Goal: Task Accomplishment & Management: Use online tool/utility

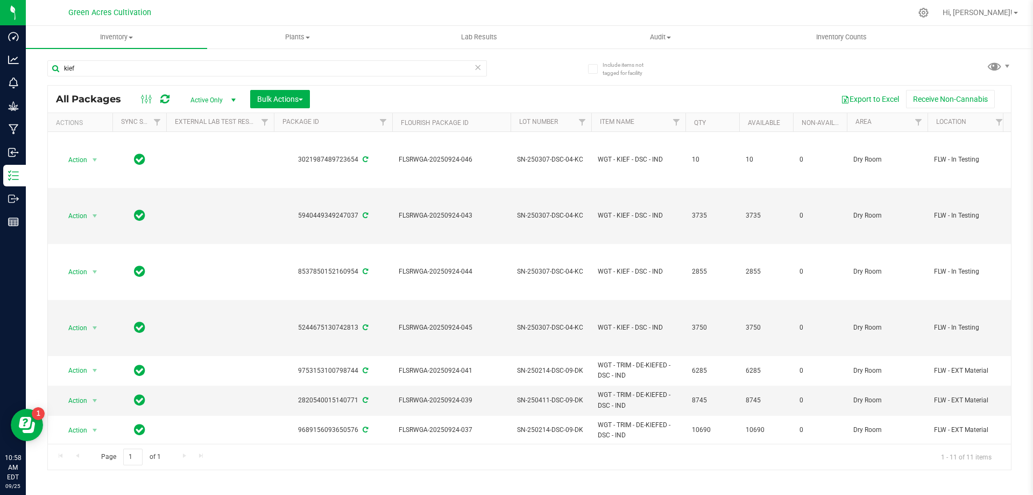
click at [458, 73] on input "kief" at bounding box center [267, 68] width 440 height 16
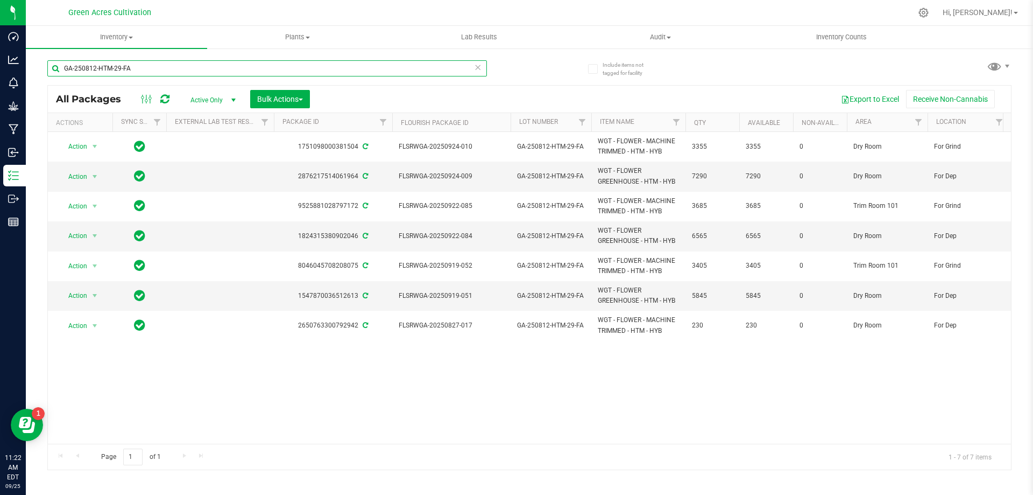
click at [370, 72] on input "GA-250812-HTM-29-FA" at bounding box center [267, 68] width 440 height 16
click at [369, 71] on input "GA-250812-HTM-29-FA" at bounding box center [267, 68] width 440 height 16
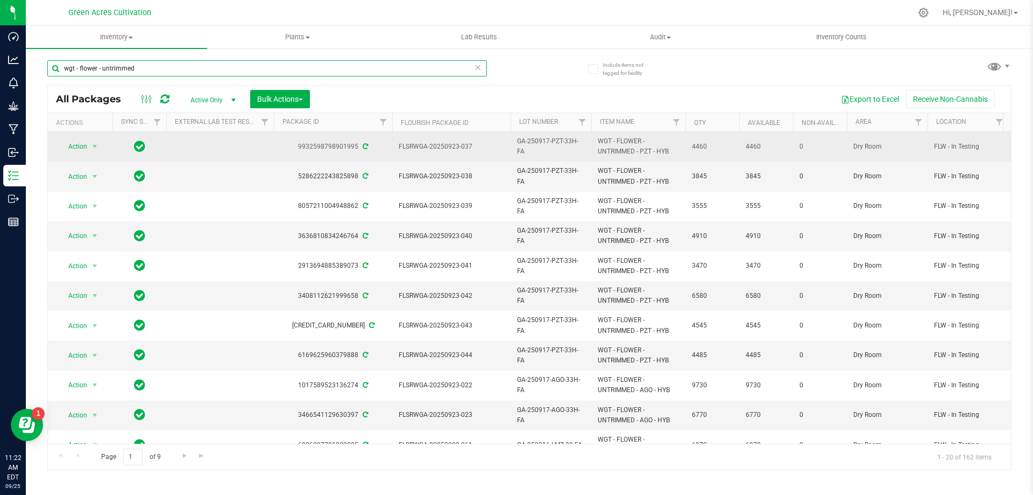
type input "wgt - flower - untrimmed"
click at [551, 147] on span "GA-250917-PZT-33H-FA" at bounding box center [551, 146] width 68 height 20
click at [551, 147] on input "GA-250917-PZT-33H-FA" at bounding box center [548, 146] width 77 height 17
click at [651, 137] on span "WGT - FLOWER - UNTRIMMED - PZT - HYB" at bounding box center [638, 146] width 81 height 20
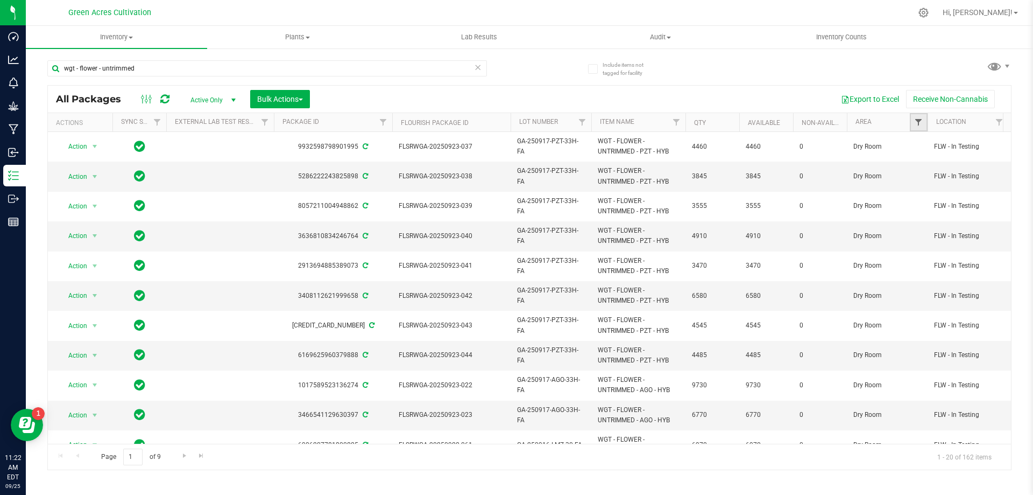
click at [920, 124] on span "Filter" at bounding box center [919, 122] width 9 height 9
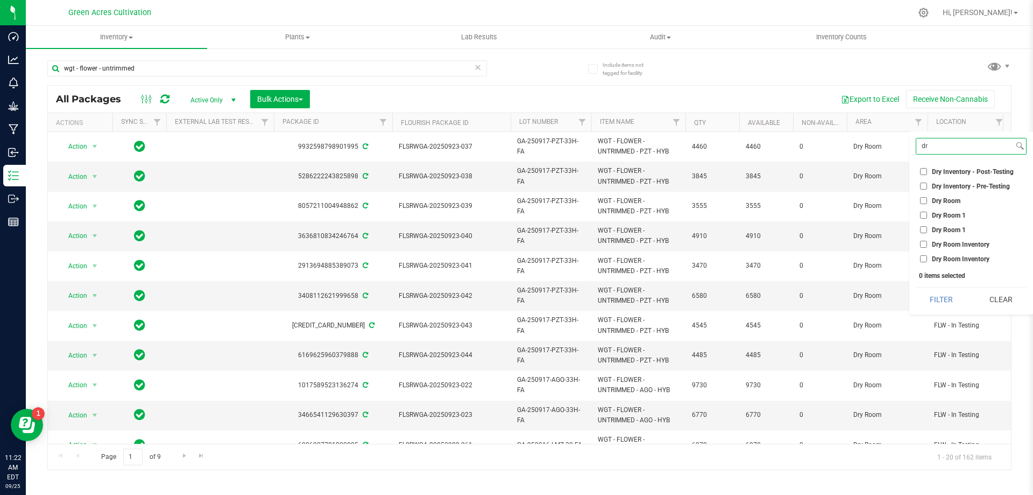
type input "dr"
click at [939, 195] on li "Dry Room" at bounding box center [971, 200] width 111 height 11
click at [942, 200] on span "Dry Room" at bounding box center [946, 201] width 29 height 6
click at [927, 200] on input "Dry Room" at bounding box center [923, 200] width 7 height 7
checkbox input "true"
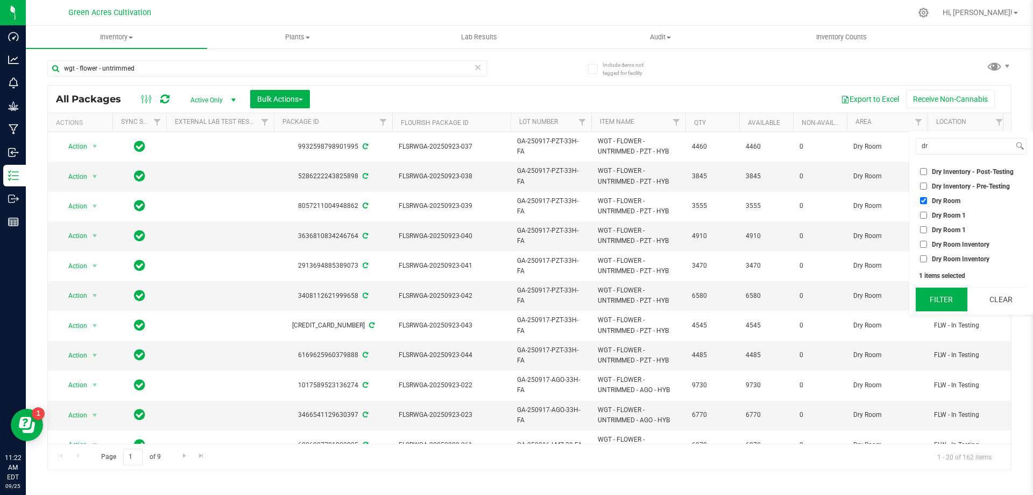
click at [930, 305] on button "Filter" at bounding box center [942, 299] width 52 height 24
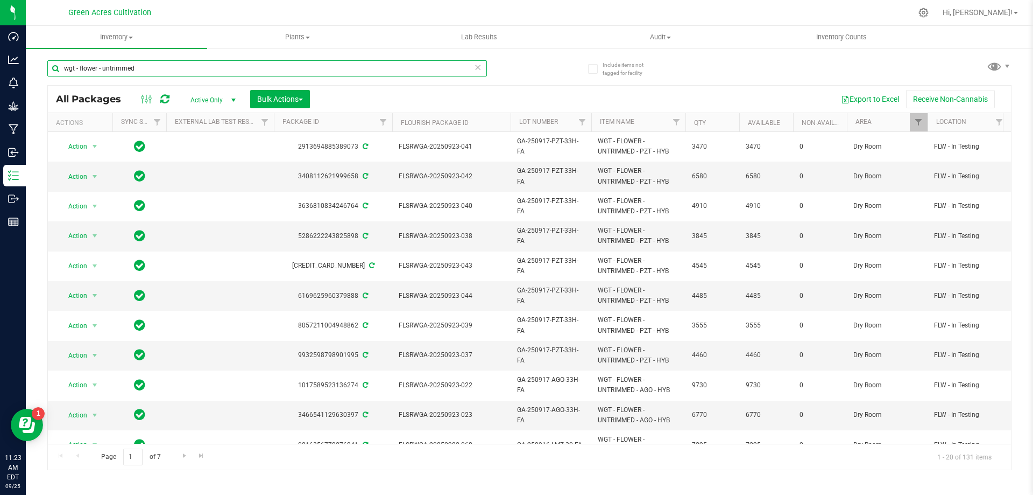
click at [334, 70] on input "wgt - flower - untrimmed" at bounding box center [267, 68] width 440 height 16
click at [449, 89] on div "All Packages Active Only Active Only Lab Samples Locked All External Internal B…" at bounding box center [529, 99] width 963 height 27
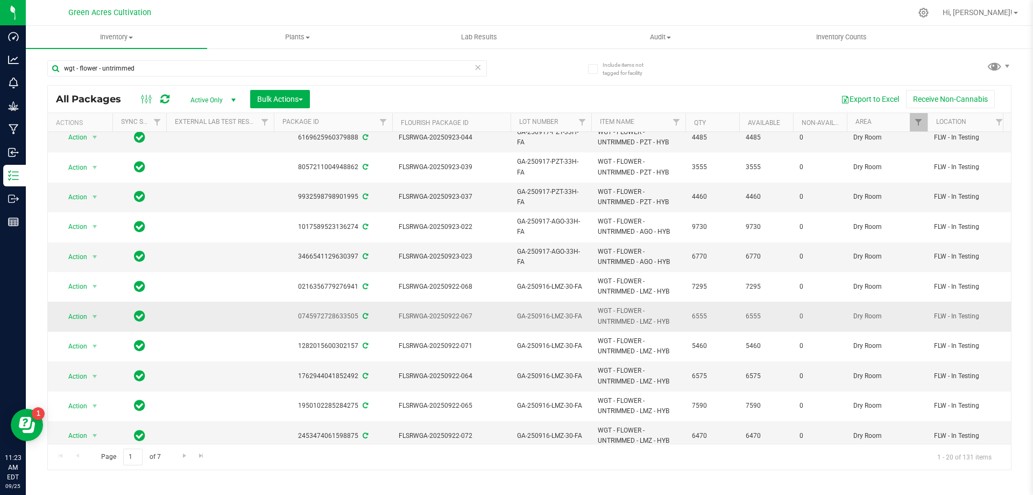
scroll to position [292, 0]
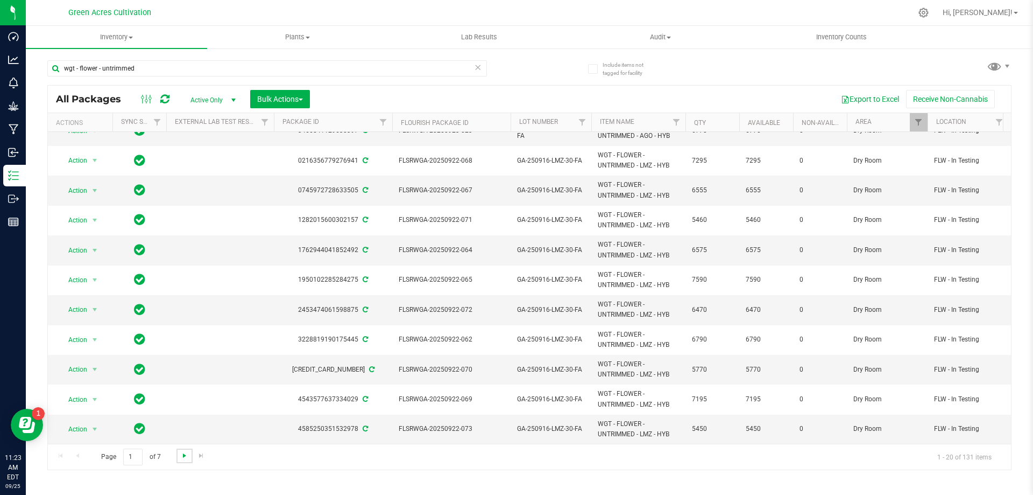
click at [184, 456] on span "Go to the next page" at bounding box center [184, 455] width 9 height 9
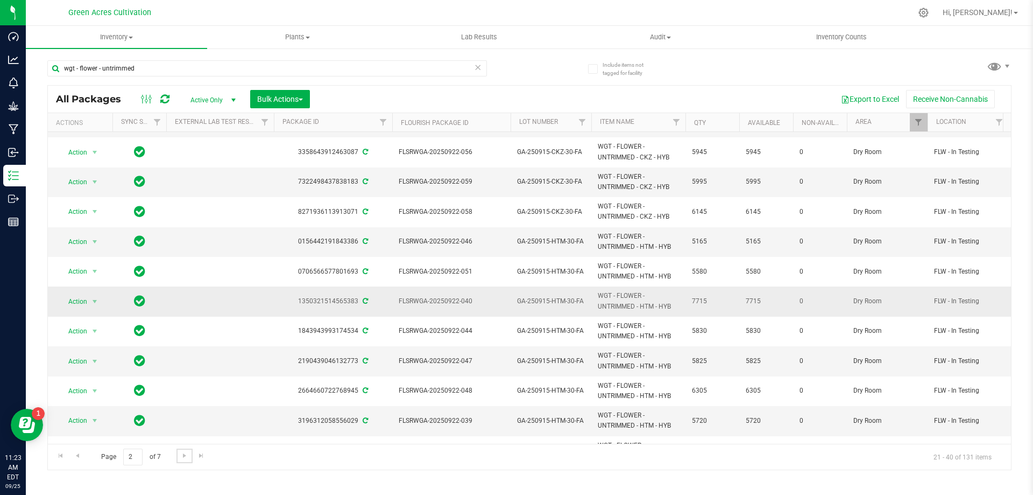
scroll to position [292, 0]
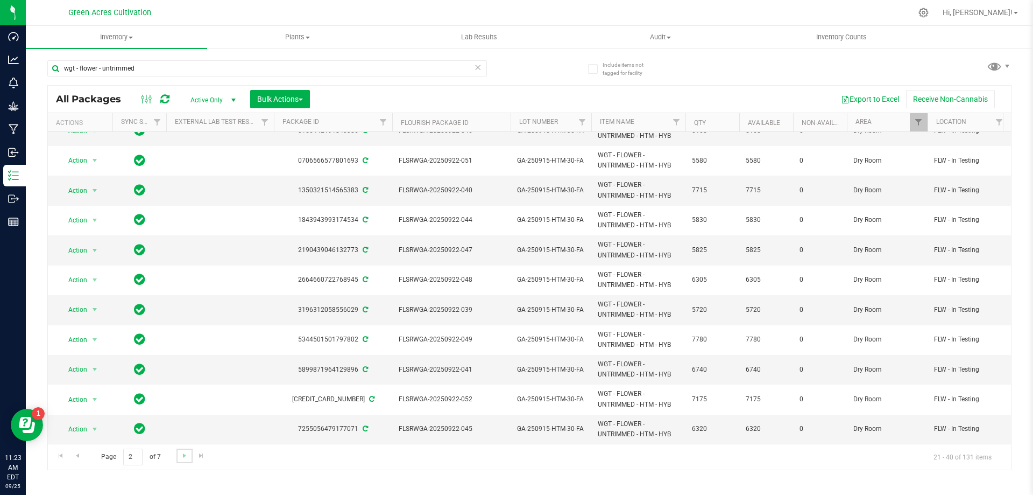
click at [177, 456] on link "Go to the next page" at bounding box center [185, 455] width 16 height 15
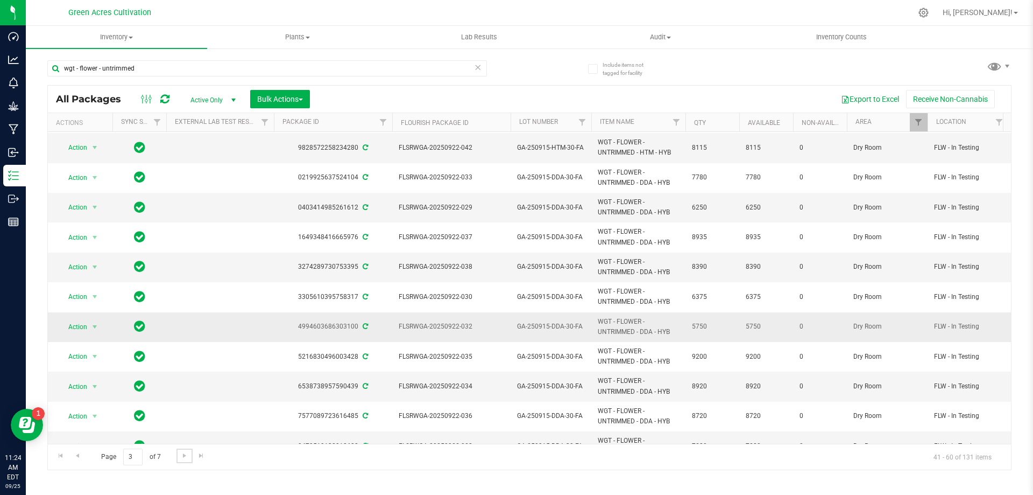
scroll to position [269, 0]
click at [550, 324] on span "GA-250909-PKT-T-26-FA" at bounding box center [551, 324] width 68 height 20
click at [550, 324] on input "GA-250909-PKT-T-26-FA" at bounding box center [548, 324] width 77 height 17
click at [550, 325] on input "GA-250909-PKT-T-26-FA" at bounding box center [548, 324] width 77 height 17
click at [625, 330] on span "WGT - FLOWER - UNTRIMMED - PKT - HYI" at bounding box center [638, 324] width 81 height 20
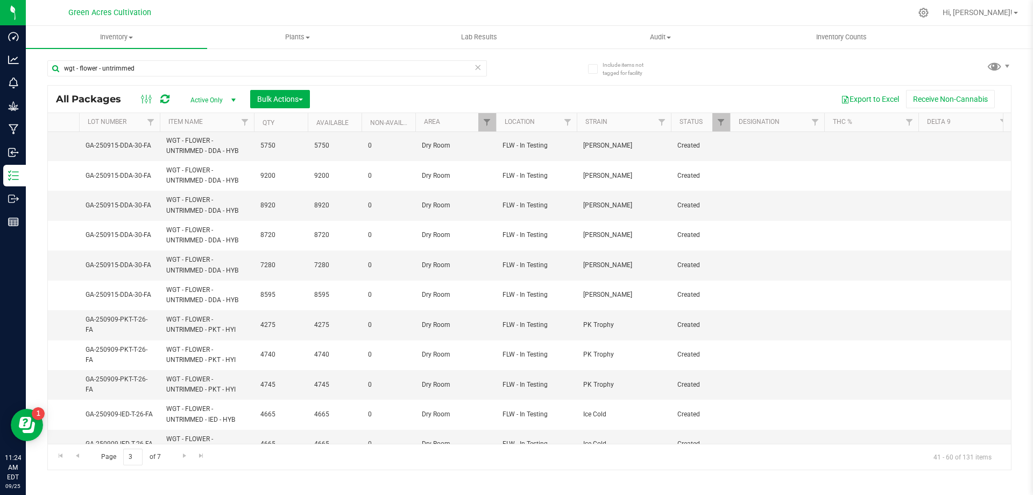
scroll to position [0, 430]
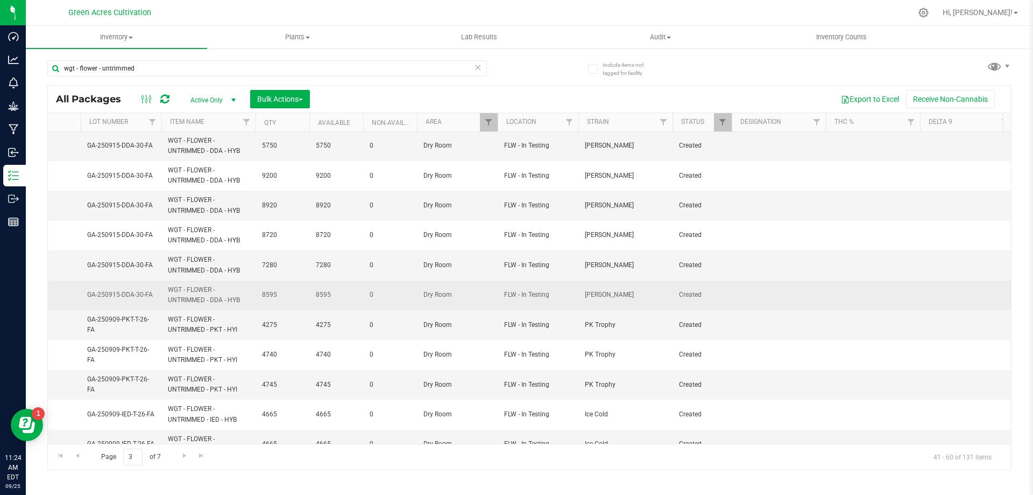
click at [776, 296] on td at bounding box center [779, 295] width 94 height 30
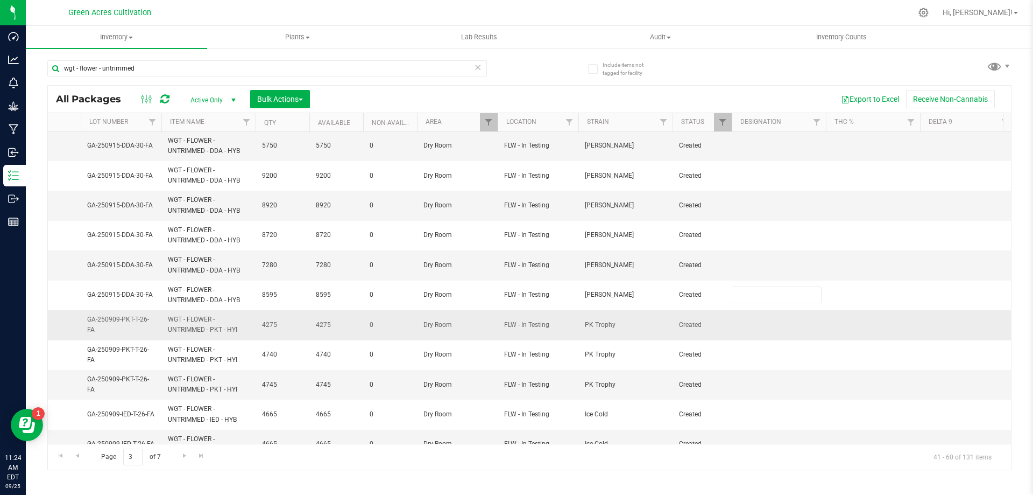
click at [776, 329] on td at bounding box center [779, 325] width 94 height 30
click at [842, 325] on td at bounding box center [873, 325] width 94 height 30
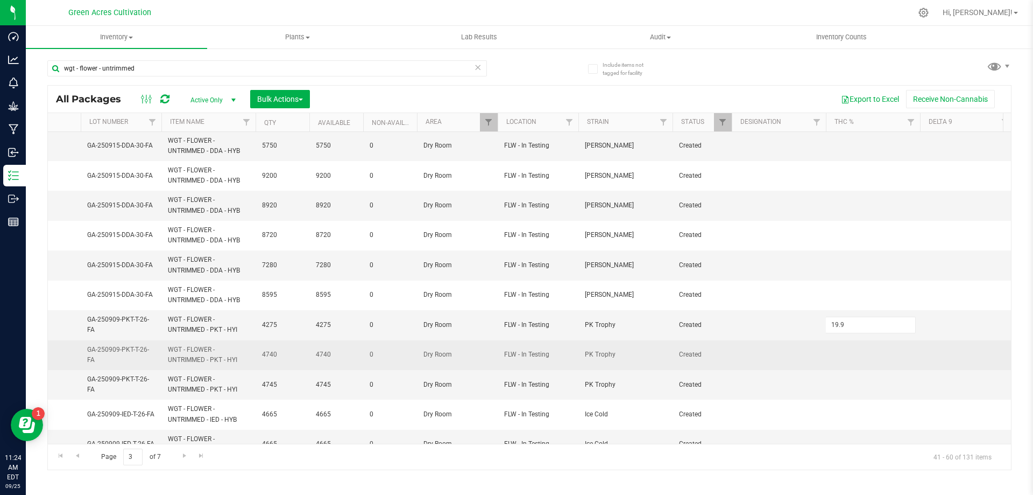
type input "19.9%"
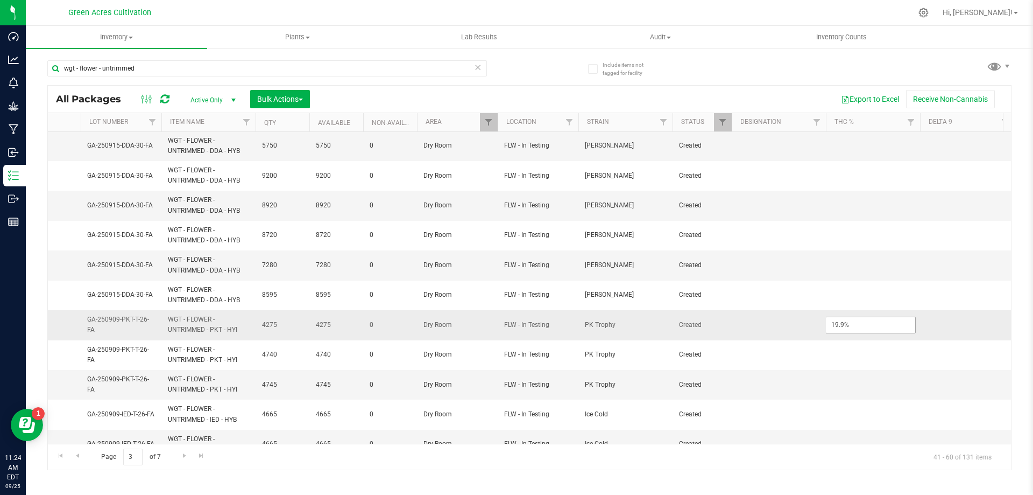
click at [844, 333] on input "19.9%" at bounding box center [871, 324] width 90 height 17
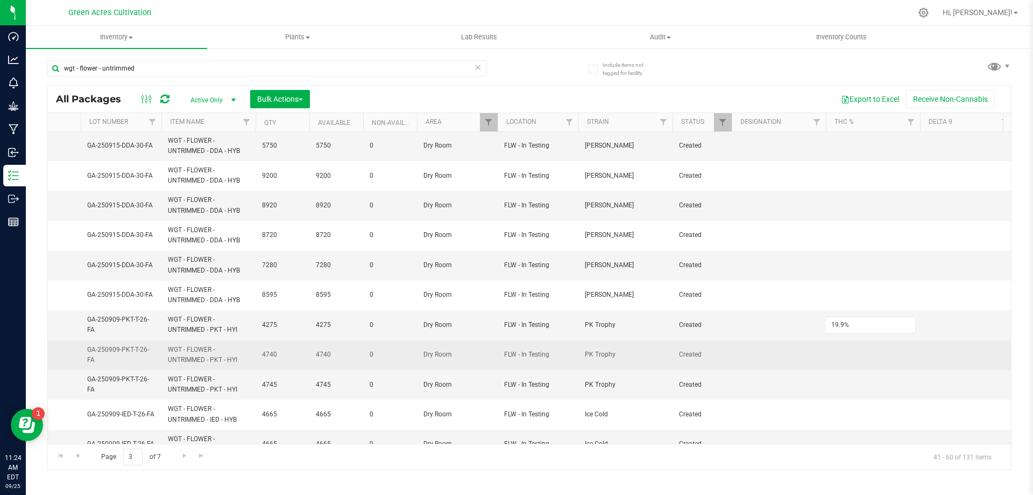
click at [843, 341] on div "All Packages Active Only Active Only Lab Samples Locked All External Internal B…" at bounding box center [529, 277] width 965 height 385
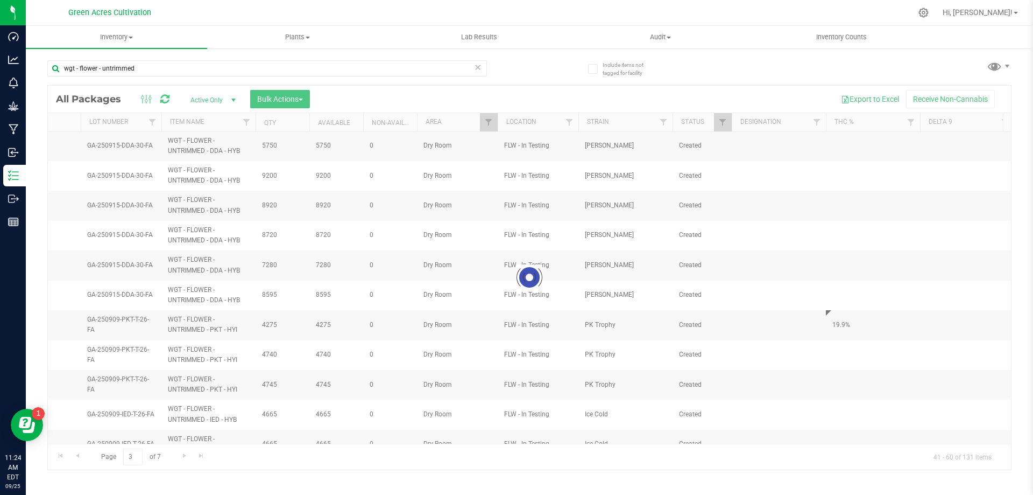
click at [838, 349] on div at bounding box center [529, 278] width 963 height 384
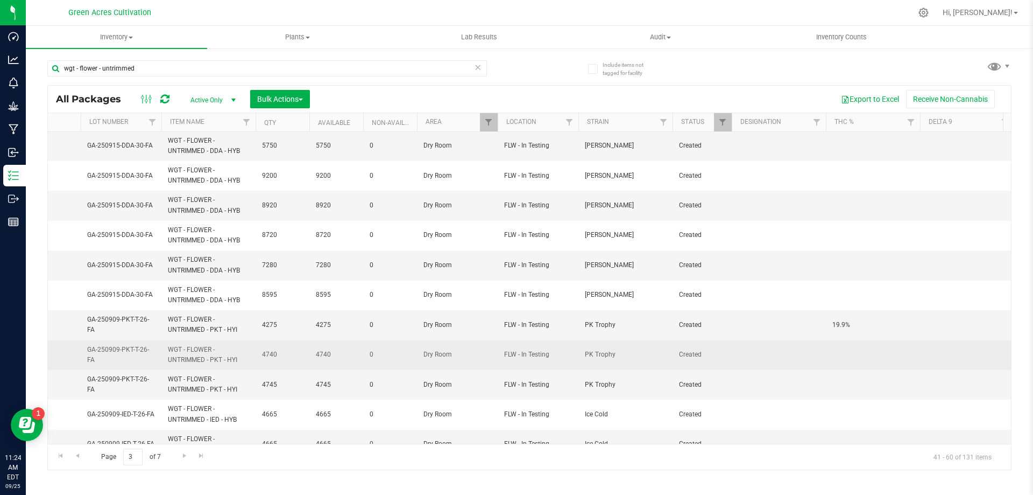
click at [843, 353] on td at bounding box center [873, 355] width 94 height 30
click at [853, 367] on div "All Packages Active Only Active Only Lab Samples Locked All External Internal B…" at bounding box center [529, 277] width 965 height 385
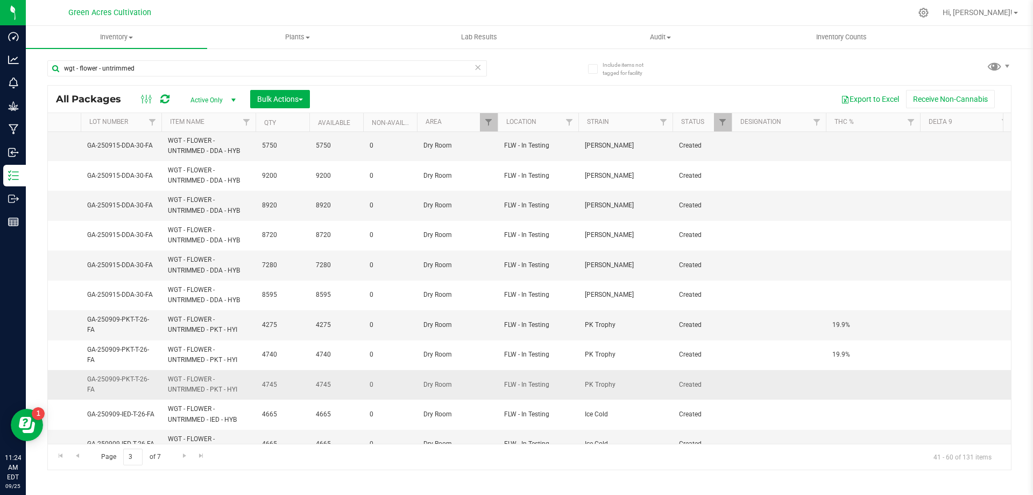
click at [836, 381] on td at bounding box center [873, 385] width 94 height 30
type input "19.9%"
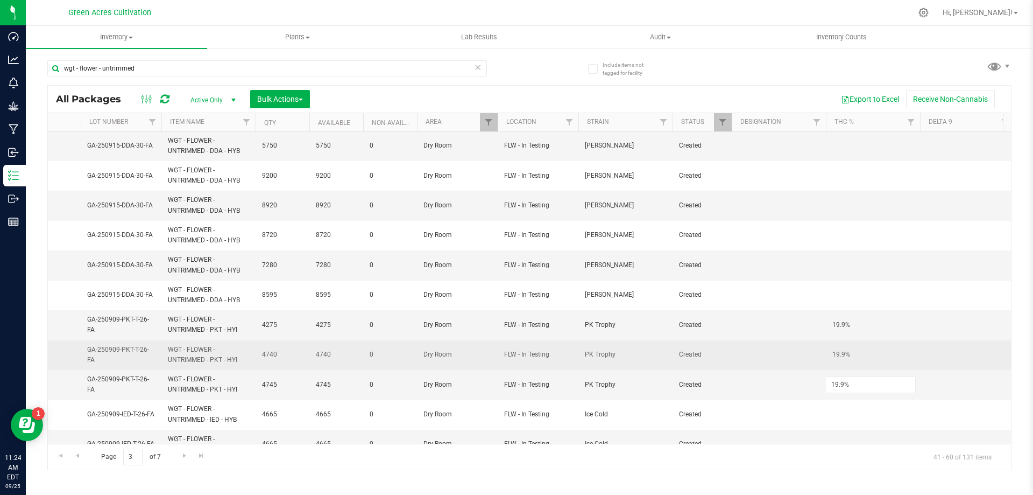
click at [804, 351] on div "All Packages Active Only Active Only Lab Samples Locked All External Internal B…" at bounding box center [529, 277] width 965 height 385
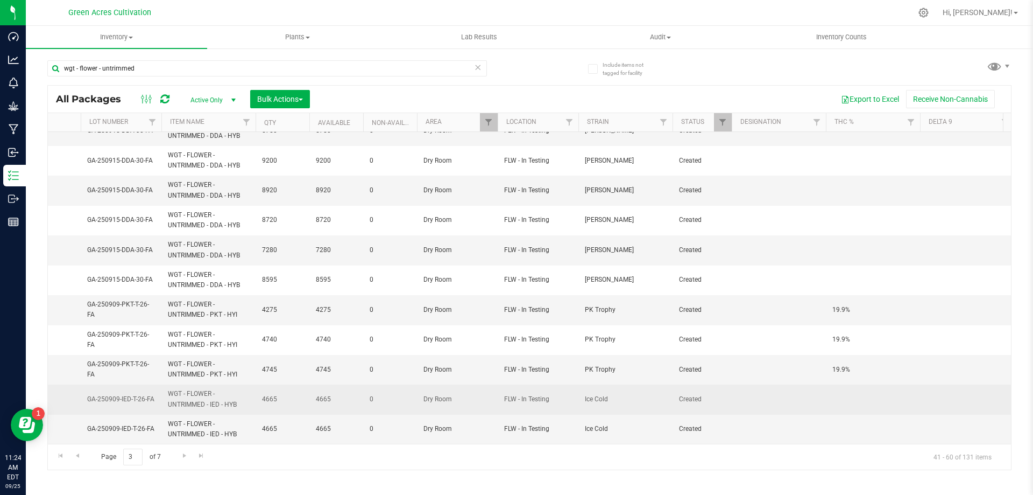
click at [138, 394] on span "GA-250909-IED-T-26-FA" at bounding box center [121, 399] width 68 height 10
click at [138, 391] on input "GA-250909-IED-T-26-FA" at bounding box center [118, 399] width 77 height 17
click at [839, 386] on td at bounding box center [873, 399] width 94 height 30
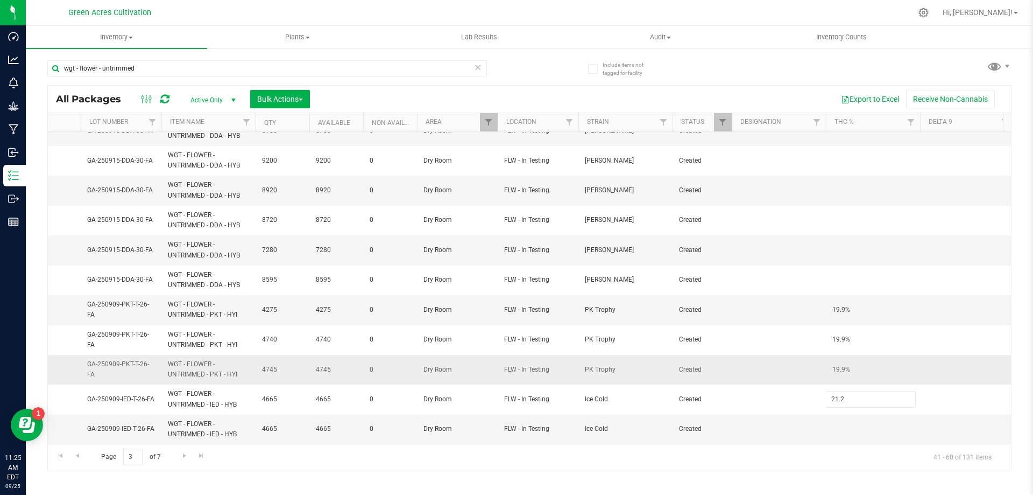
type input "21.2%"
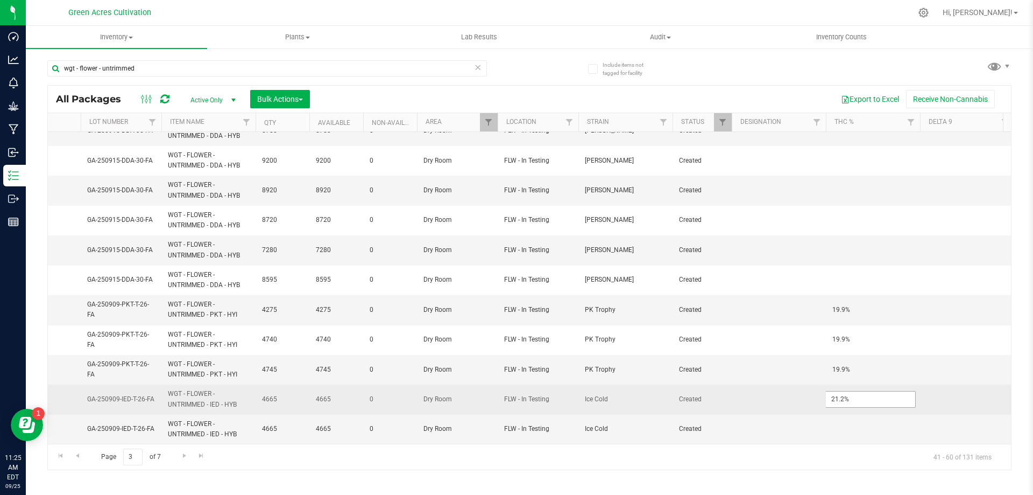
click at [850, 397] on input "21.2%" at bounding box center [871, 399] width 90 height 17
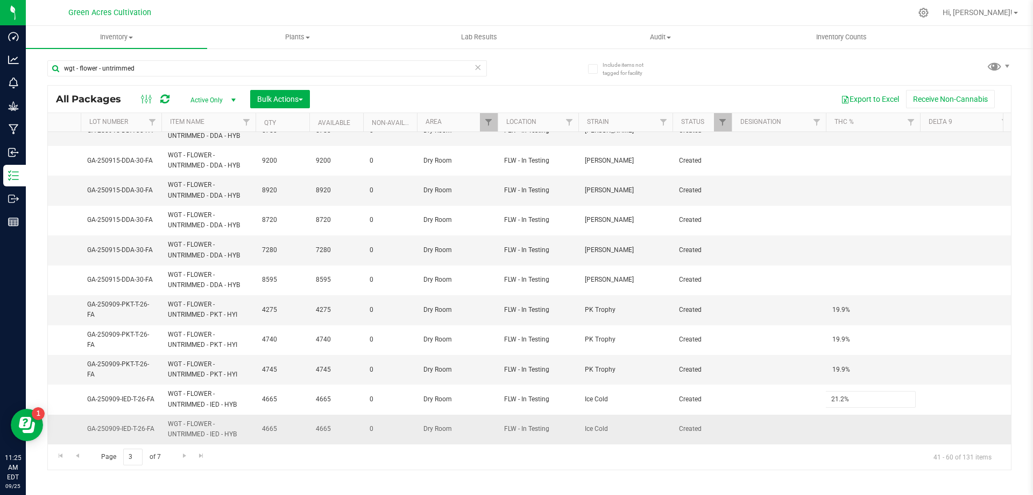
click at [838, 414] on div "All Packages Active Only Active Only Lab Samples Locked All External Internal B…" at bounding box center [529, 277] width 965 height 385
click at [840, 420] on input "text" at bounding box center [871, 428] width 90 height 17
type input "21.2%"
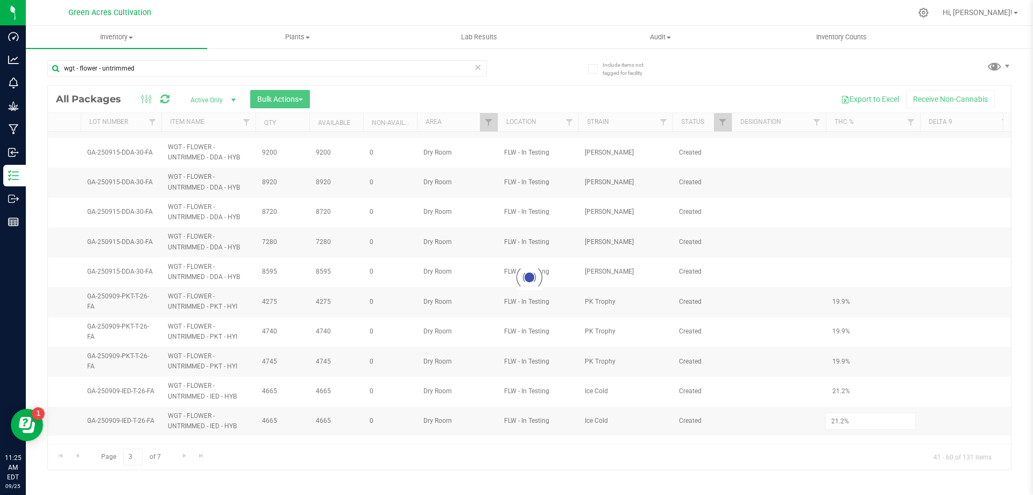
click at [733, 459] on div "Loading... All Packages Active Only Active Only Lab Samples Locked All External…" at bounding box center [529, 277] width 965 height 385
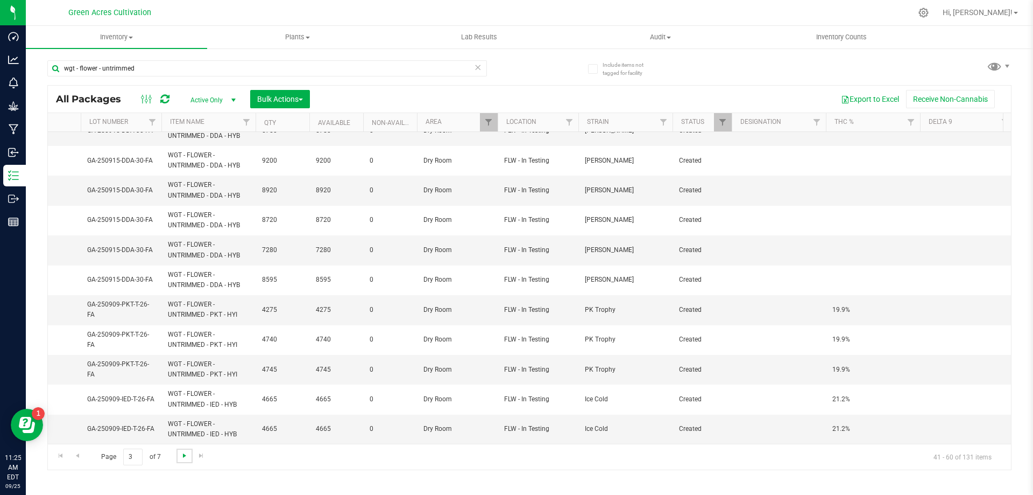
click at [180, 459] on span "Go to the next page" at bounding box center [184, 455] width 9 height 9
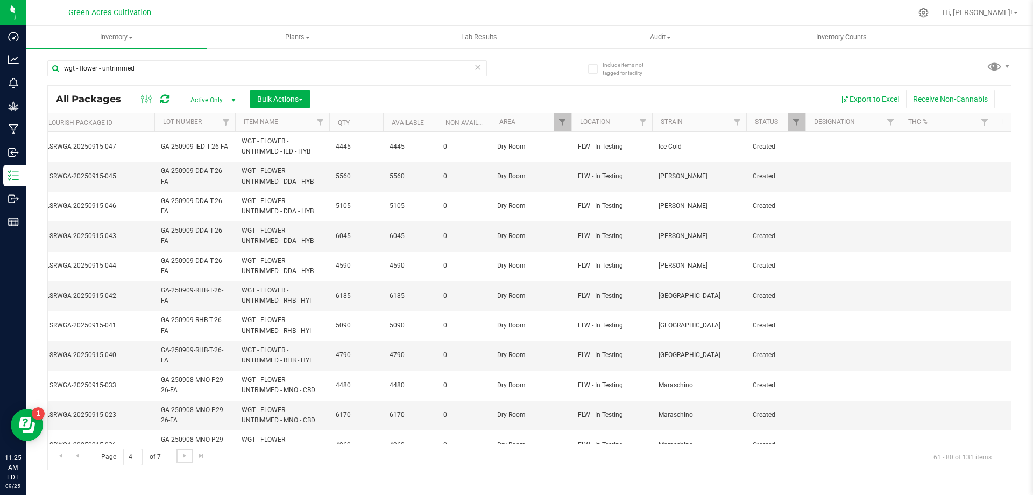
scroll to position [0, 378]
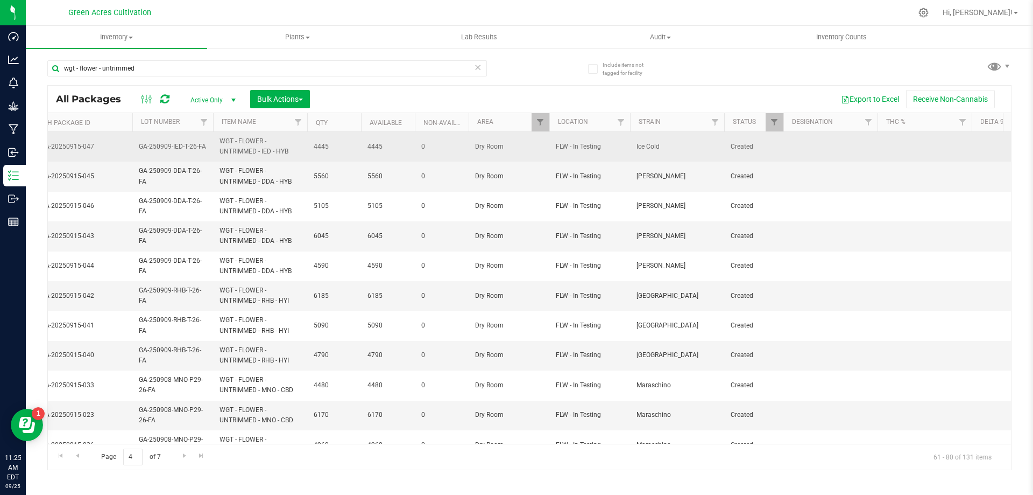
click at [927, 139] on td at bounding box center [925, 147] width 94 height 30
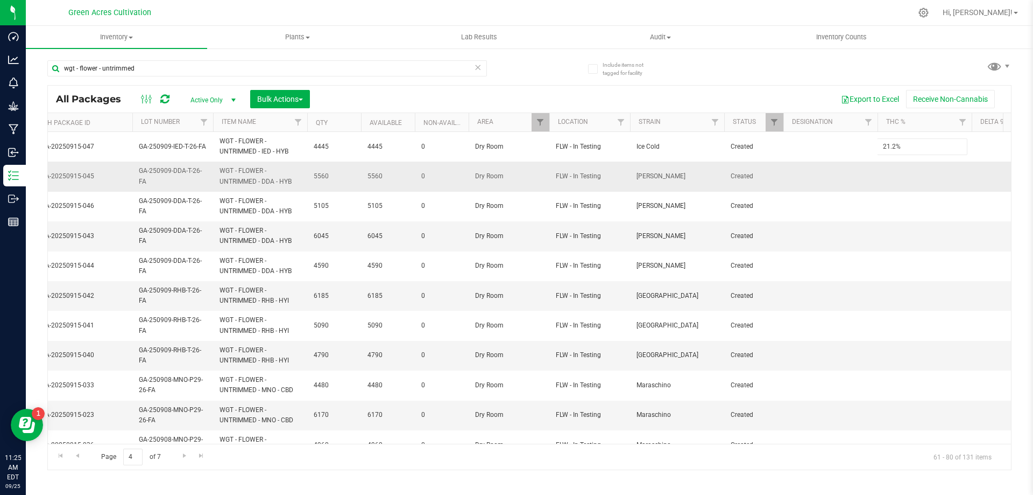
type input "21.2%"
click at [884, 189] on div "All Packages Active Only Active Only Lab Samples Locked All External Internal B…" at bounding box center [529, 277] width 965 height 385
click at [175, 176] on span "GA-250909-DDA-T-26-FA" at bounding box center [173, 176] width 68 height 20
click at [175, 176] on input "GA-250909-DDA-T-26-FA" at bounding box center [170, 176] width 77 height 17
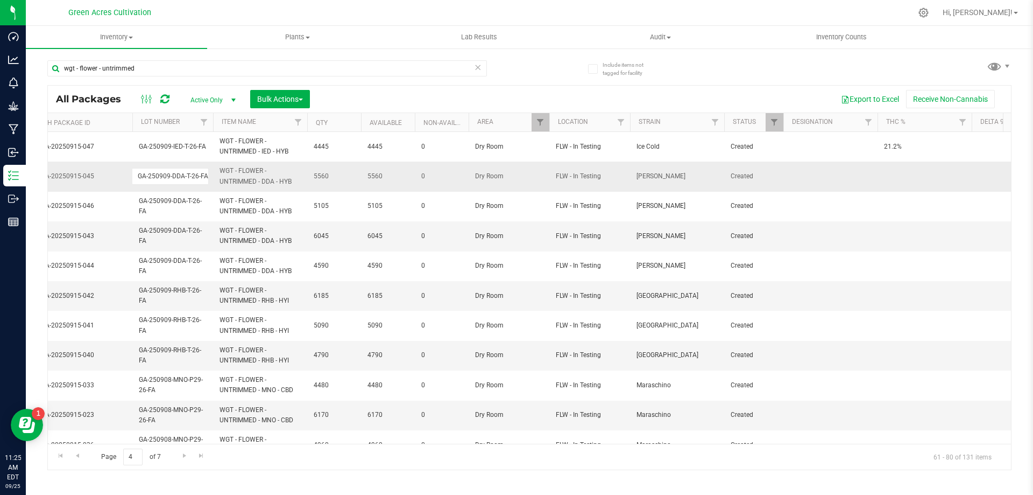
click at [269, 176] on span "WGT - FLOWER - UNTRIMMED - DDA - HYB" at bounding box center [260, 176] width 81 height 20
click at [886, 166] on td at bounding box center [925, 176] width 94 height 30
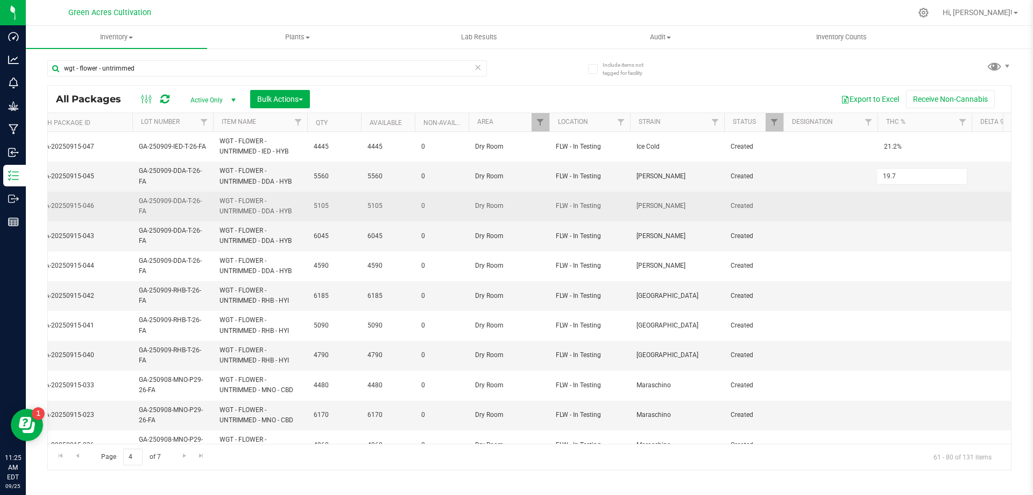
type input "19.7%"
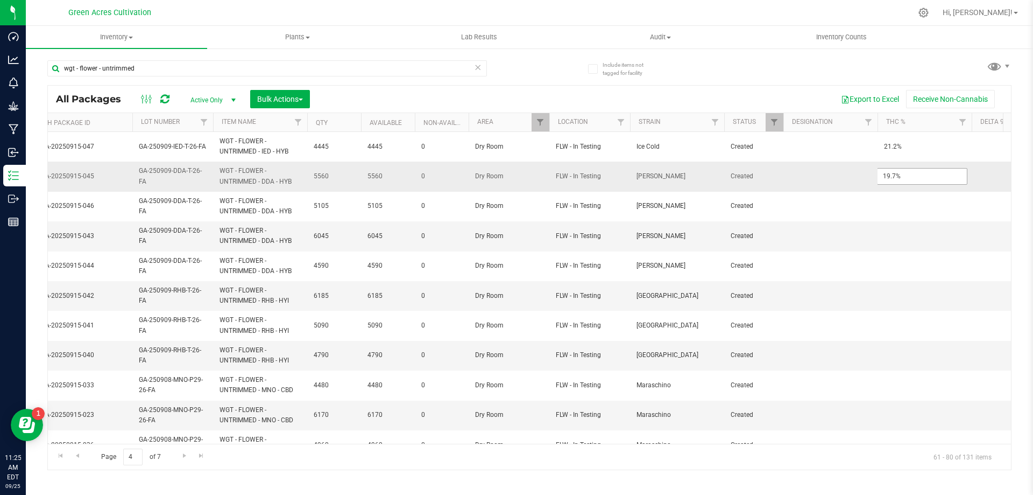
click at [906, 176] on input "19.7%" at bounding box center [922, 176] width 90 height 17
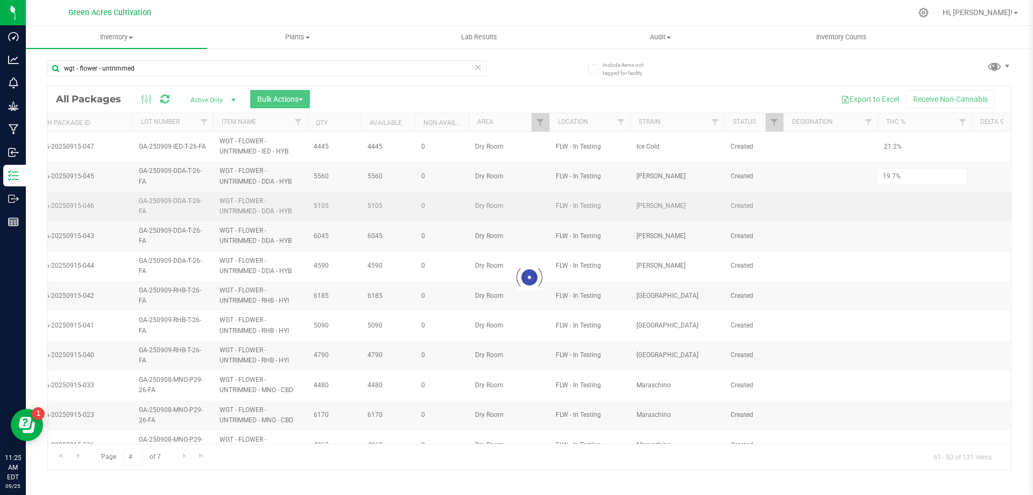
click at [881, 202] on div "Loading... All Packages Active Only Active Only Lab Samples Locked All External…" at bounding box center [529, 277] width 965 height 385
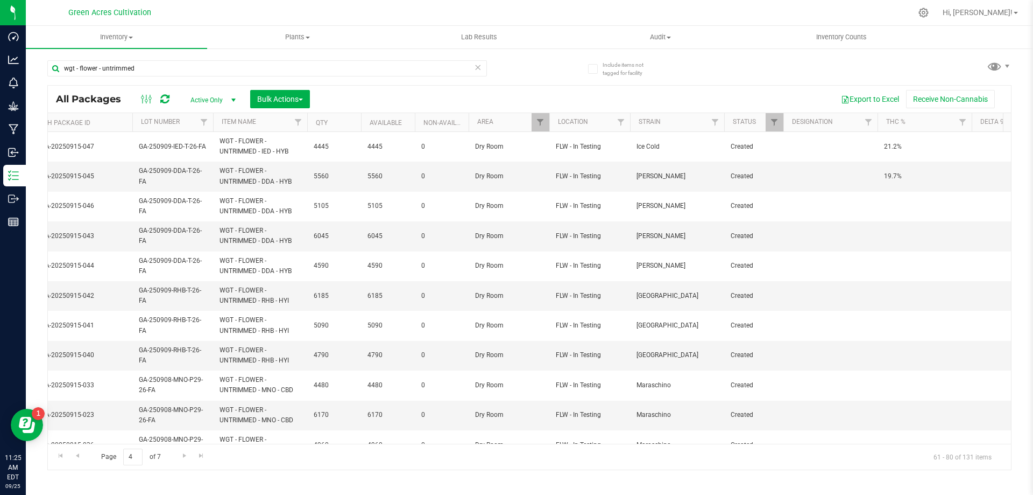
click at [890, 208] on td at bounding box center [925, 207] width 94 height 30
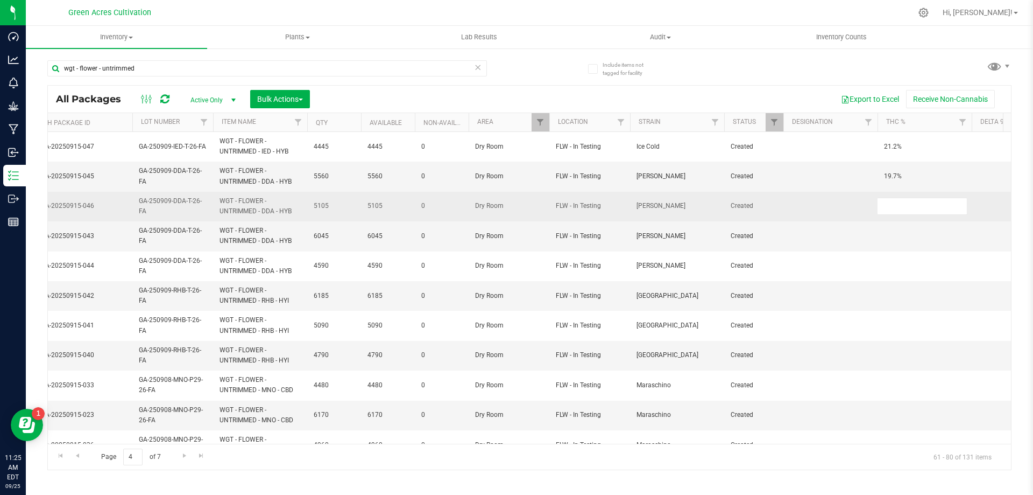
type input "19.7%"
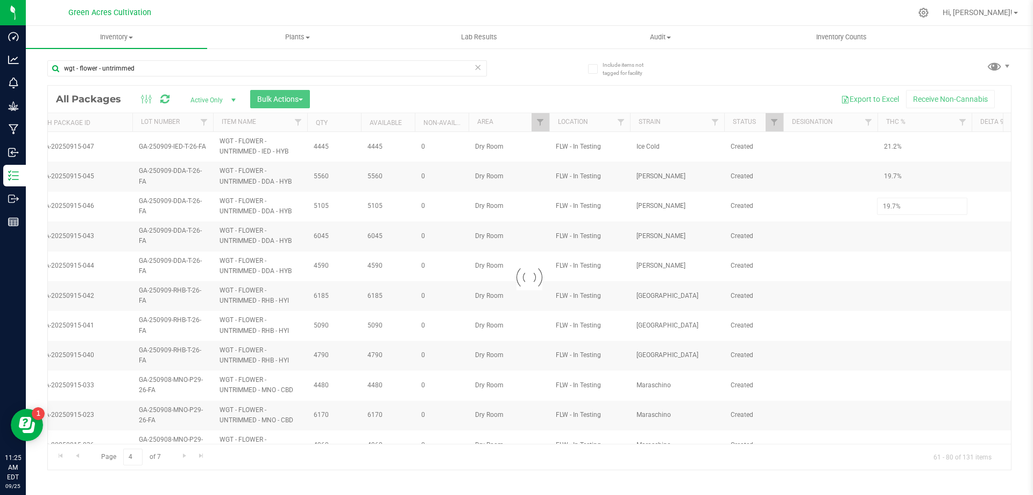
click at [879, 233] on div "Loading... All Packages Active Only Active Only Lab Samples Locked All External…" at bounding box center [529, 277] width 965 height 385
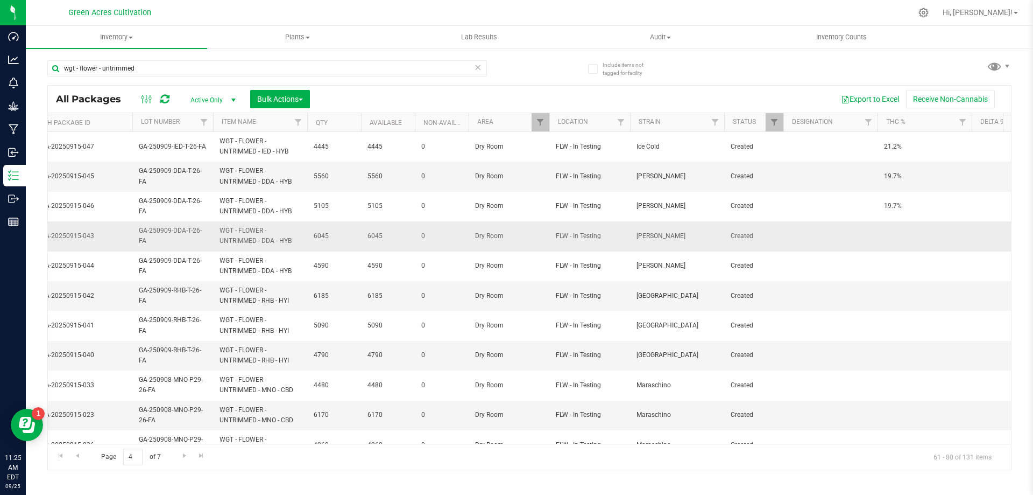
click at [892, 226] on td at bounding box center [925, 236] width 94 height 30
type input "19.7%"
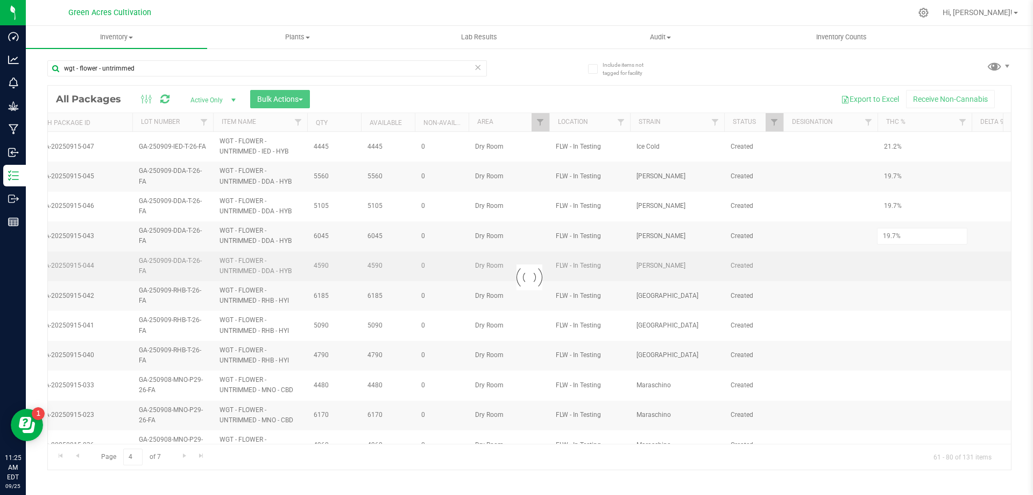
click at [890, 255] on div "Loading... All Packages Active Only Active Only Lab Samples Locked All External…" at bounding box center [529, 277] width 965 height 385
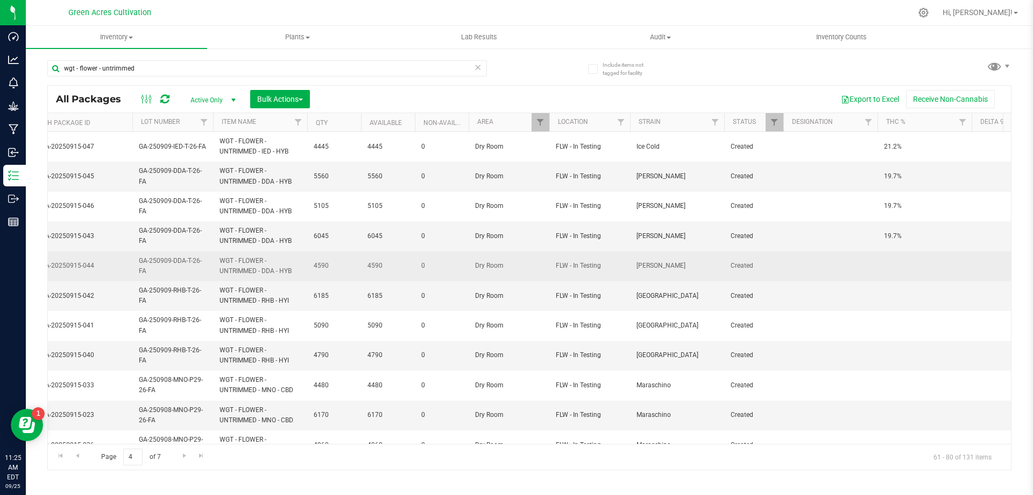
click at [893, 263] on td at bounding box center [925, 266] width 94 height 30
type input "19.7%"
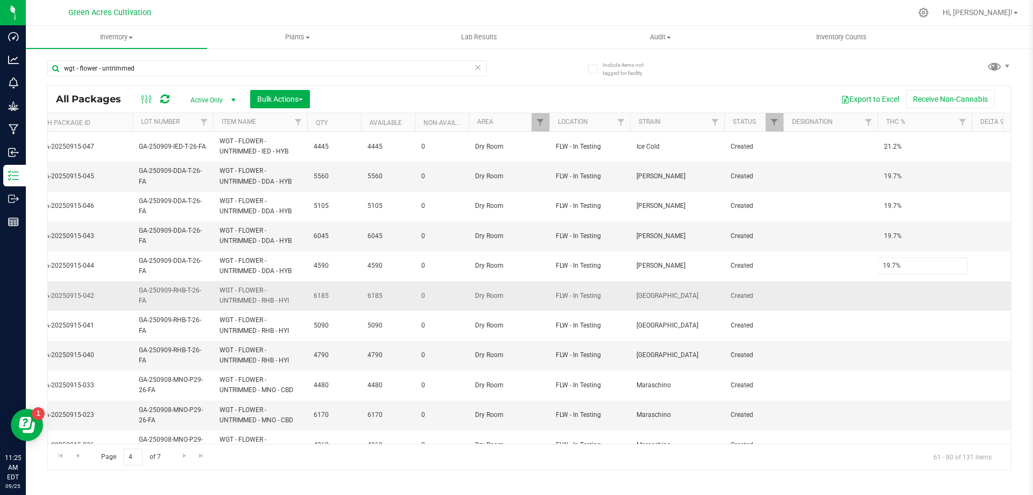
click at [860, 304] on div "All Packages Active Only Active Only Lab Samples Locked All External Internal B…" at bounding box center [529, 277] width 965 height 385
click at [186, 295] on span "GA-250909-RHB-T-26-FA" at bounding box center [173, 295] width 68 height 20
click at [186, 295] on input "GA-250909-RHB-T-26-FA" at bounding box center [170, 295] width 77 height 17
click at [231, 293] on span "WGT - FLOWER - UNTRIMMED - RHB - HYI" at bounding box center [260, 295] width 81 height 20
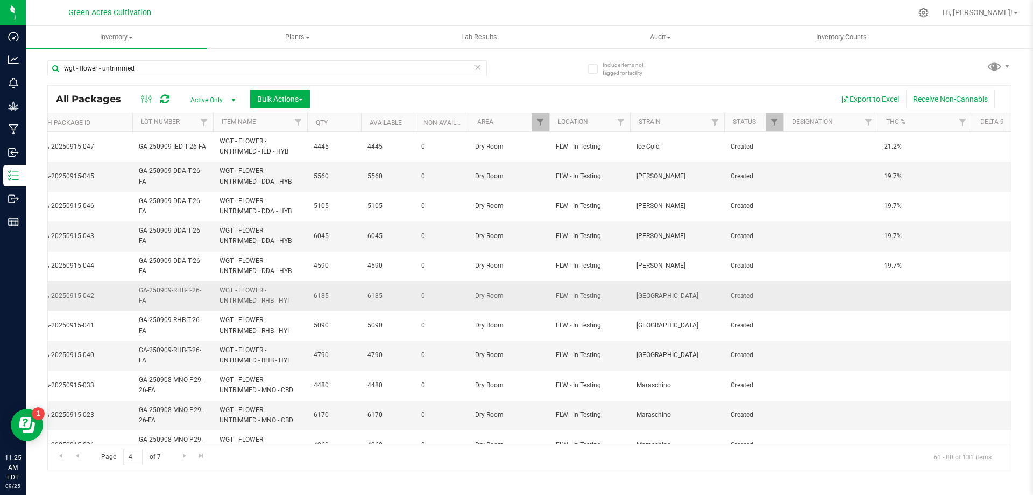
click at [890, 294] on td at bounding box center [925, 296] width 94 height 30
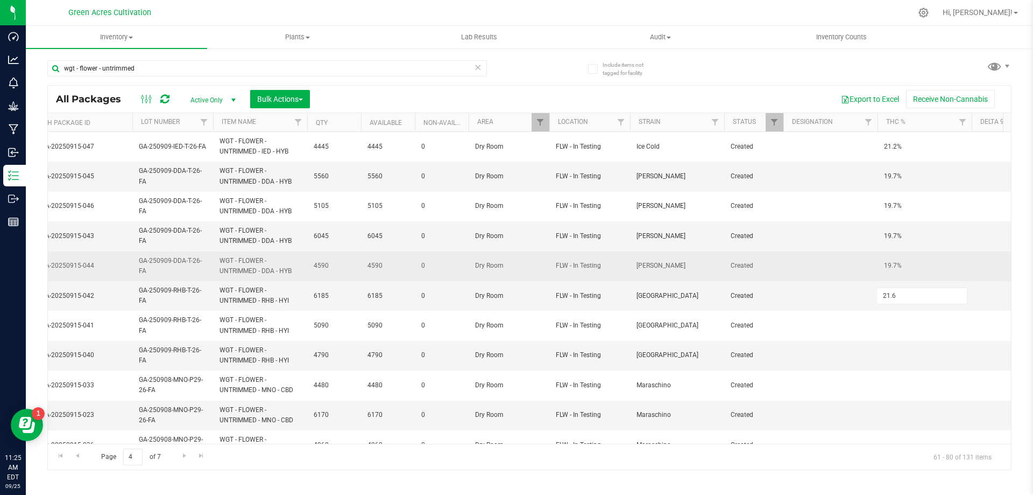
type input "21.6%"
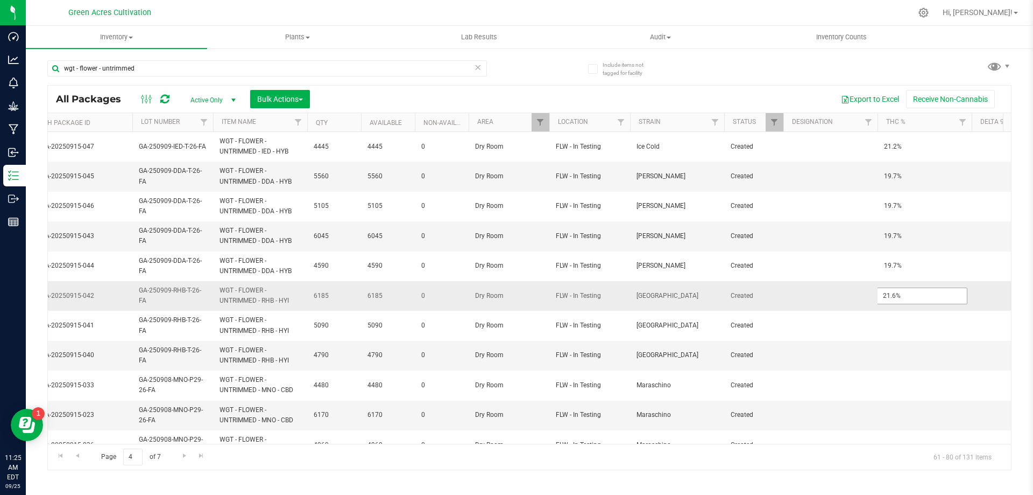
click at [891, 292] on input "21.6%" at bounding box center [922, 295] width 90 height 17
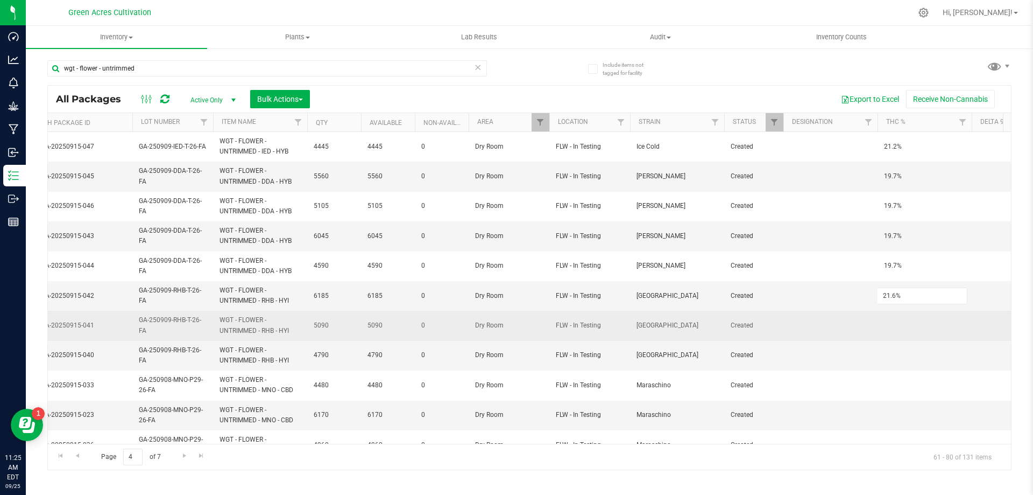
click at [881, 337] on div "All Packages Active Only Active Only Lab Samples Locked All External Internal B…" at bounding box center [529, 277] width 965 height 385
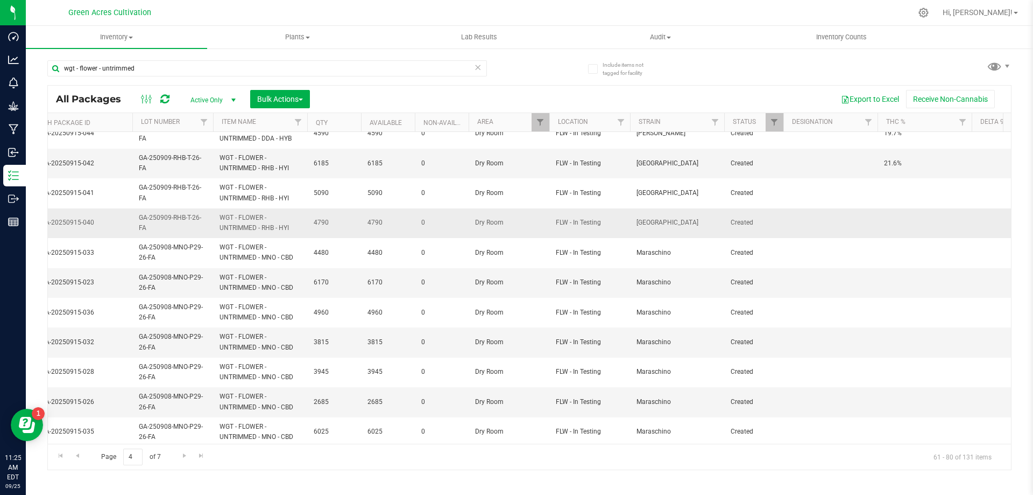
scroll to position [108, 378]
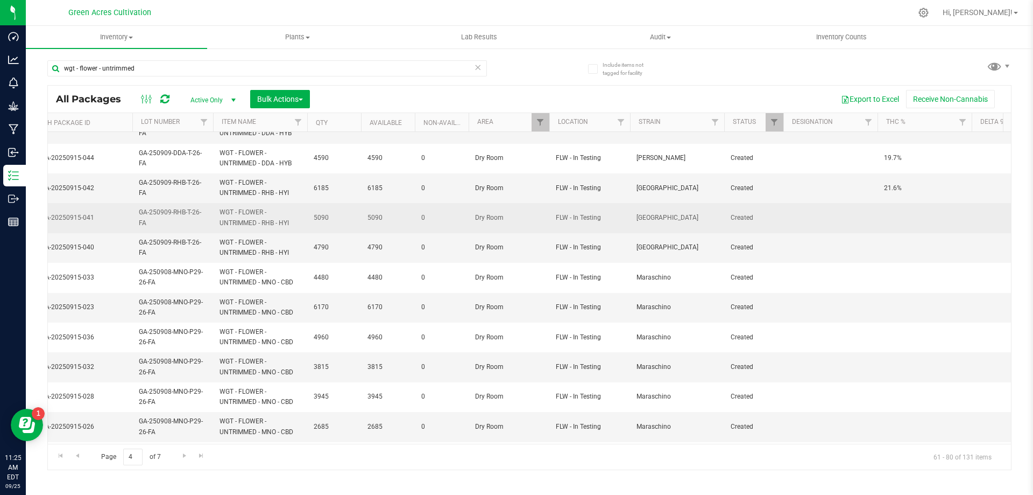
click at [901, 209] on td at bounding box center [925, 218] width 94 height 30
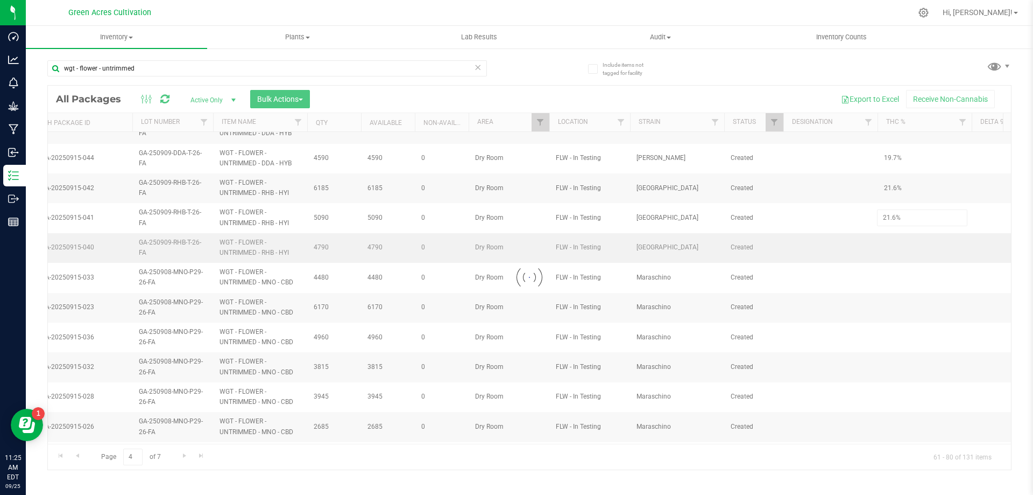
click at [889, 237] on div "Loading... All Packages Active Only Active Only Lab Samples Locked All External…" at bounding box center [529, 277] width 965 height 385
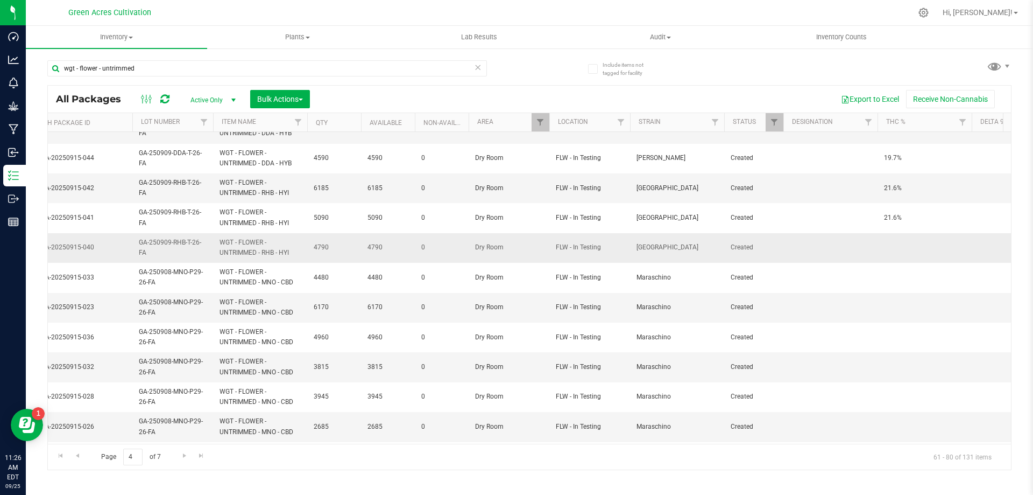
click at [887, 243] on td at bounding box center [925, 248] width 94 height 30
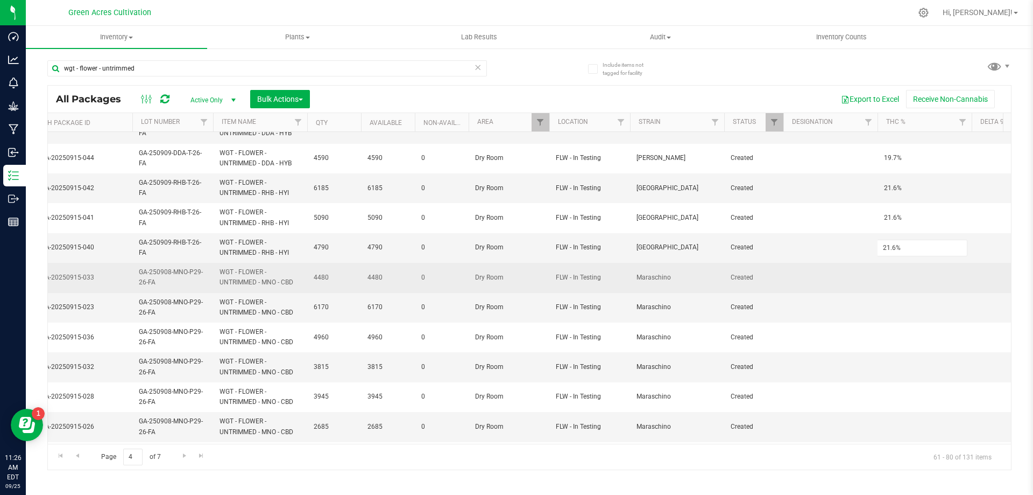
click at [892, 272] on div "All Packages Active Only Active Only Lab Samples Locked All External Internal B…" at bounding box center [529, 277] width 965 height 385
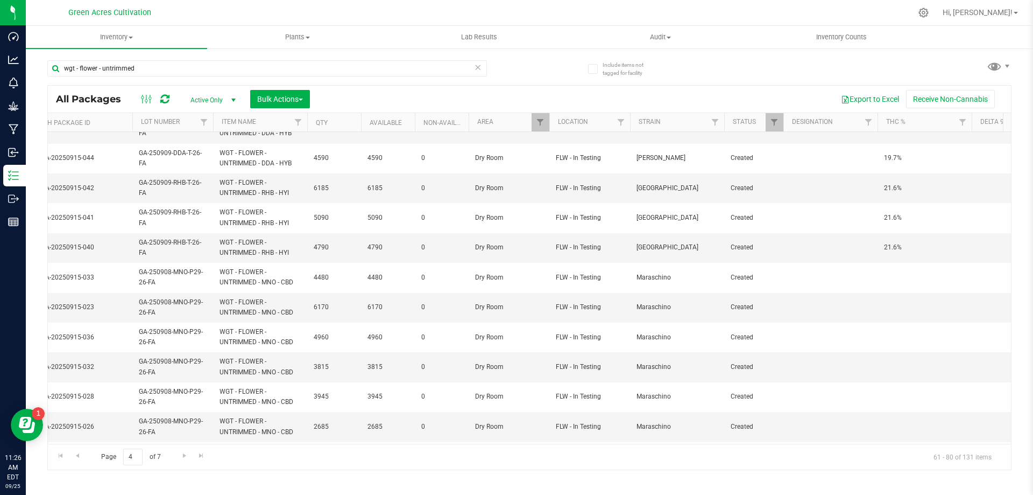
click at [892, 272] on td at bounding box center [925, 278] width 94 height 30
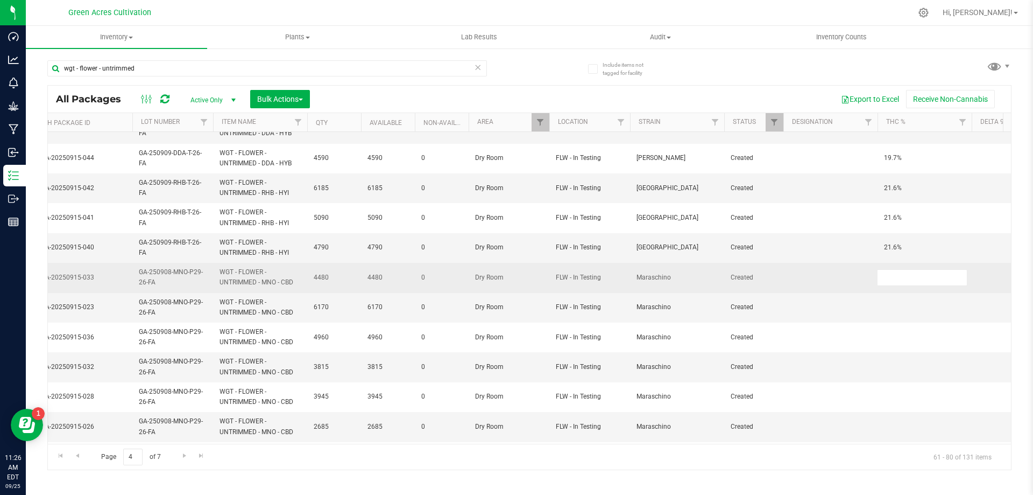
type input "21.6%"
click at [901, 271] on input "21.6%" at bounding box center [922, 277] width 90 height 17
click at [179, 280] on span "GA-250908-MNO-P29-26-FA" at bounding box center [173, 277] width 68 height 20
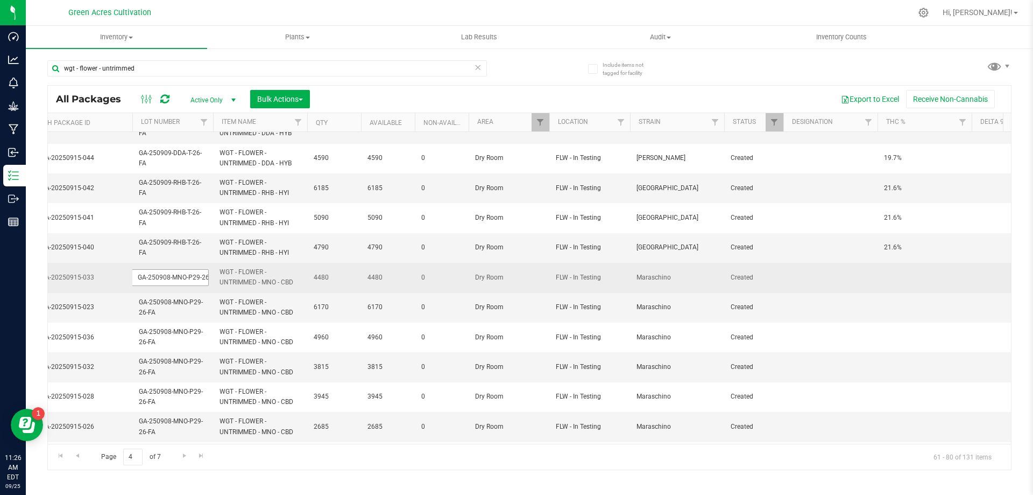
scroll to position [0, 9]
click at [179, 280] on input "GA-250908-MNO-P29-26-FA" at bounding box center [170, 277] width 77 height 17
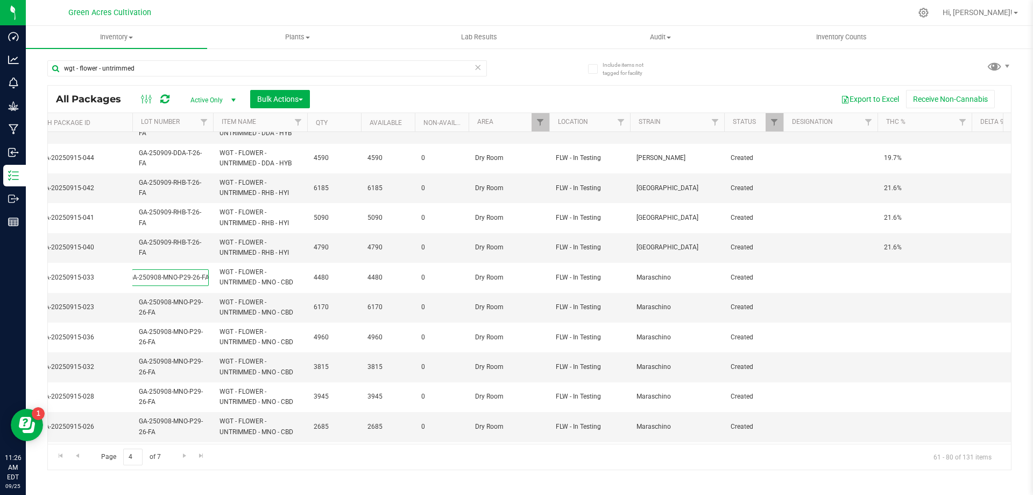
scroll to position [0, 0]
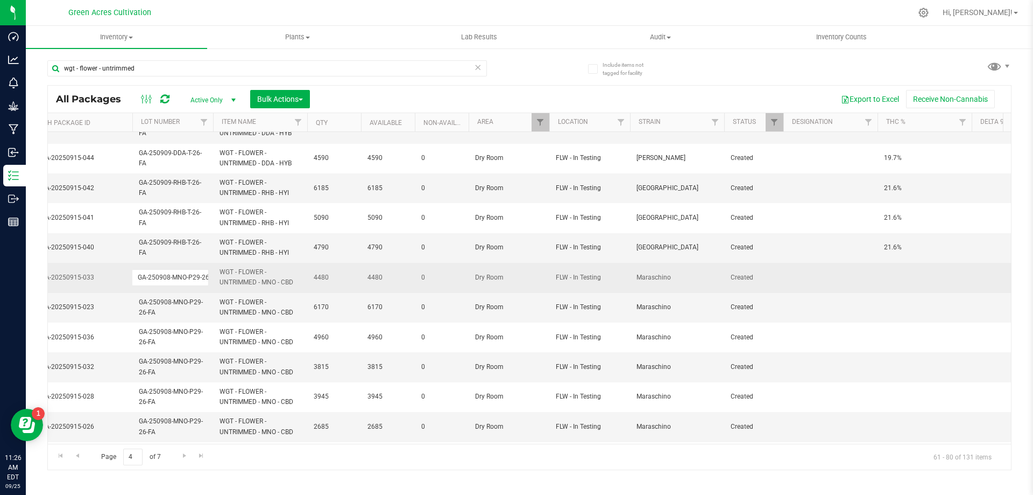
click at [910, 266] on td at bounding box center [925, 278] width 94 height 30
click at [844, 277] on td at bounding box center [831, 278] width 94 height 30
type input "29.5 PBO"
click at [804, 270] on td "29.5 PBO" at bounding box center [831, 278] width 94 height 30
click at [801, 279] on input "29.5 PBO" at bounding box center [828, 277] width 90 height 17
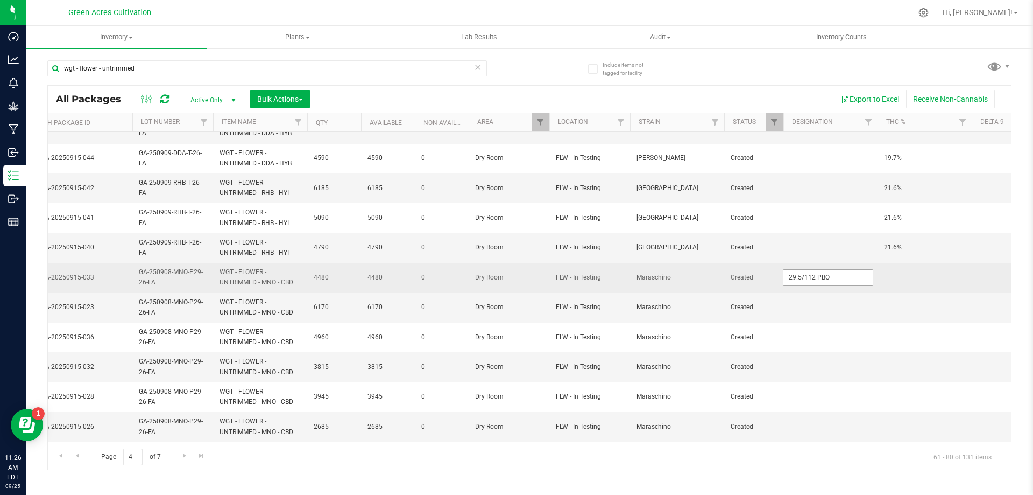
click at [811, 280] on input "29.5/112 PBO" at bounding box center [828, 277] width 90 height 17
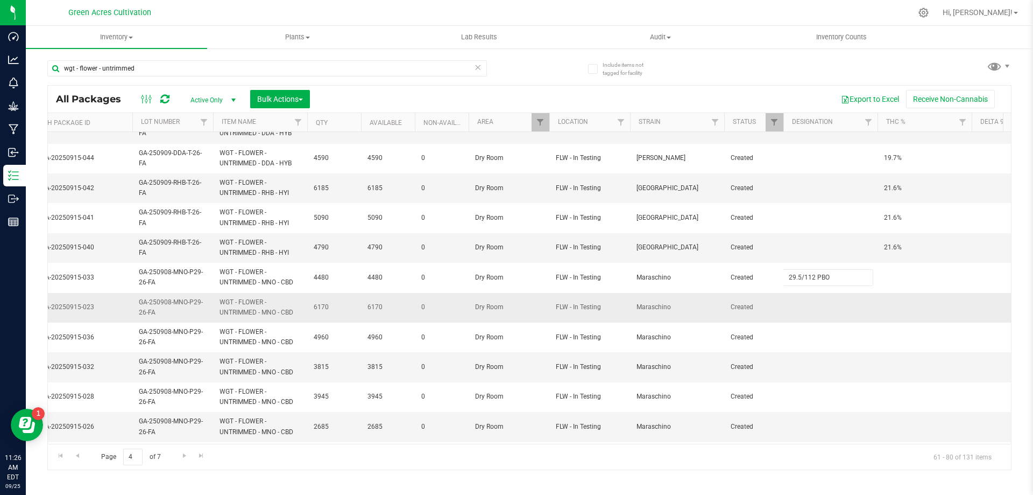
type input "29.5/112 PBO"
click at [808, 315] on div "All Packages Active Only Active Only Lab Samples Locked All External Internal B…" at bounding box center [529, 277] width 965 height 385
click at [808, 311] on td at bounding box center [831, 308] width 94 height 30
type input "29.5/112 PBO"
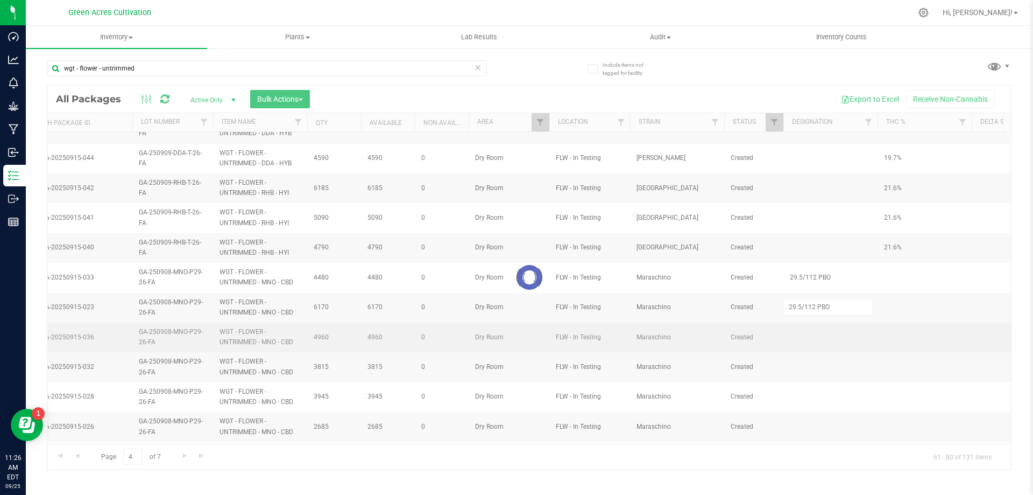
click at [808, 330] on div "Loading... All Packages Active Only Active Only Lab Samples Locked All External…" at bounding box center [529, 277] width 965 height 385
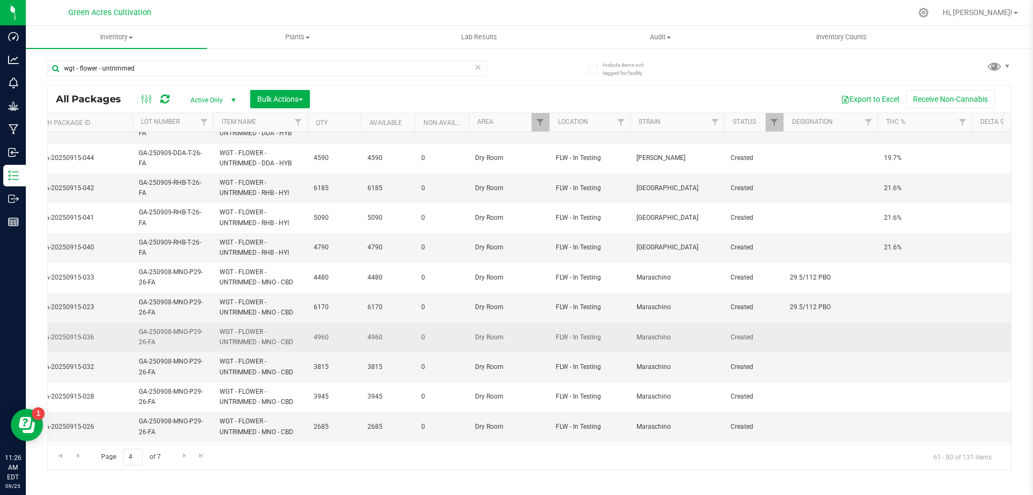
click at [804, 331] on td at bounding box center [831, 337] width 94 height 30
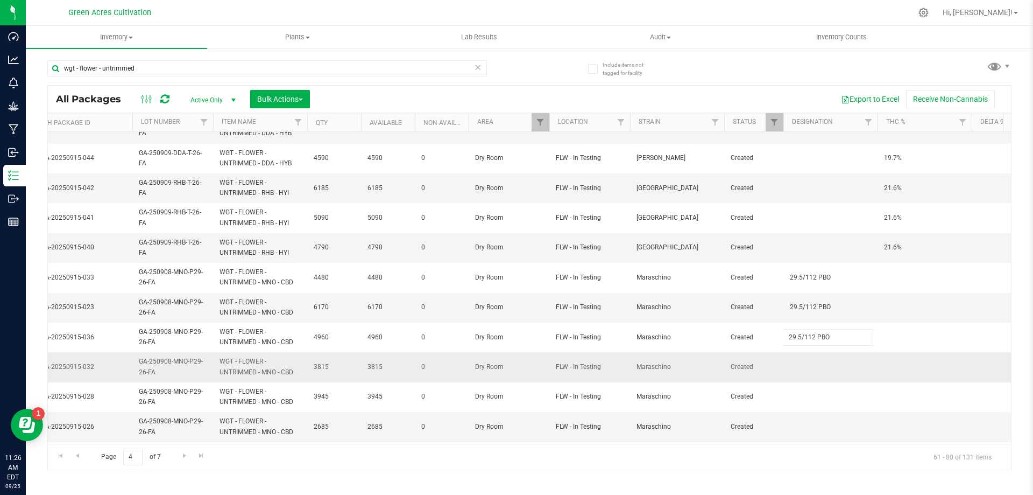
type input "29.5/112 PBO"
click at [810, 358] on div "All Packages Active Only Active Only Lab Samples Locked All External Internal B…" at bounding box center [529, 277] width 965 height 385
click at [811, 358] on td at bounding box center [831, 367] width 94 height 30
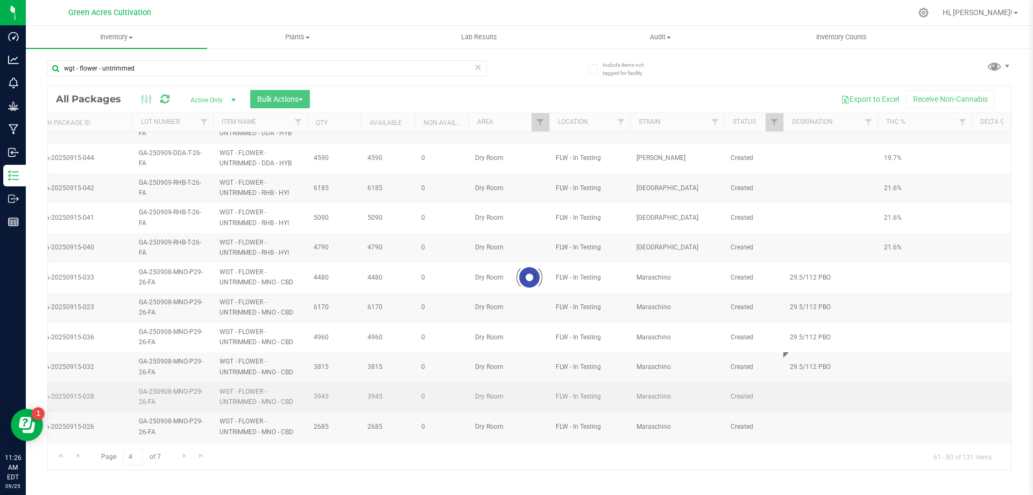
click at [807, 389] on div "Loading... All Packages Active Only Active Only Lab Samples Locked All External…" at bounding box center [529, 277] width 965 height 385
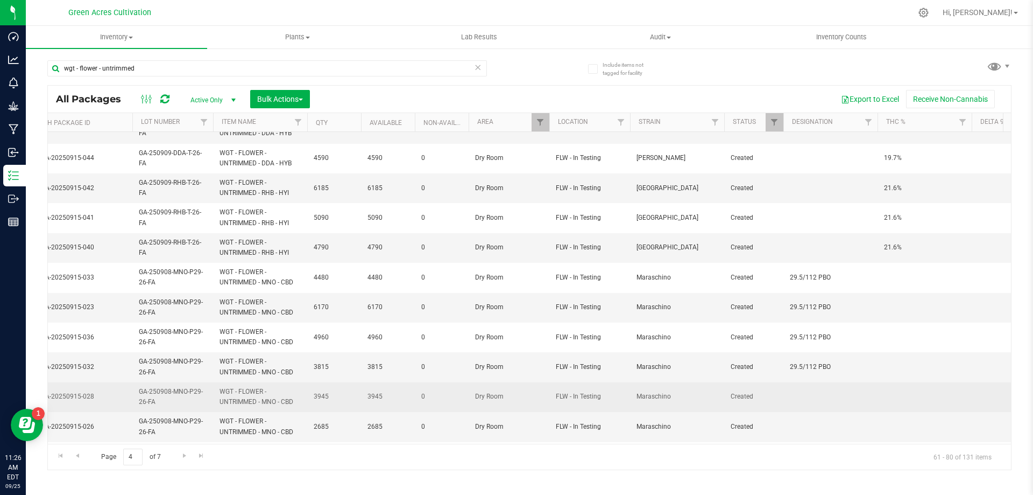
click at [806, 394] on td at bounding box center [831, 397] width 94 height 30
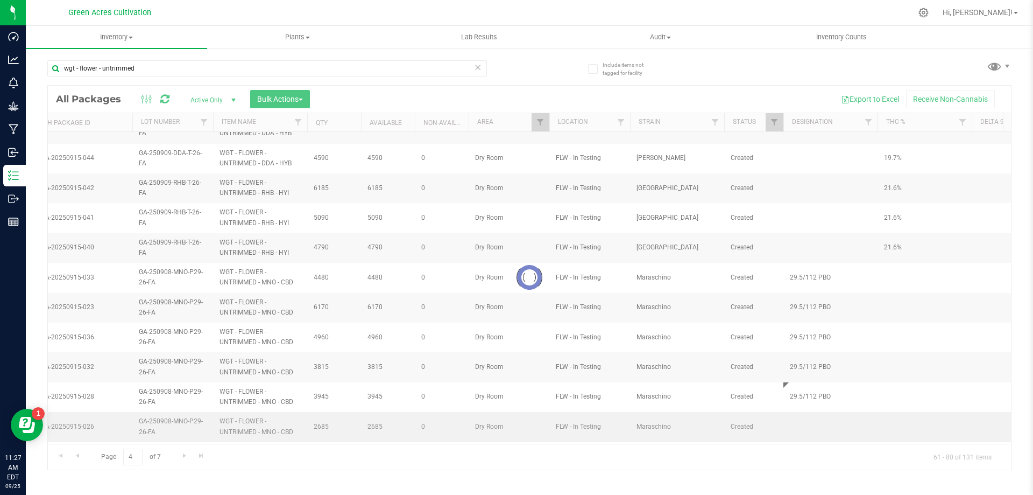
click at [807, 424] on div "Loading... All Packages Active Only Active Only Lab Samples Locked All External…" at bounding box center [529, 277] width 965 height 385
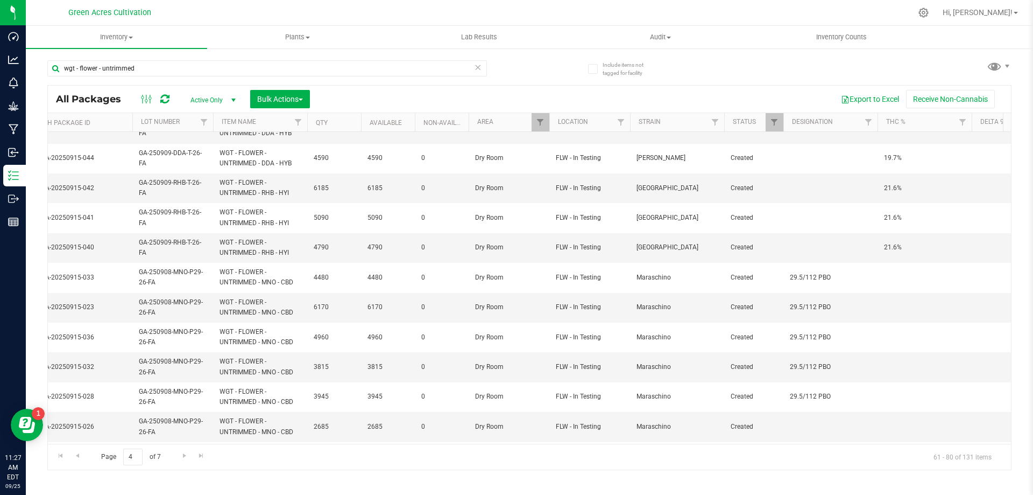
click at [807, 424] on td at bounding box center [831, 427] width 94 height 30
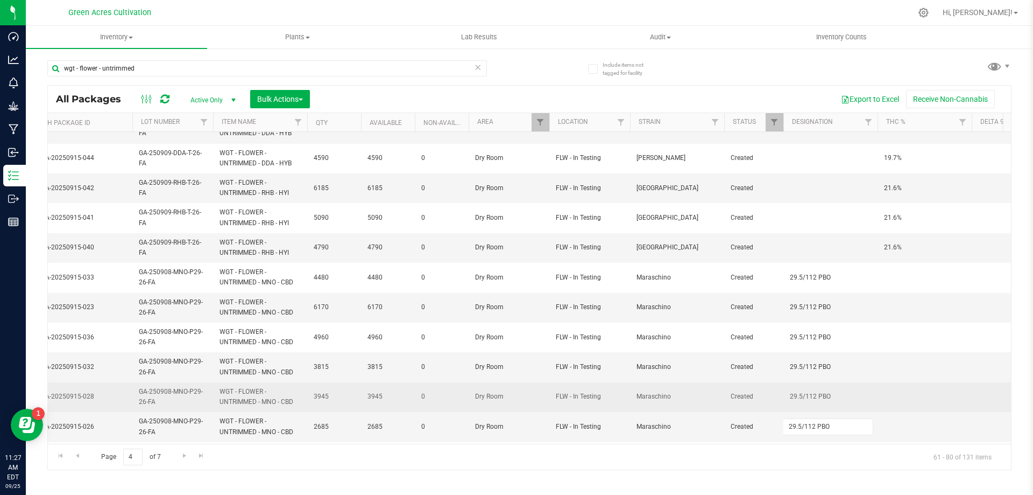
type input "29.5/112 PBO"
click at [904, 406] on div "All Packages Active Only Active Only Lab Samples Locked All External Internal B…" at bounding box center [529, 277] width 965 height 385
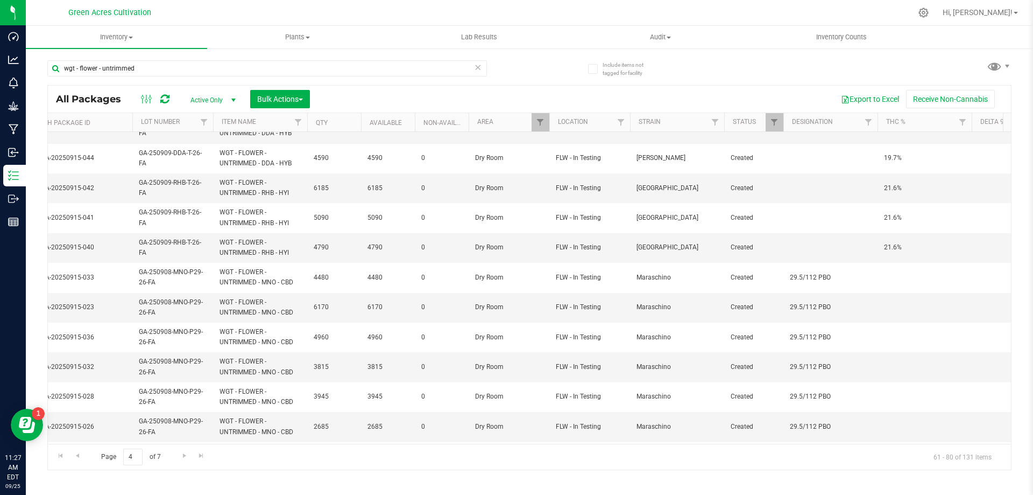
scroll to position [292, 378]
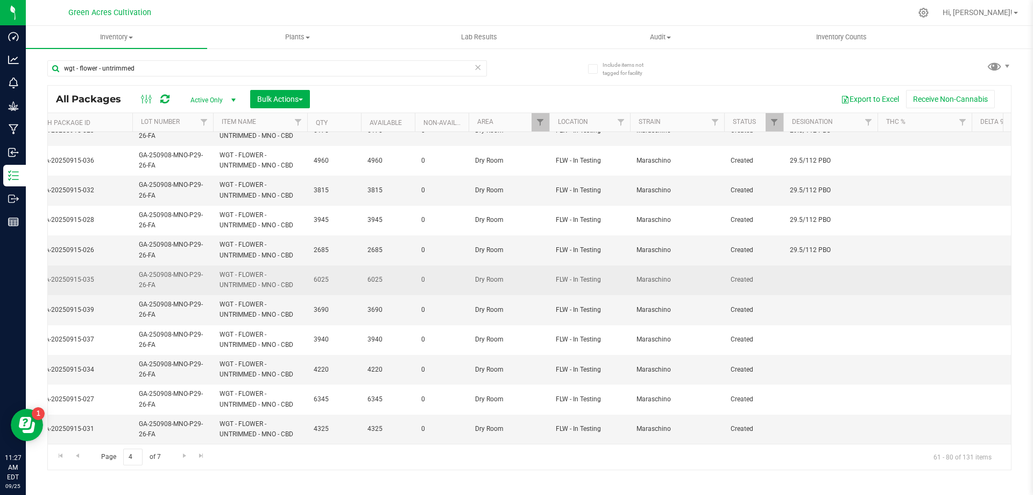
click at [826, 280] on td at bounding box center [831, 280] width 94 height 30
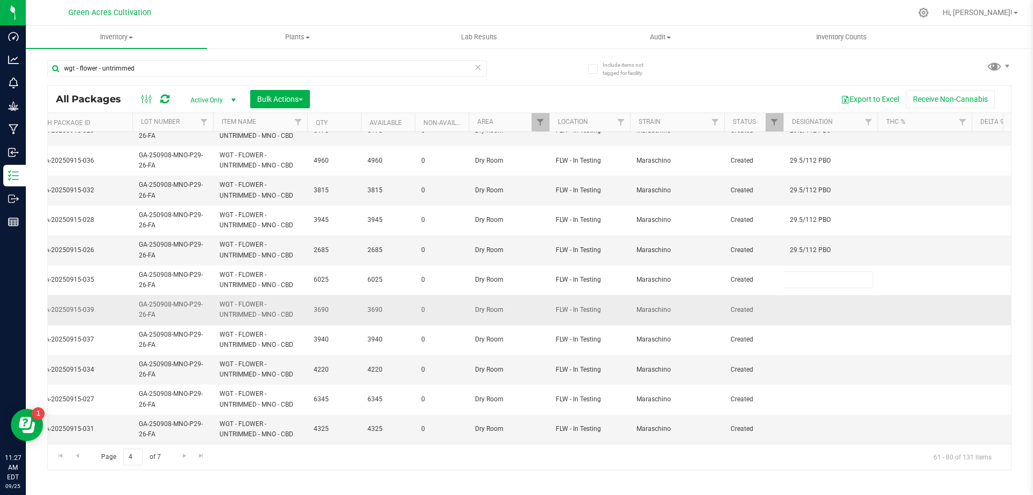
type input "29.5/112 PBO"
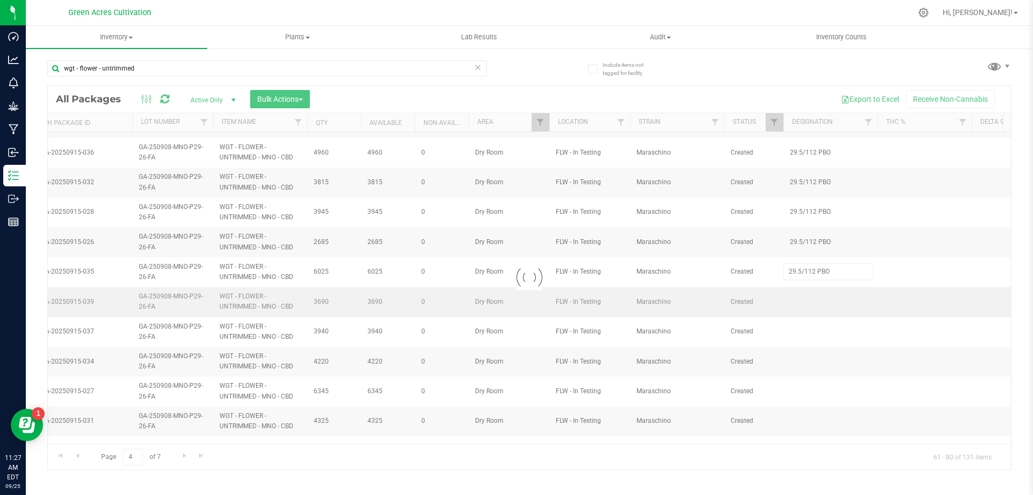
click at [814, 297] on div "Loading... All Packages Active Only Active Only Lab Samples Locked All External…" at bounding box center [529, 277] width 965 height 385
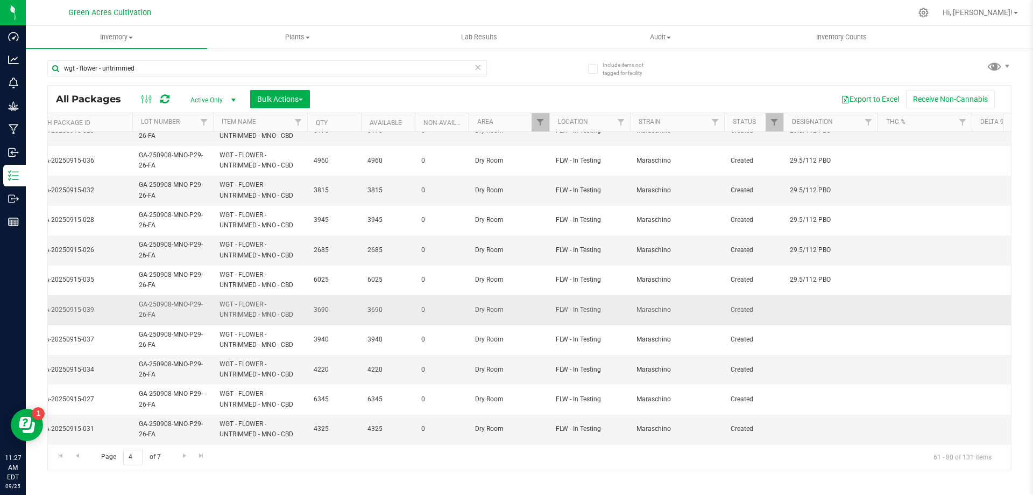
click at [805, 303] on td at bounding box center [831, 310] width 94 height 30
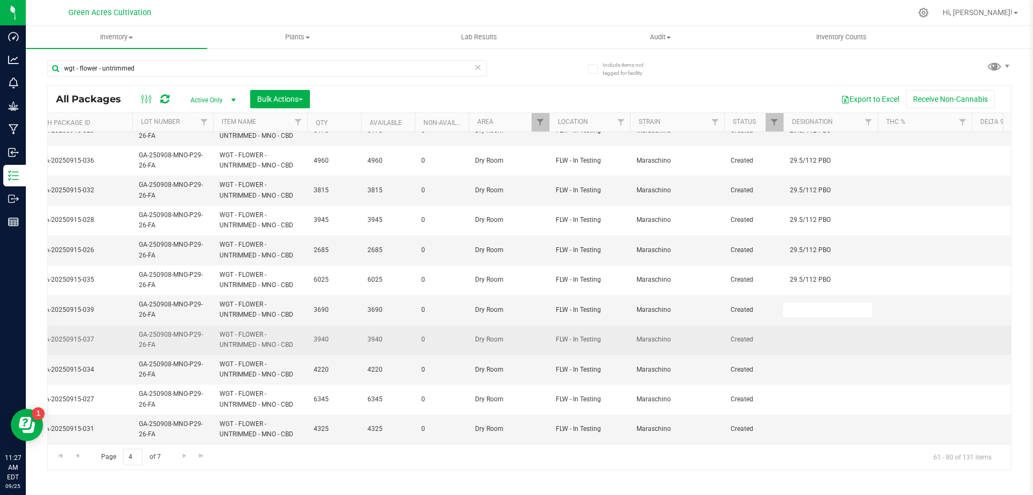
type input "29.5/112 PBO"
click at [798, 334] on div "All Packages Active Only Active Only Lab Samples Locked All External Internal B…" at bounding box center [529, 277] width 965 height 385
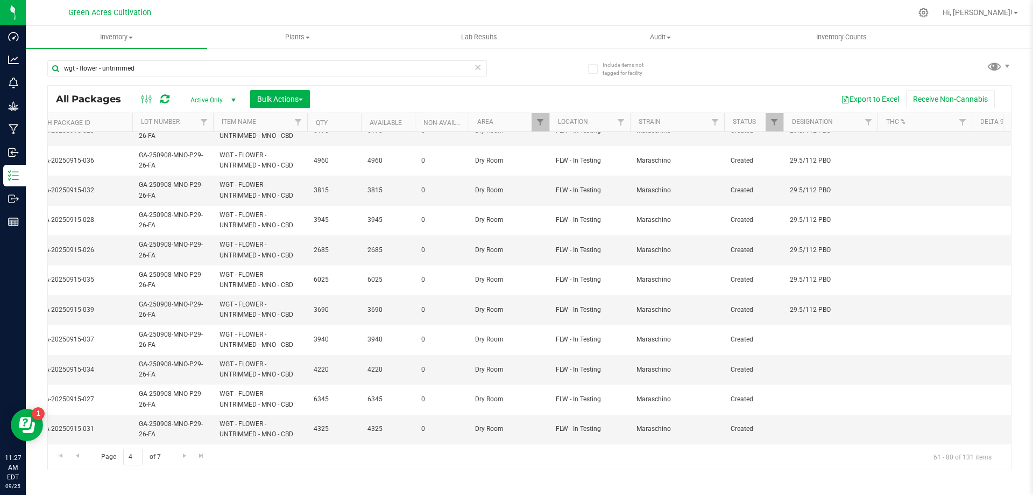
click at [799, 325] on td at bounding box center [831, 340] width 94 height 30
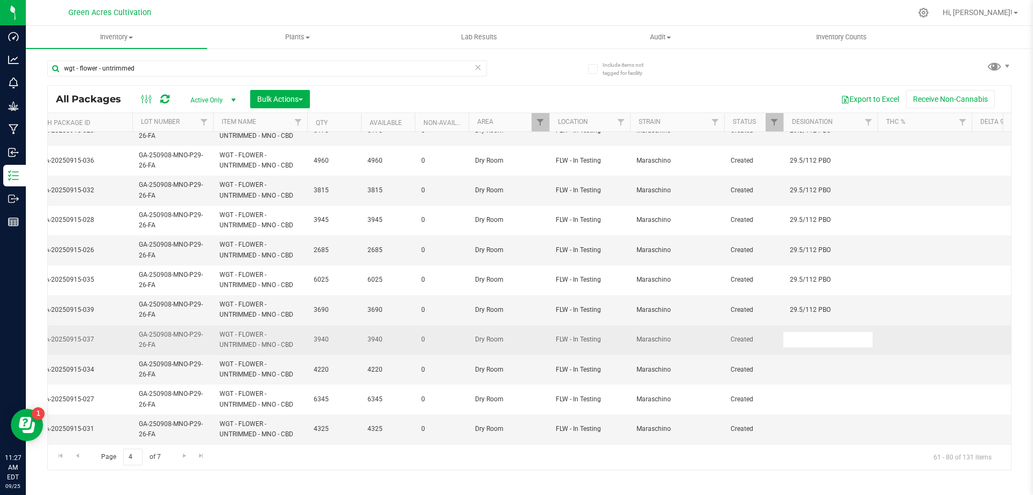
type input "29.5/112 PBO"
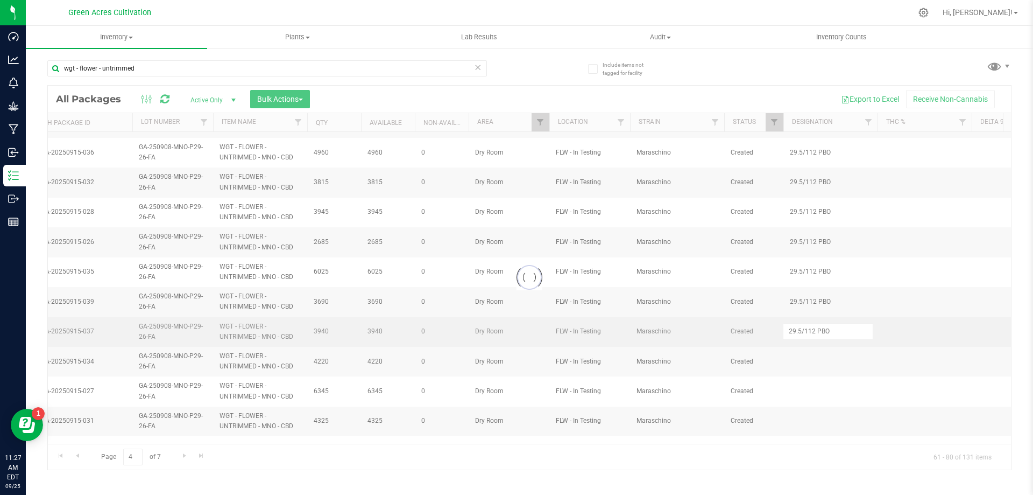
click at [802, 342] on div "Loading... All Packages Active Only Active Only Lab Samples Locked All External…" at bounding box center [529, 277] width 965 height 385
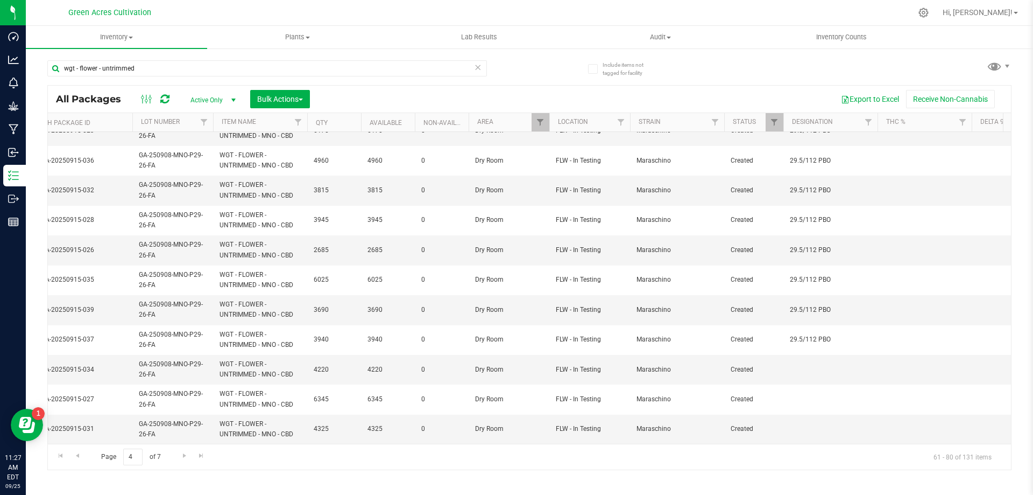
click at [791, 360] on td at bounding box center [831, 370] width 94 height 30
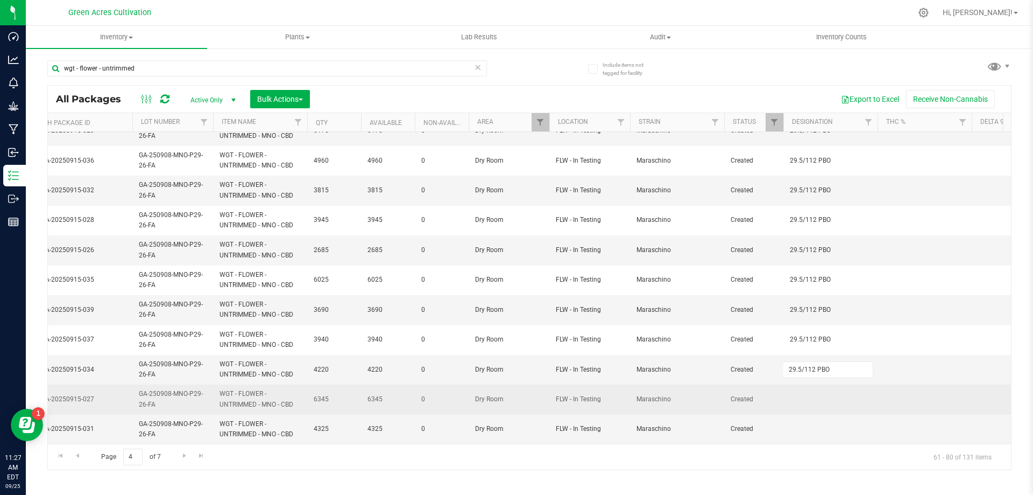
click at [802, 402] on div "All Packages Active Only Active Only Lab Samples Locked All External Internal B…" at bounding box center [529, 277] width 965 height 385
click at [801, 392] on td at bounding box center [831, 399] width 94 height 30
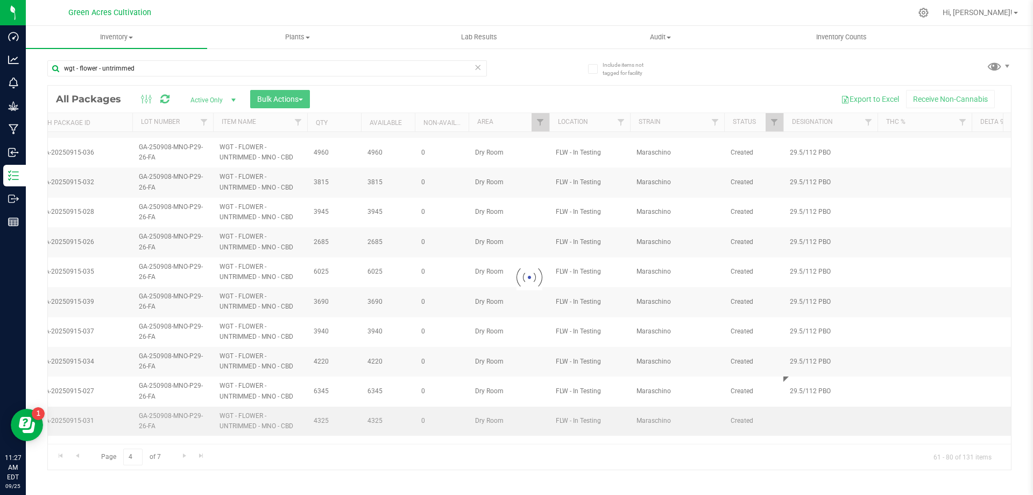
click at [803, 430] on div "Loading... All Packages Active Only Active Only Lab Samples Locked All External…" at bounding box center [529, 277] width 965 height 385
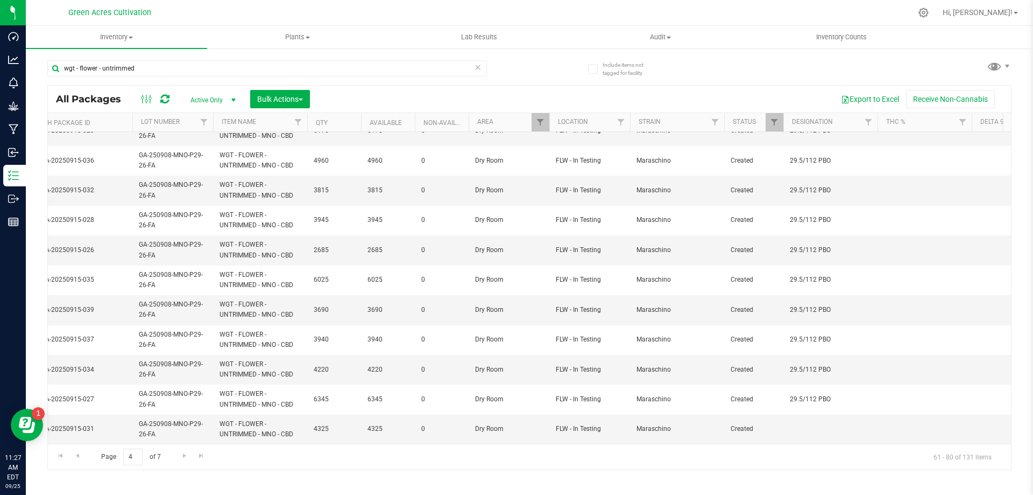
click at [806, 421] on td at bounding box center [831, 428] width 94 height 29
type input "29.5/112 PBO"
click at [901, 370] on div "All Packages Active Only Active Only Lab Samples Locked All External Internal B…" at bounding box center [529, 277] width 965 height 385
click at [188, 459] on span "Go to the next page" at bounding box center [184, 455] width 9 height 9
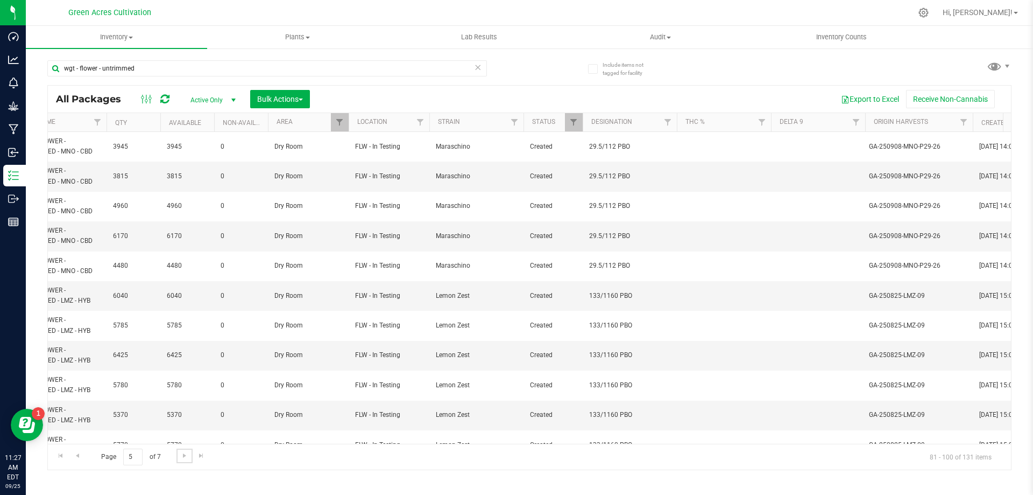
scroll to position [0, 480]
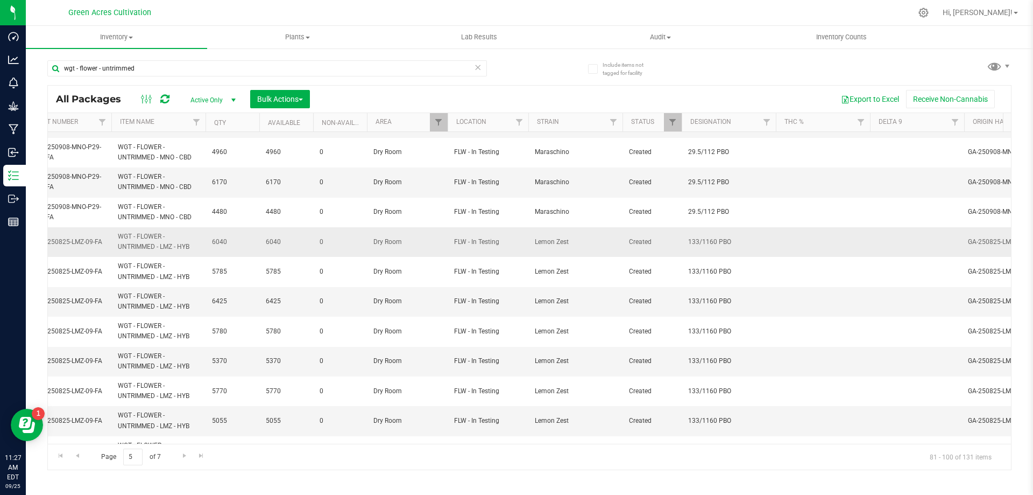
click at [89, 248] on td "GA-250825-LMZ-09-FA" at bounding box center [71, 242] width 81 height 30
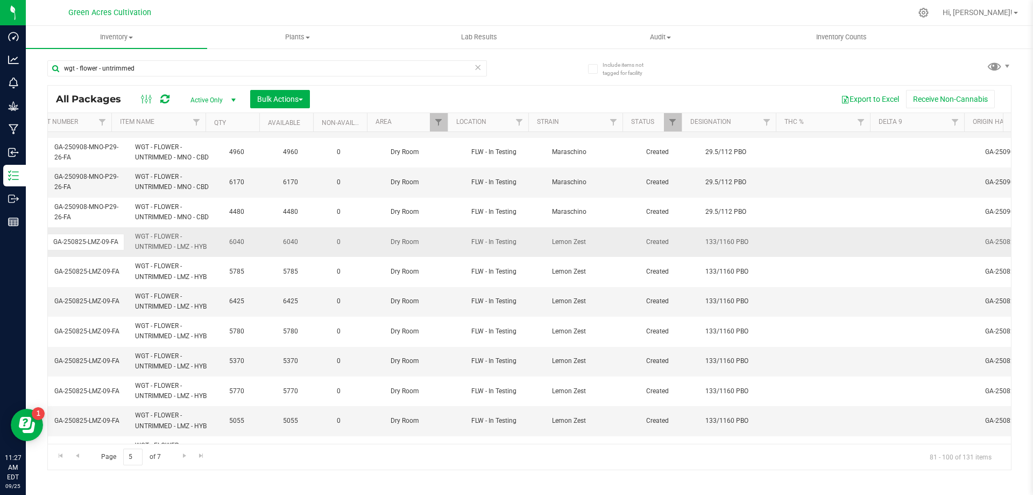
scroll to position [0, 463]
click at [89, 248] on input "GA-250825-LMZ-09-FA" at bounding box center [85, 242] width 77 height 17
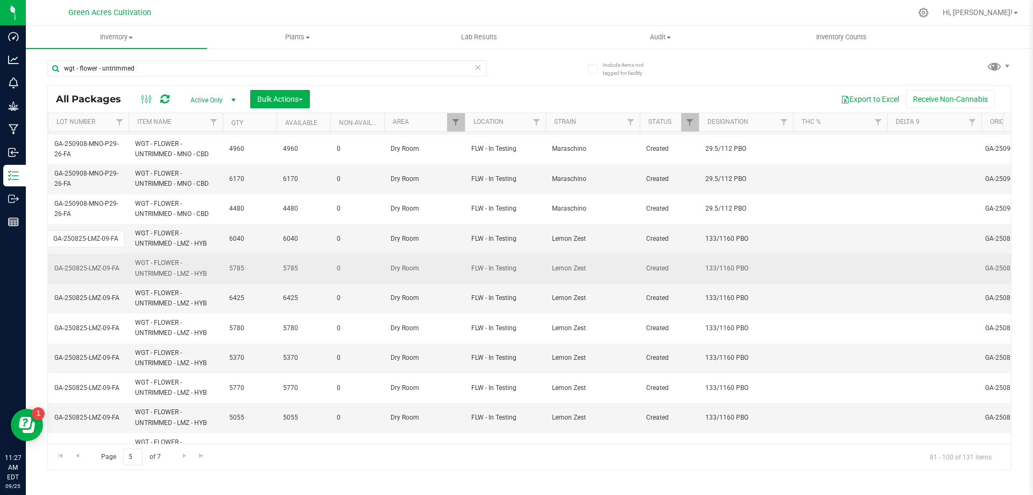
scroll to position [161, 463]
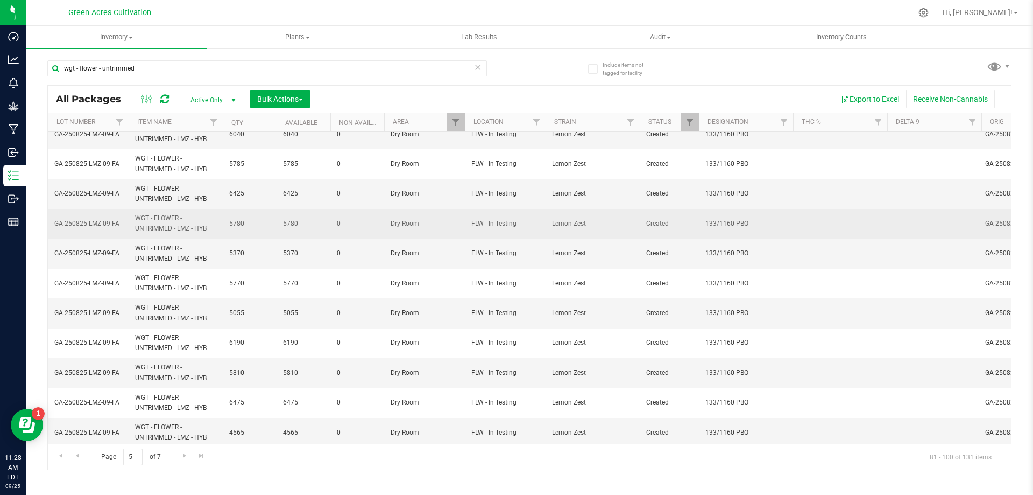
click at [813, 222] on td at bounding box center [840, 224] width 94 height 30
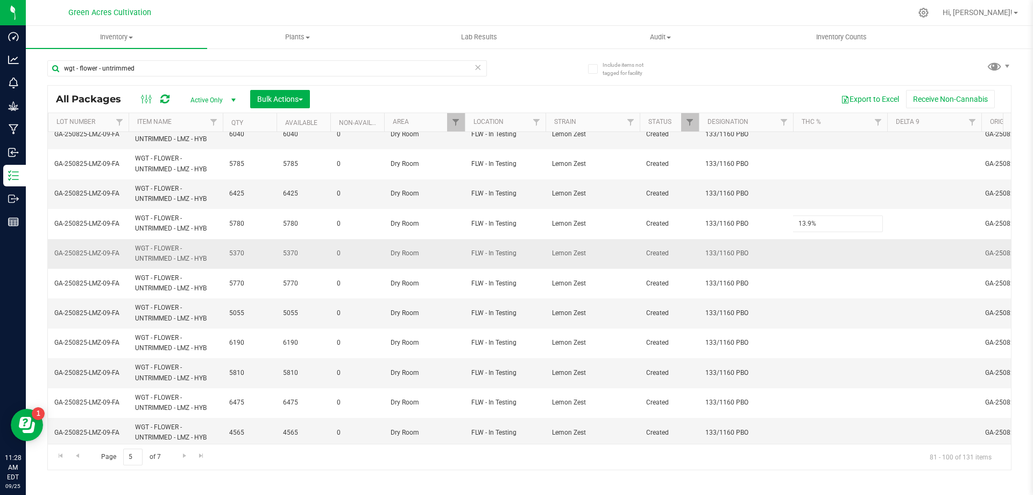
type input "13.9%"
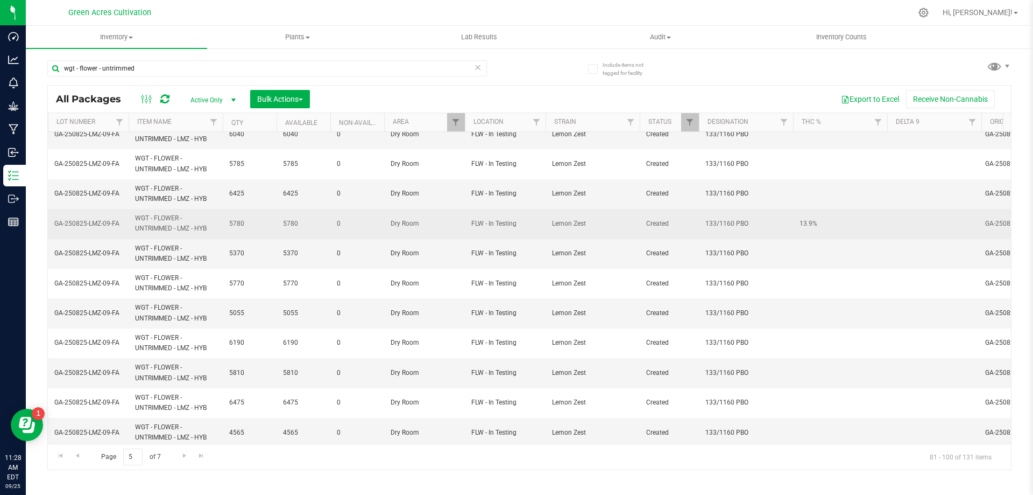
click at [811, 228] on span "13.9%" at bounding box center [840, 224] width 81 height 10
click at [811, 228] on input "13.9%" at bounding box center [838, 223] width 90 height 17
click at [821, 258] on td at bounding box center [840, 254] width 94 height 30
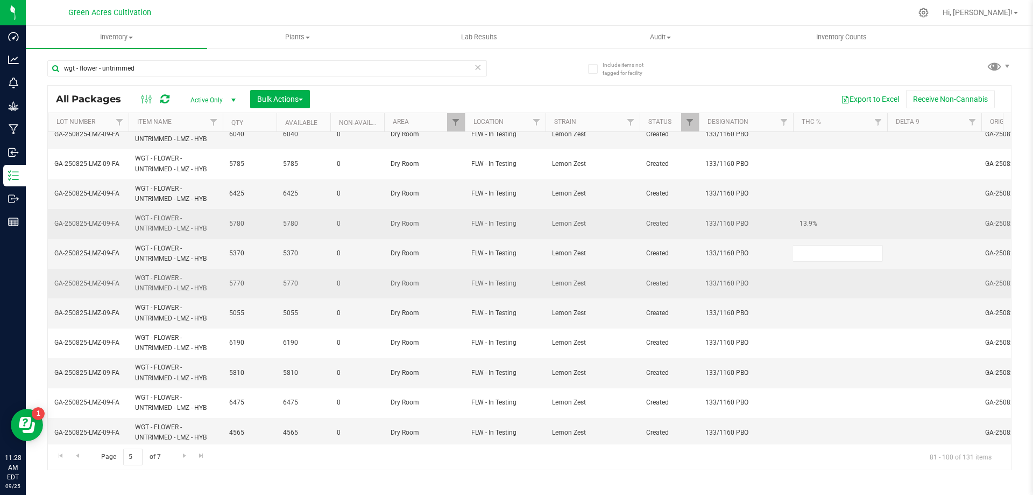
type input "13.9%"
click at [816, 283] on div "All Packages Active Only Active Only Lab Samples Locked All External Internal B…" at bounding box center [529, 277] width 965 height 385
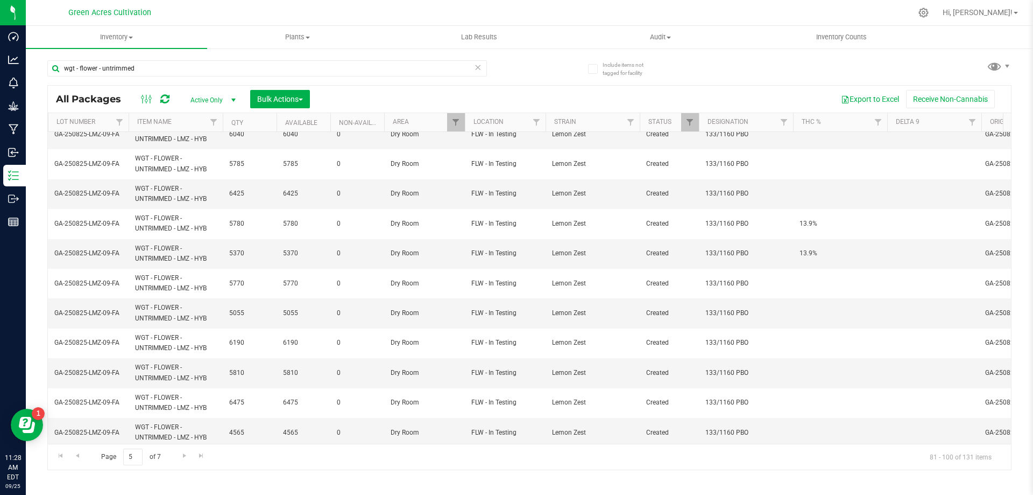
click at [816, 283] on td at bounding box center [840, 284] width 94 height 30
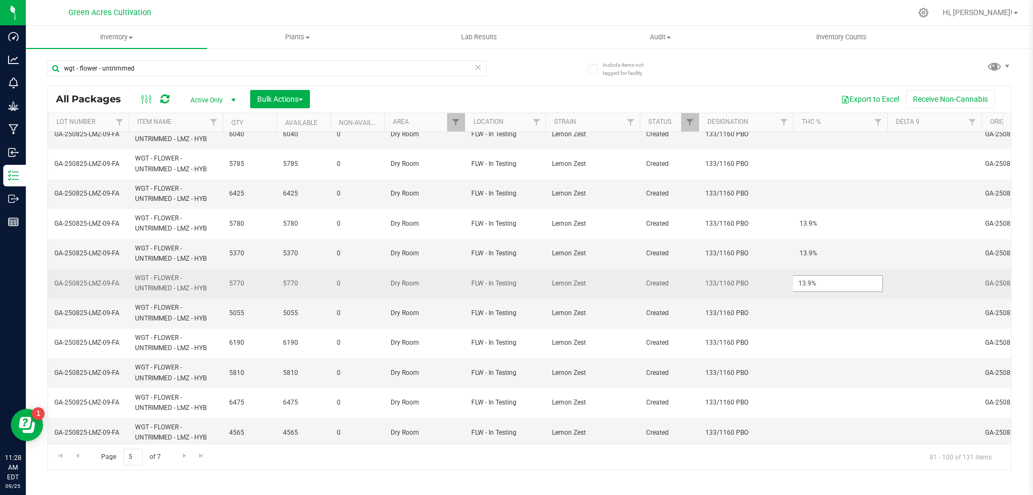
click at [828, 282] on input "13.9%" at bounding box center [838, 283] width 90 height 17
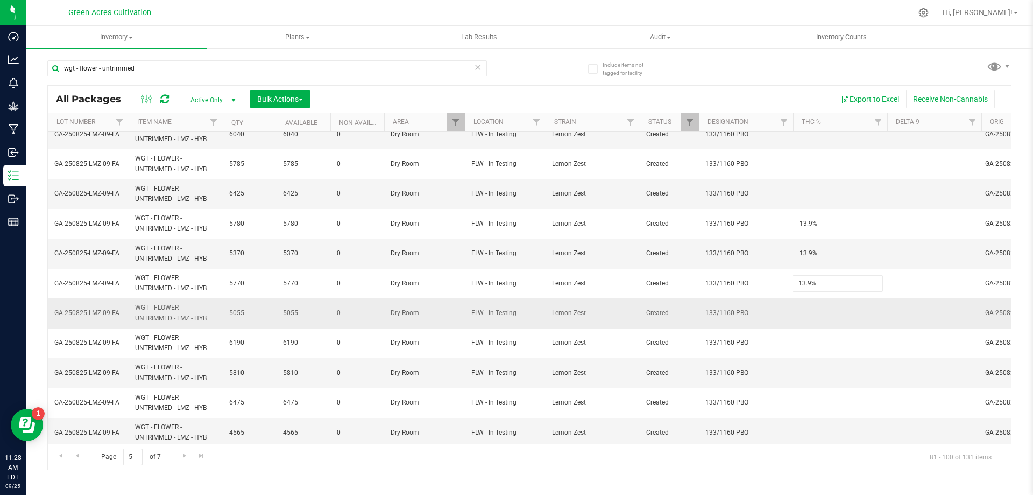
type input "13.9%"
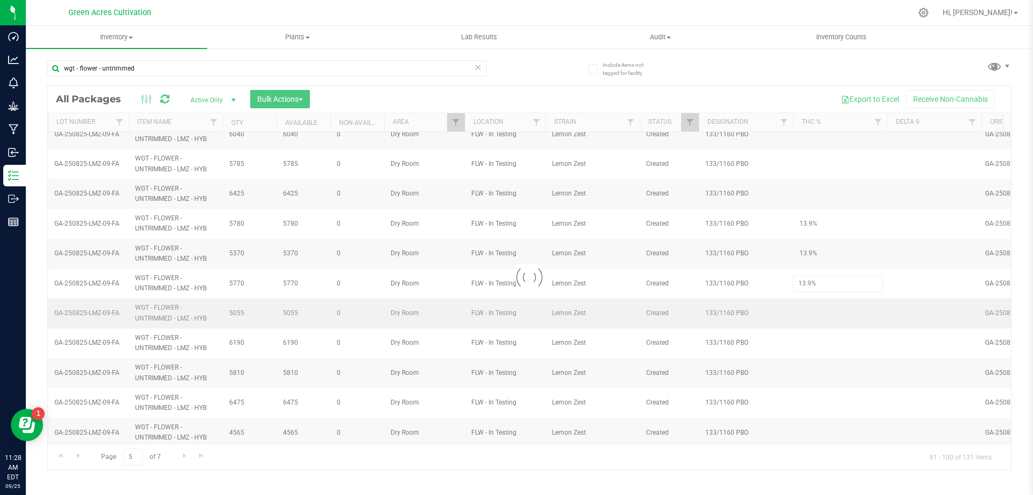
click at [811, 308] on div "Loading... All Packages Active Only Active Only Lab Samples Locked All External…" at bounding box center [529, 277] width 965 height 385
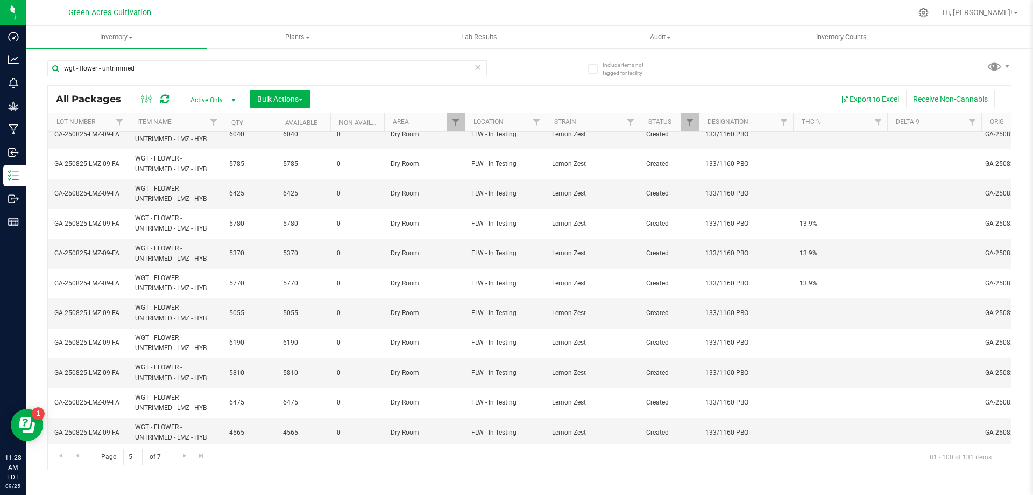
click at [811, 307] on td at bounding box center [840, 313] width 94 height 30
type input "13.9%"
click at [814, 327] on div "All Packages Active Only Active Only Lab Samples Locked All External Internal B…" at bounding box center [529, 277] width 965 height 385
click at [810, 343] on td at bounding box center [840, 343] width 94 height 30
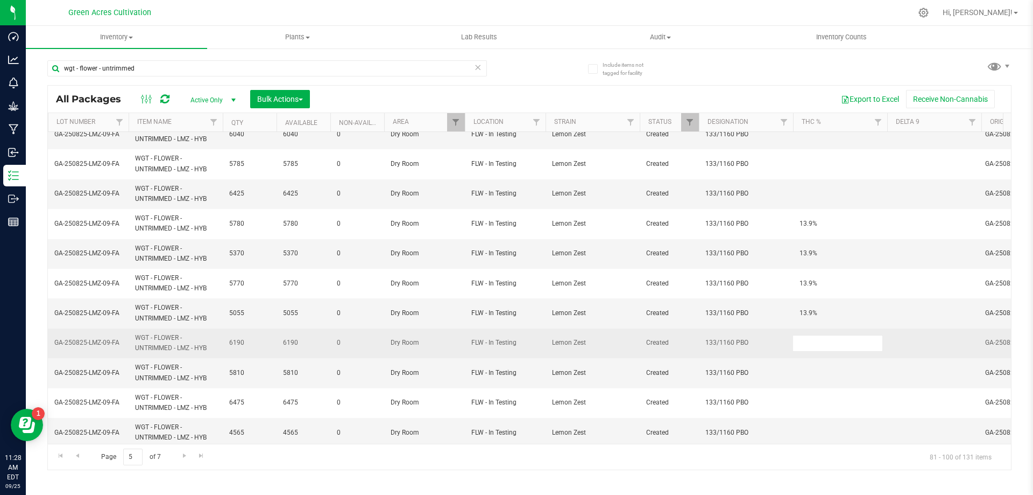
type input "13.9%"
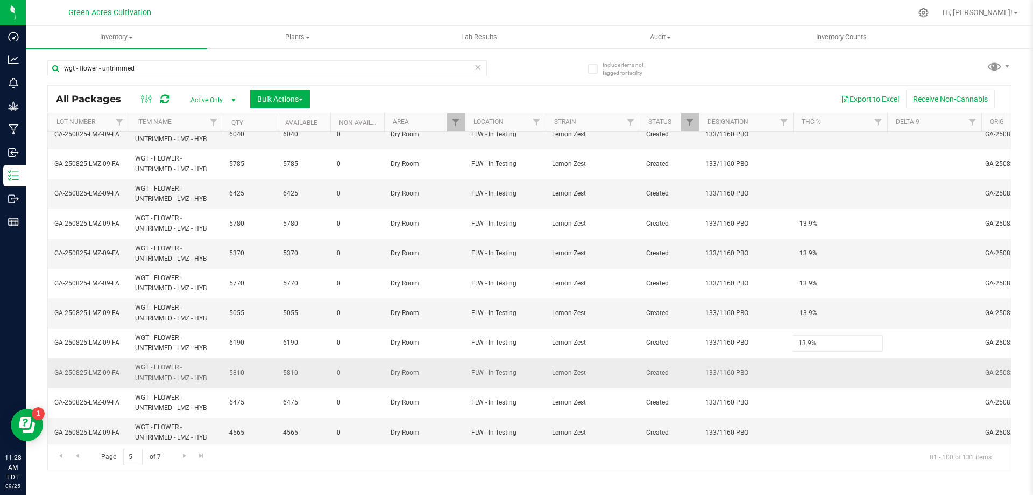
click at [810, 367] on div "All Packages Active Only Active Only Lab Samples Locked All External Internal B…" at bounding box center [529, 277] width 965 height 385
click at [808, 369] on td at bounding box center [840, 373] width 94 height 30
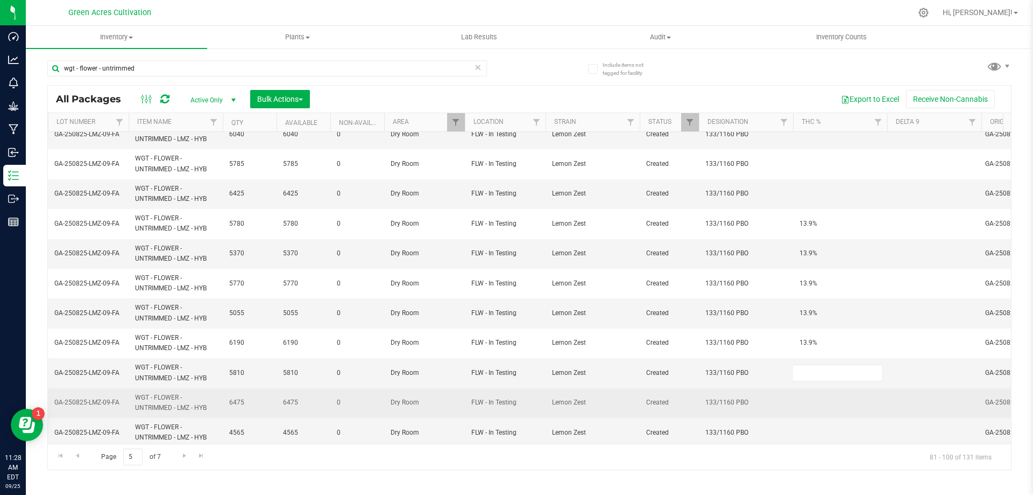
type input "13.9%"
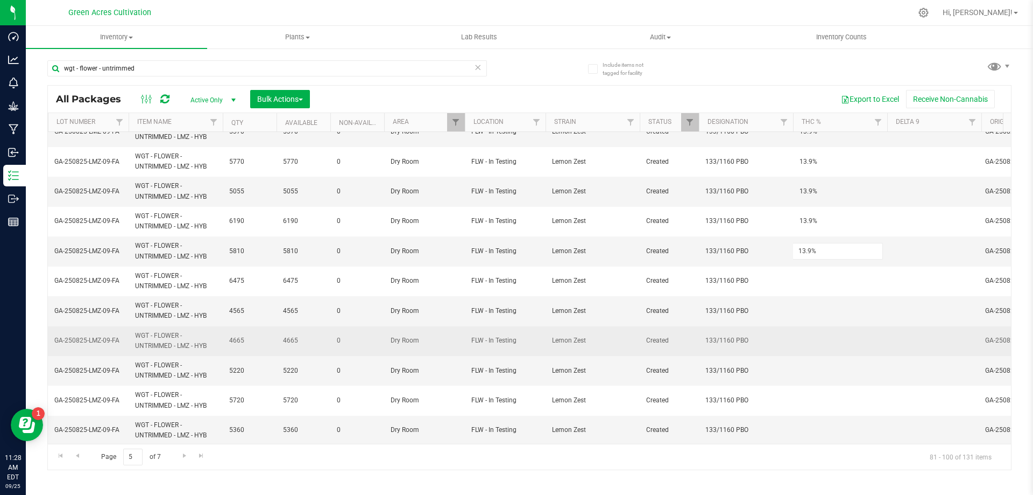
scroll to position [292, 463]
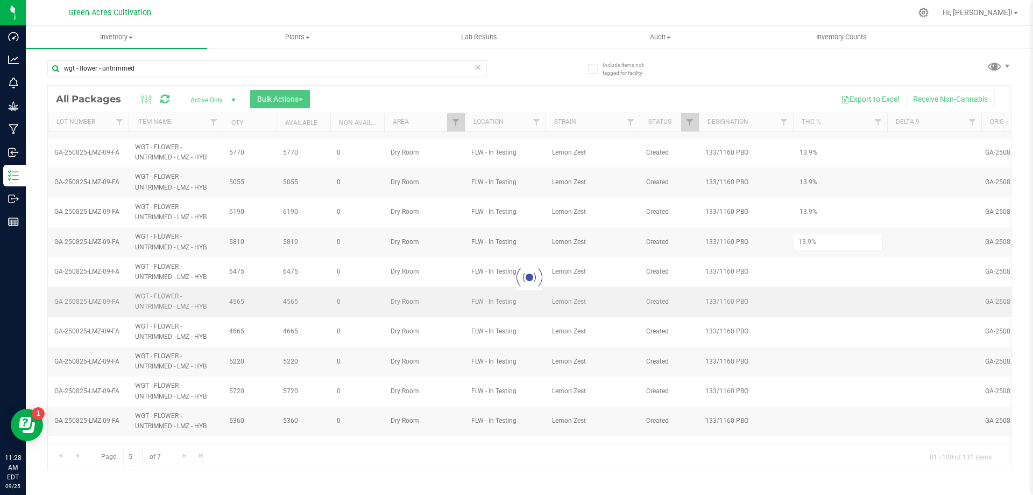
click at [833, 293] on div "Loading... All Packages Active Only Active Only Lab Samples Locked All External…" at bounding box center [529, 277] width 965 height 385
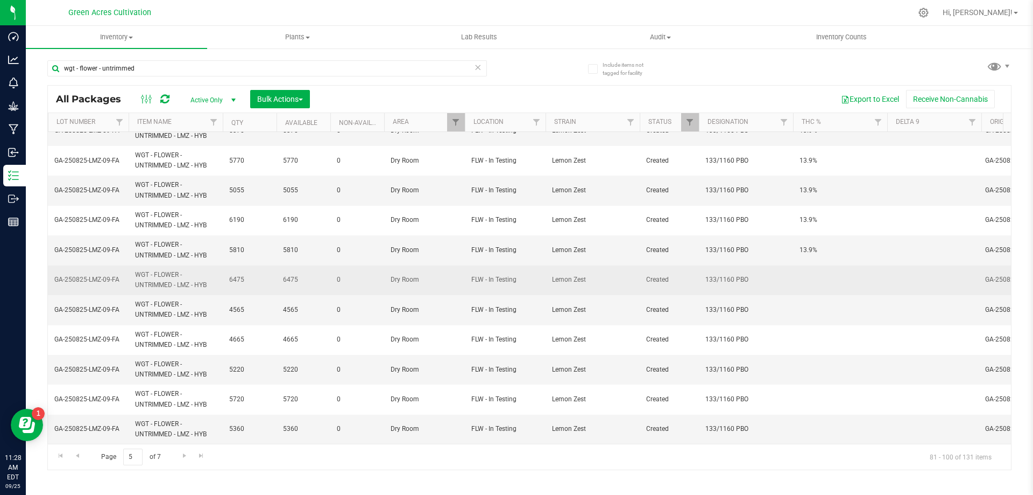
click at [828, 276] on td at bounding box center [840, 280] width 94 height 30
type input "13.9%"
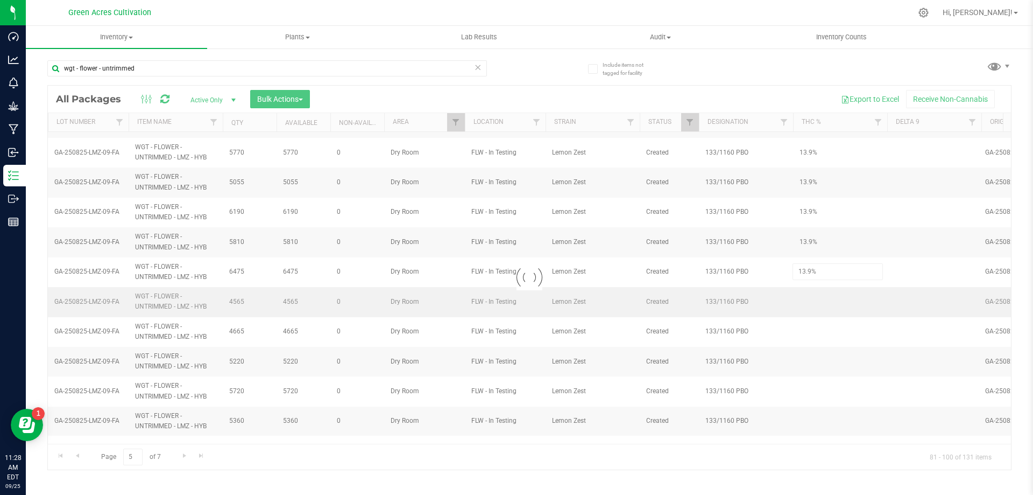
click at [815, 306] on div "Loading... All Packages Active Only Active Only Lab Samples Locked All External…" at bounding box center [529, 277] width 965 height 385
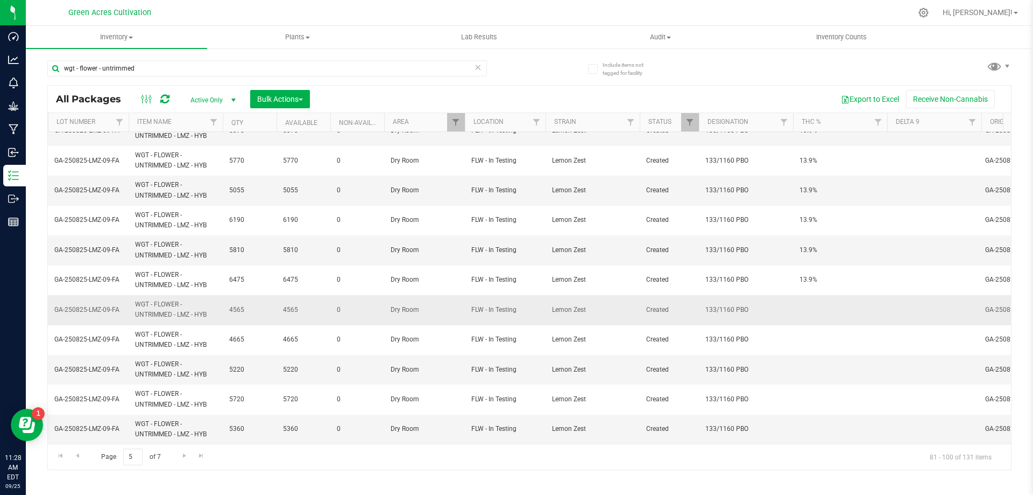
click at [815, 303] on td at bounding box center [840, 310] width 94 height 30
click at [819, 312] on div "All Packages Active Only Active Only Lab Samples Locked All External Internal B…" at bounding box center [529, 277] width 965 height 385
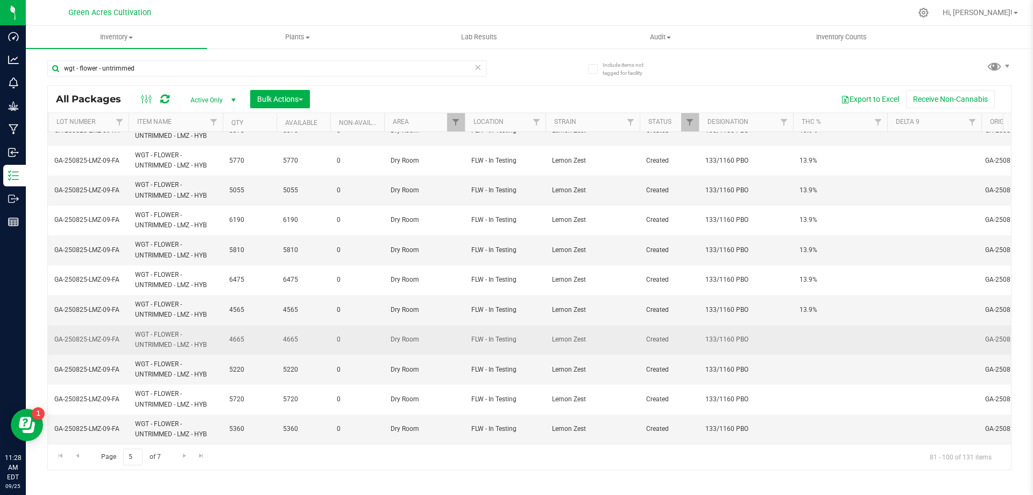
click at [813, 329] on td at bounding box center [840, 340] width 94 height 30
type input "13.9%"
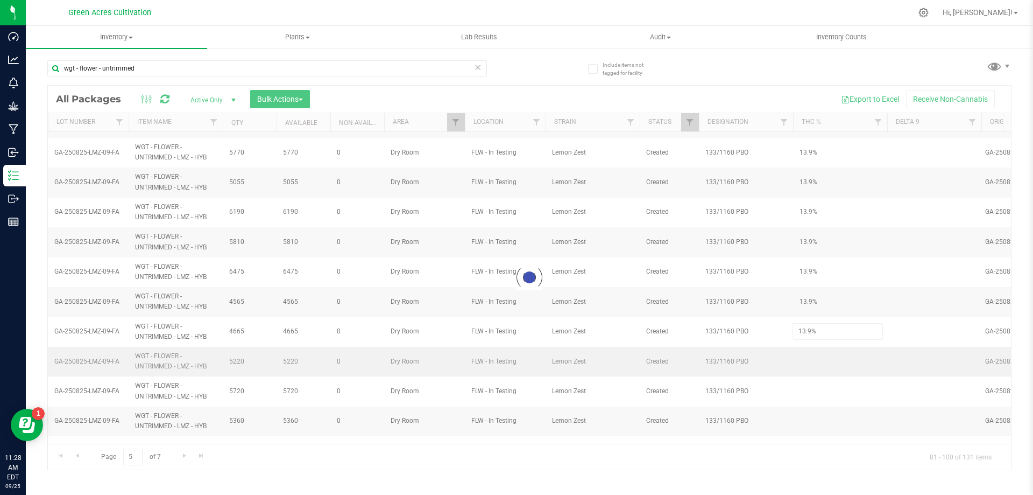
click at [799, 359] on div "Loading... All Packages Active Only Active Only Lab Samples Locked All External…" at bounding box center [529, 277] width 965 height 385
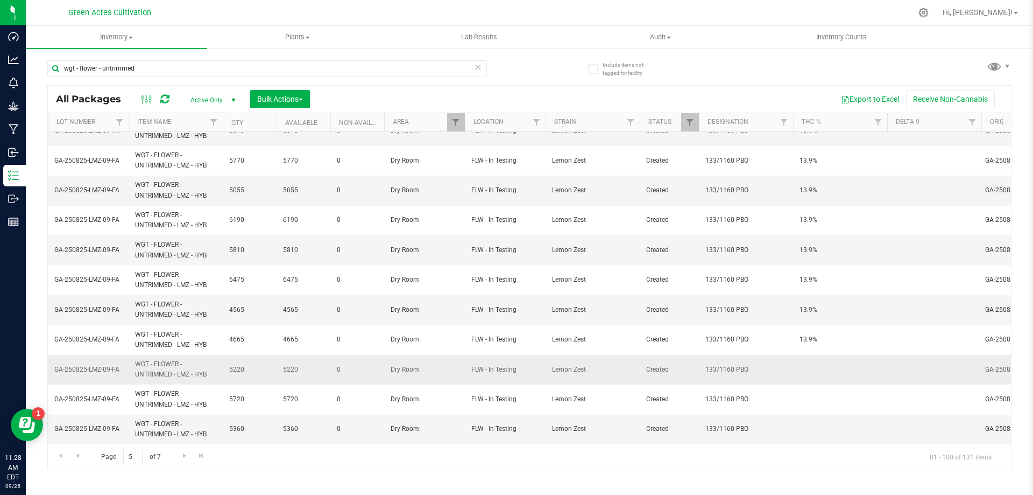
click at [804, 361] on td at bounding box center [840, 370] width 94 height 30
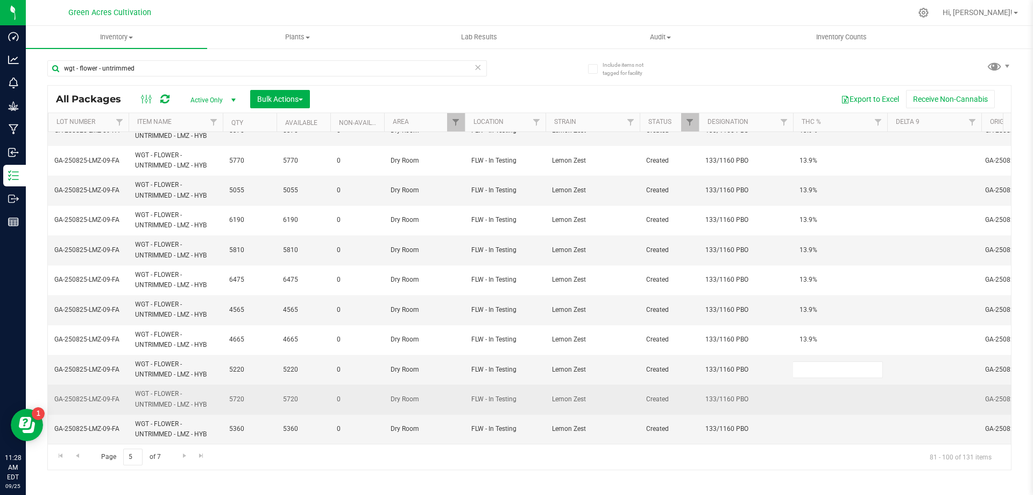
type input "13.9%"
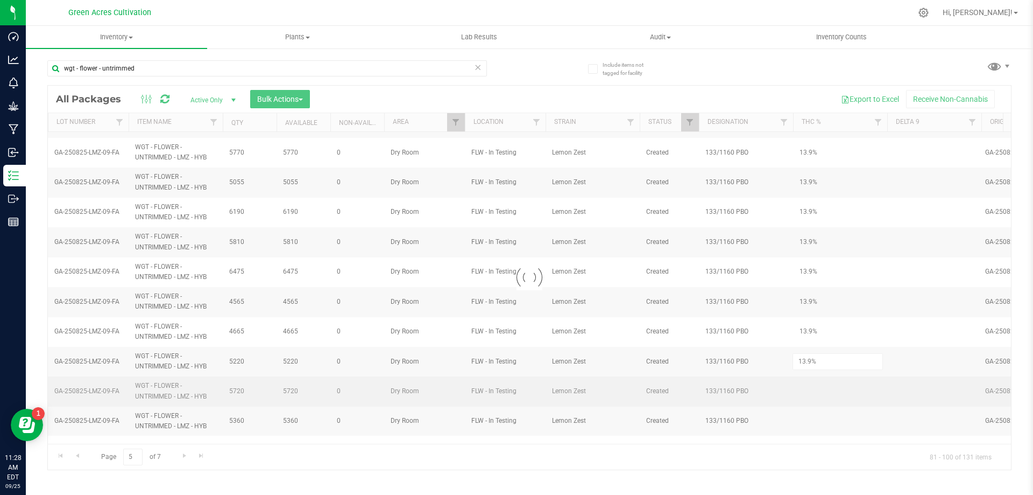
click at [807, 389] on div "Loading... All Packages Active Only Active Only Lab Samples Locked All External…" at bounding box center [529, 277] width 965 height 385
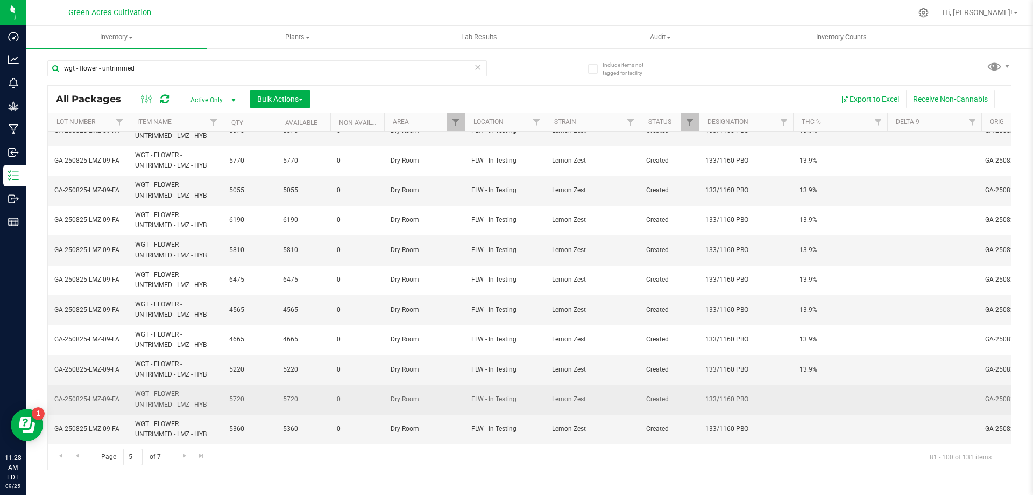
click at [808, 389] on td at bounding box center [840, 399] width 94 height 30
type input "13.9%"
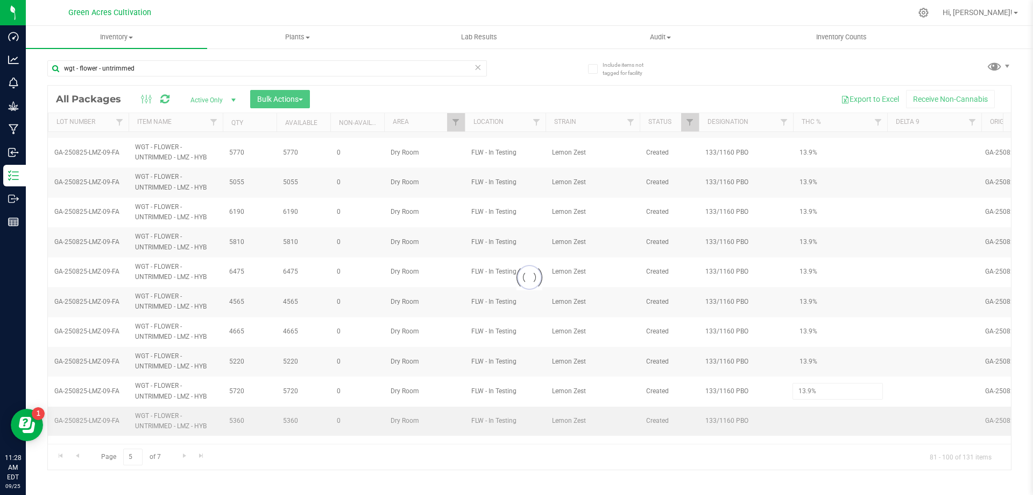
click at [813, 407] on div "Loading... All Packages Active Only Active Only Lab Samples Locked All External…" at bounding box center [529, 277] width 965 height 385
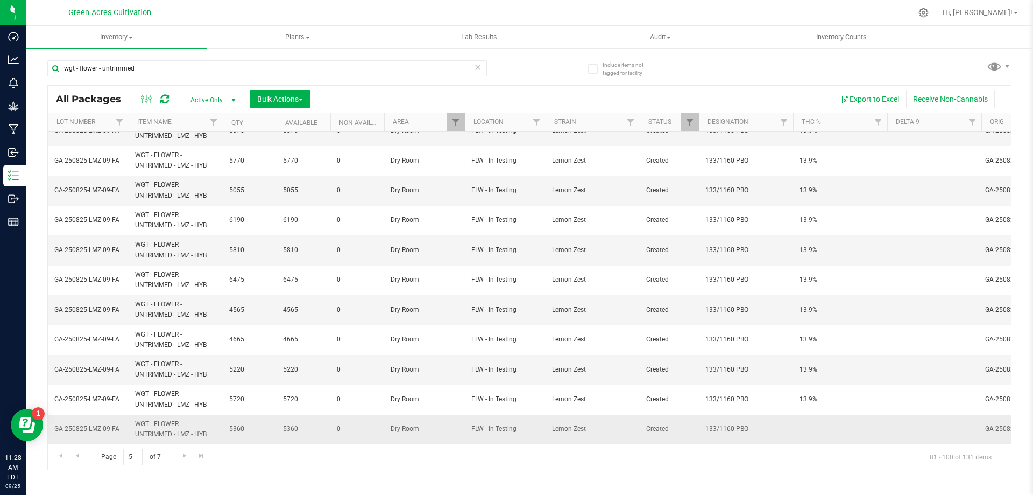
click at [806, 419] on td at bounding box center [840, 428] width 94 height 29
type input "13.9%"
click at [643, 366] on div "All Packages Active Only Active Only Lab Samples Locked All External Internal B…" at bounding box center [529, 277] width 965 height 385
click at [178, 455] on link "Go to the next page" at bounding box center [185, 455] width 16 height 15
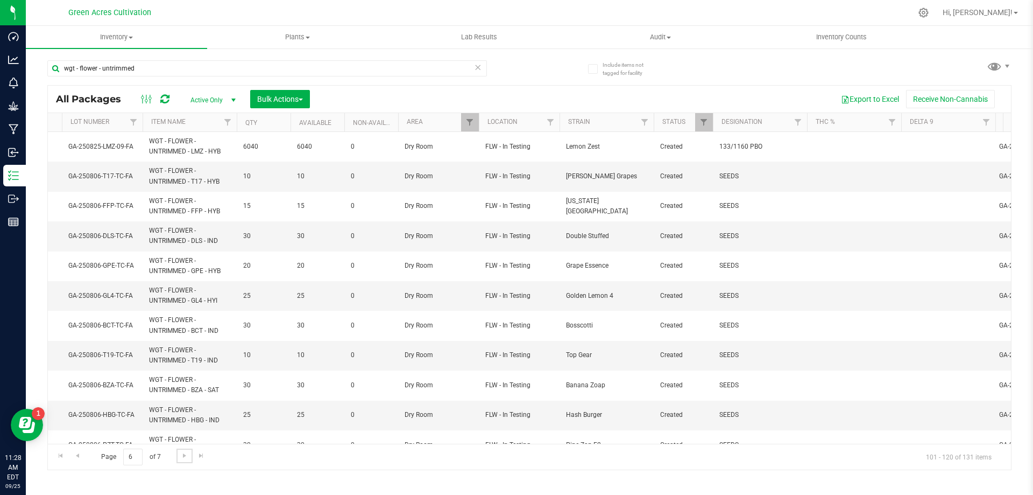
scroll to position [0, 487]
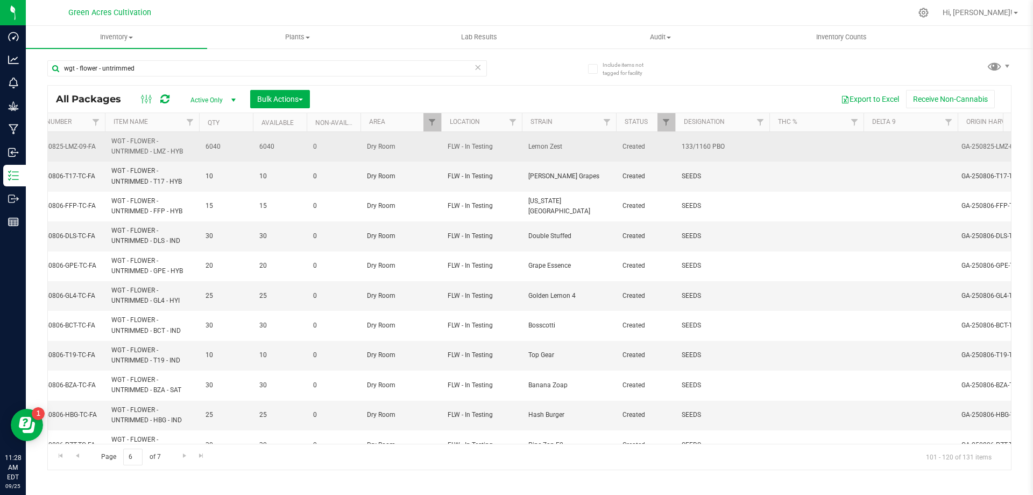
click at [821, 145] on td at bounding box center [817, 147] width 94 height 30
type input "13.9%"
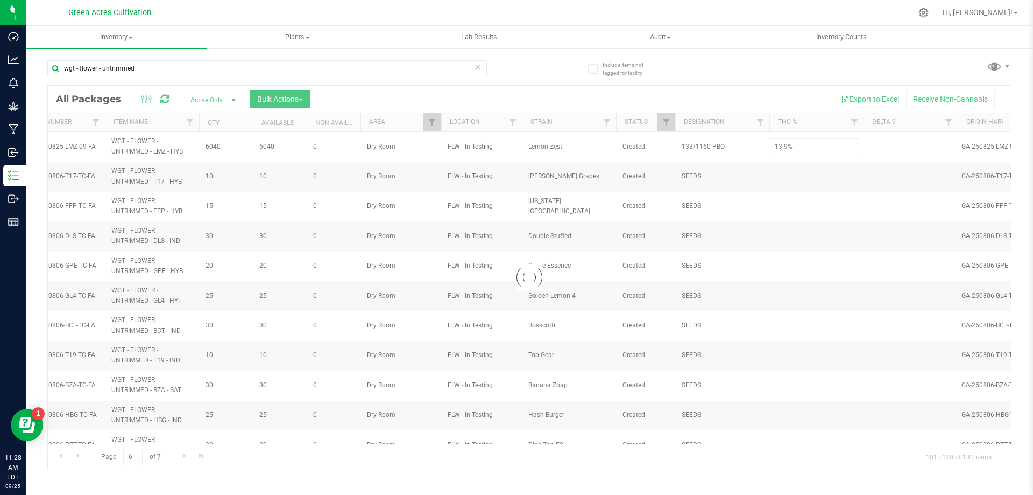
click at [573, 465] on div "Loading... All Packages Active Only Active Only Lab Samples Locked All External…" at bounding box center [529, 277] width 965 height 385
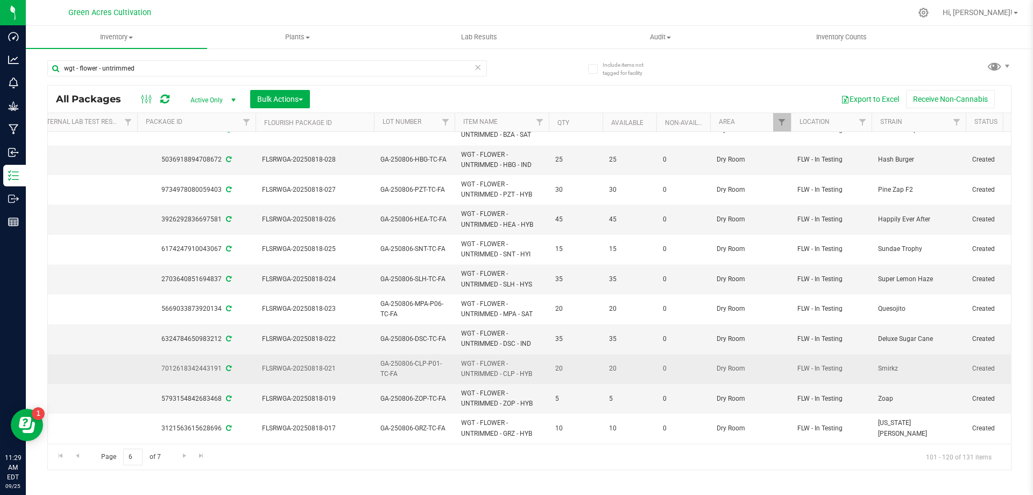
scroll to position [292, 137]
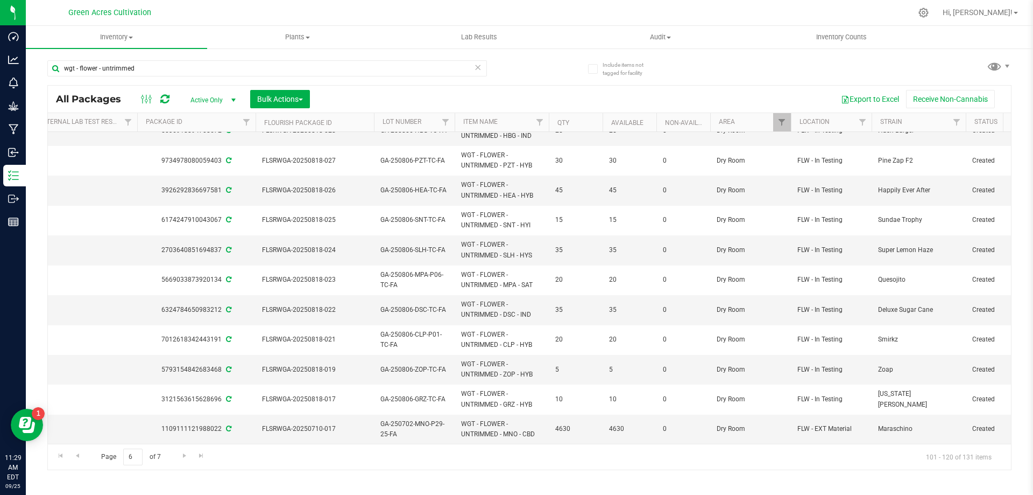
click at [365, 444] on div "Page 6 of 7 101 - 120 of 131 items" at bounding box center [529, 457] width 963 height 26
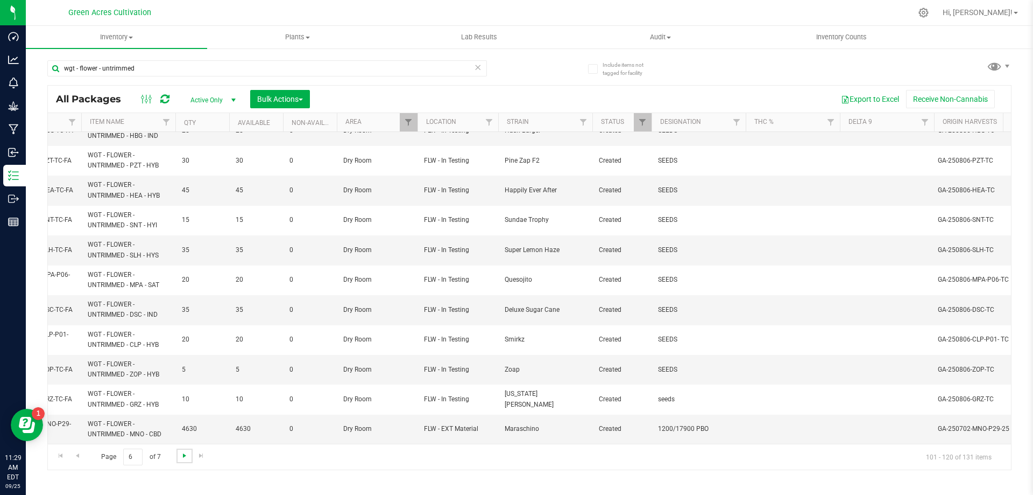
click at [187, 459] on span "Go to the next page" at bounding box center [184, 455] width 9 height 9
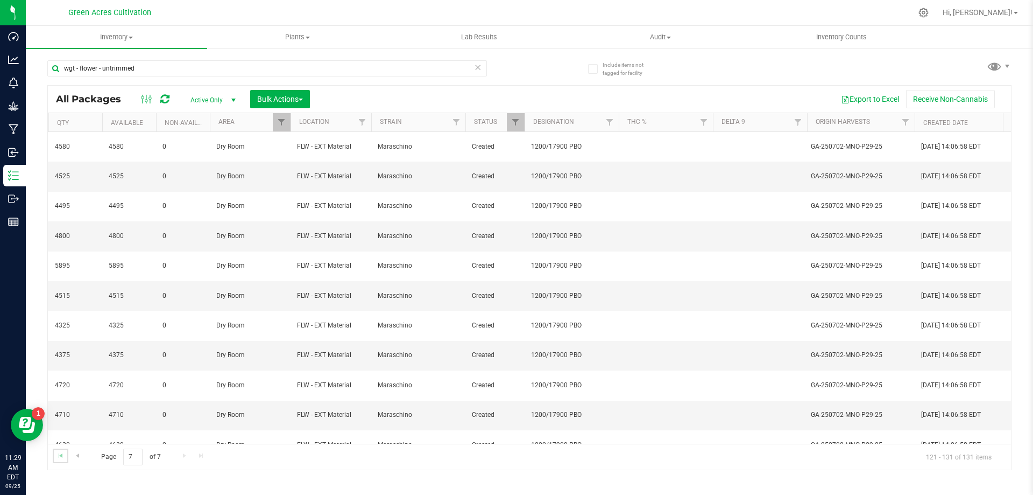
click at [67, 456] on link "Go to the first page" at bounding box center [61, 455] width 16 height 15
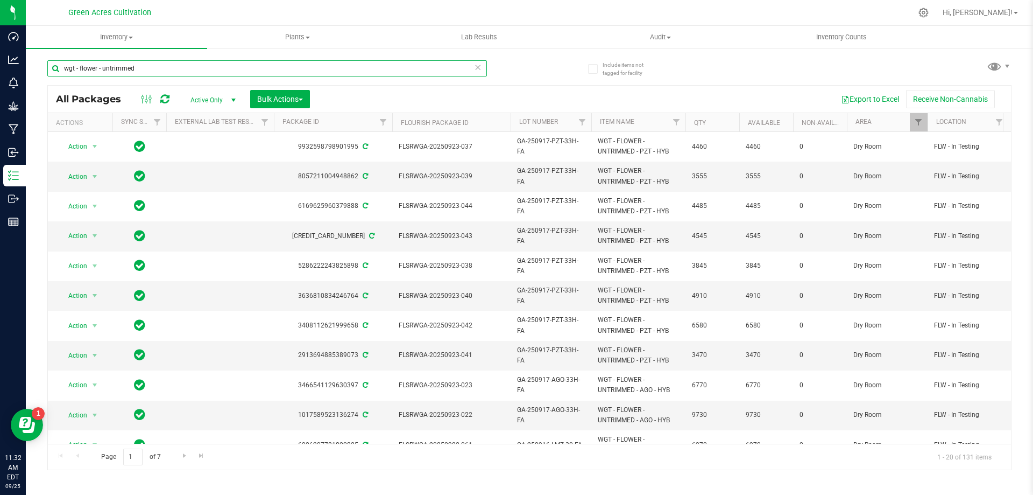
click at [307, 60] on input "wgt - flower - untrimmed" at bounding box center [267, 68] width 440 height 16
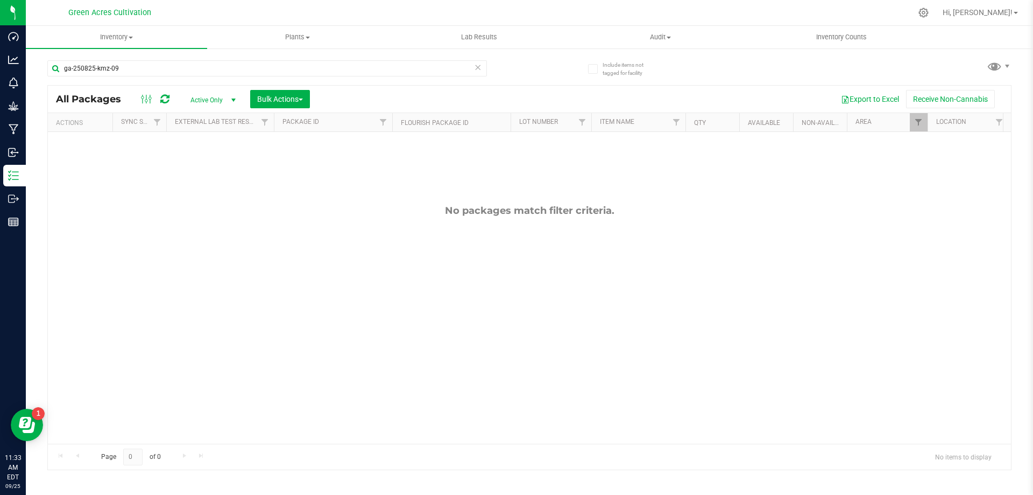
click at [247, 54] on div "ga-250825-kmz-09" at bounding box center [288, 68] width 482 height 34
click at [99, 67] on input "ga-250825-kmz-09" at bounding box center [267, 68] width 440 height 16
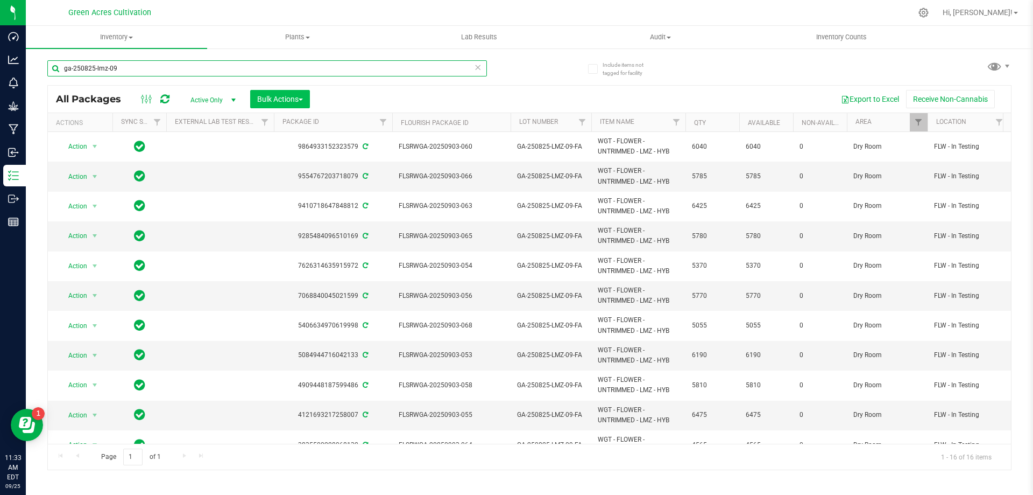
type input "ga-250825-lmz-09"
click at [290, 100] on span "Bulk Actions" at bounding box center [280, 99] width 46 height 9
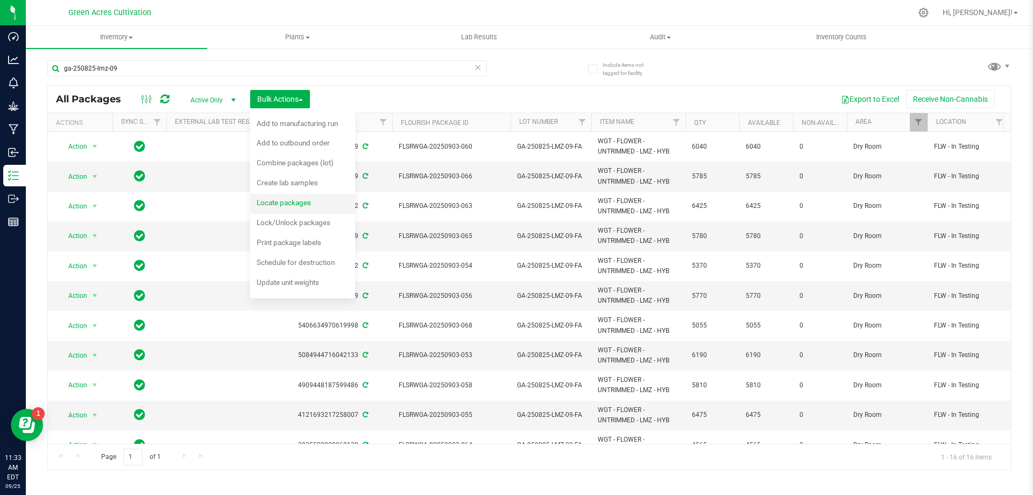
click at [305, 203] on span "Locate packages" at bounding box center [284, 202] width 54 height 9
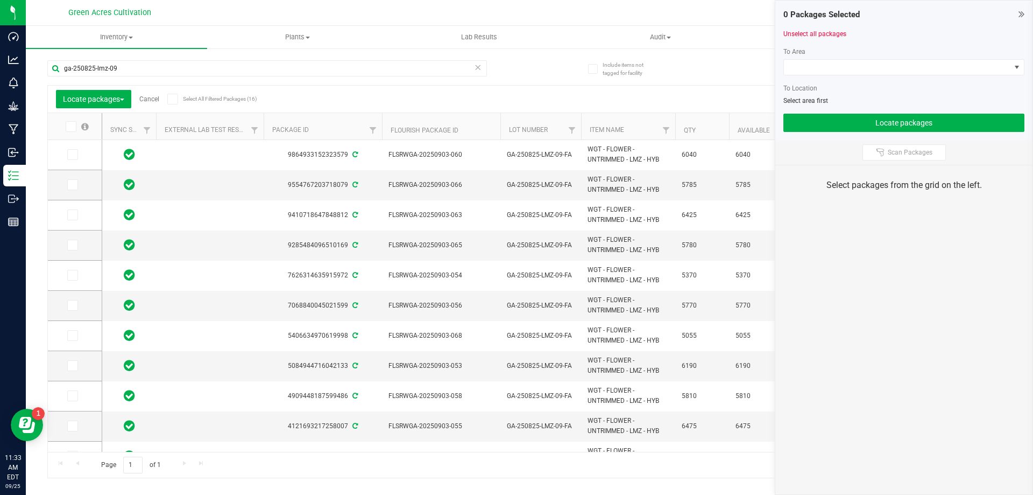
click at [79, 126] on label at bounding box center [76, 126] width 41 height 11
click at [75, 129] on span at bounding box center [71, 126] width 11 height 11
click at [0, 0] on input "checkbox" at bounding box center [0, 0] width 0 height 0
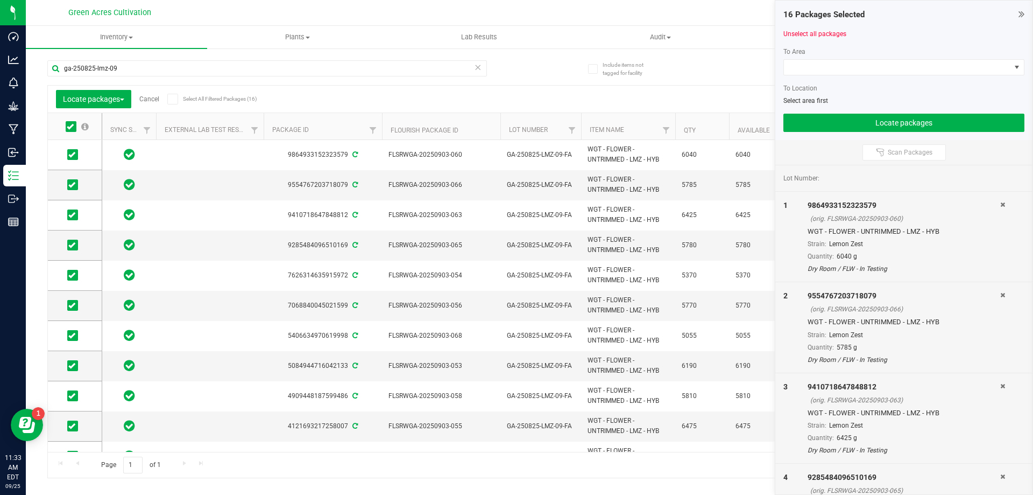
click at [801, 75] on div at bounding box center [904, 79] width 241 height 8
click at [805, 74] on span at bounding box center [897, 67] width 227 height 15
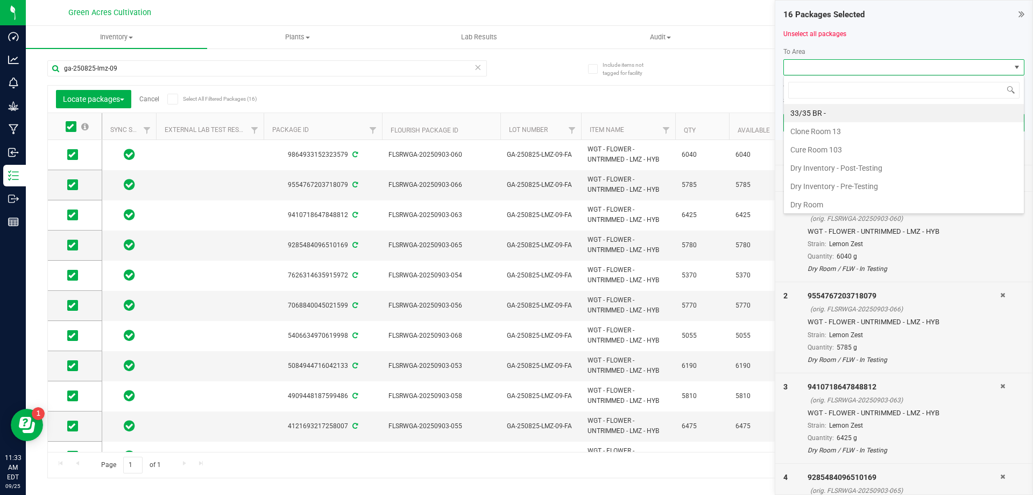
scroll to position [16, 241]
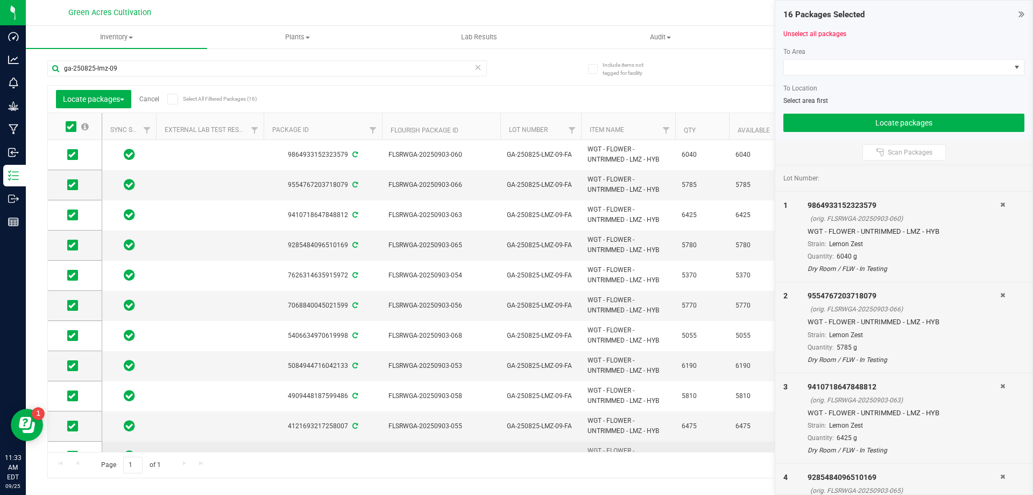
drag, startPoint x: 357, startPoint y: 452, endPoint x: 350, endPoint y: 443, distance: 10.8
click at [356, 452] on div "Page 1 of 1 1 - 16 of 16 items" at bounding box center [529, 465] width 963 height 26
click at [350, 442] on td "3835500228068132" at bounding box center [323, 456] width 118 height 30
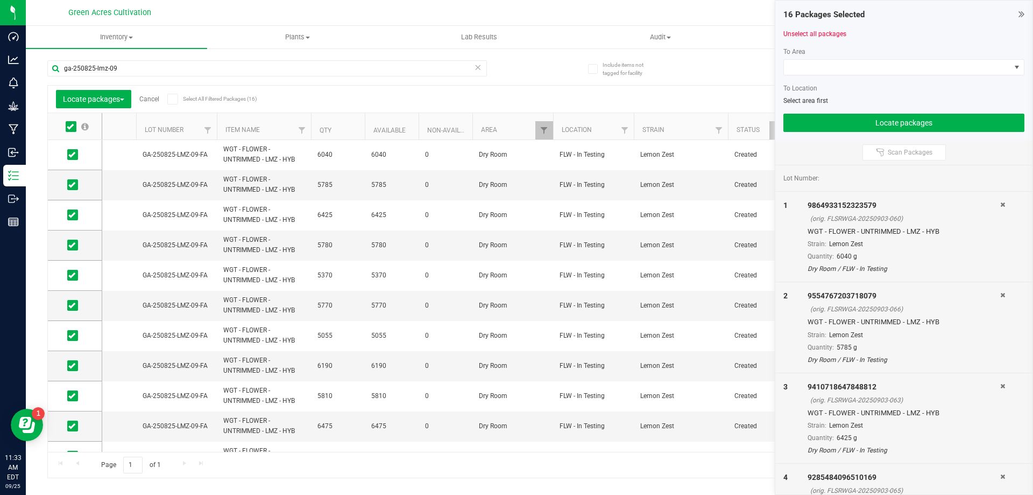
scroll to position [0, 0]
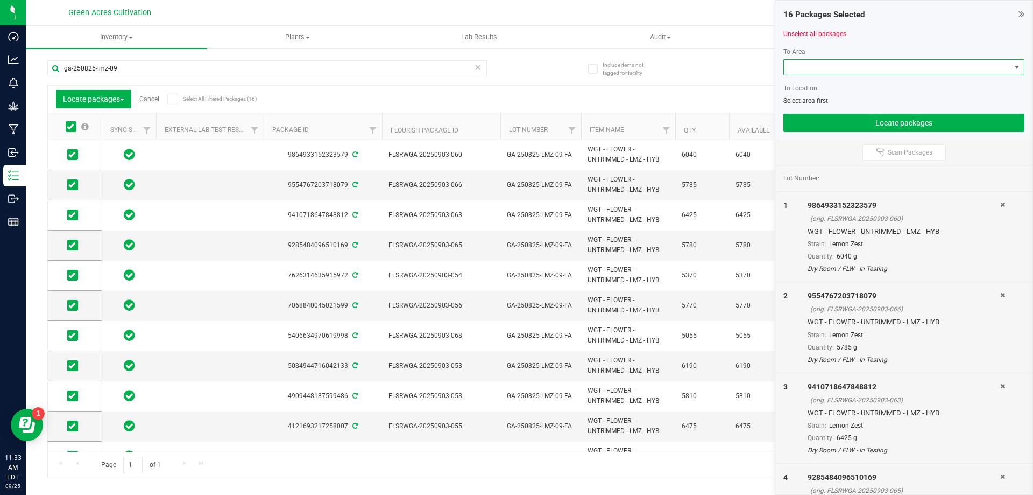
click at [888, 71] on span at bounding box center [897, 67] width 227 height 15
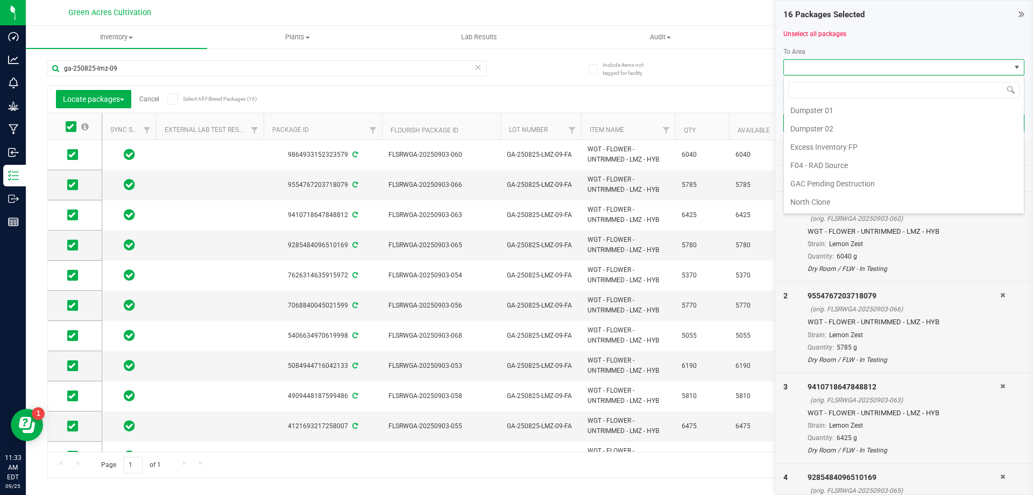
scroll to position [54, 0]
click at [819, 151] on li "Dry Room" at bounding box center [904, 151] width 240 height 18
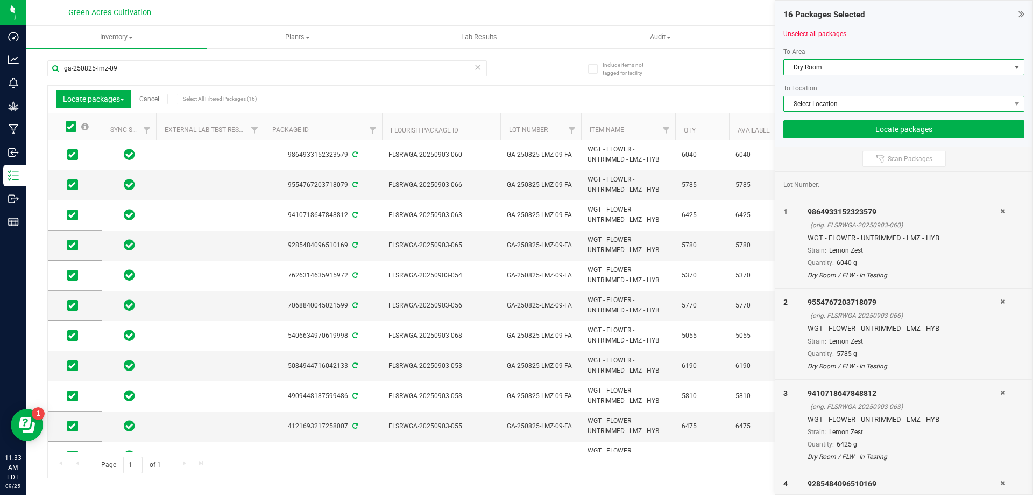
click at [825, 105] on span "Select Location" at bounding box center [897, 103] width 227 height 15
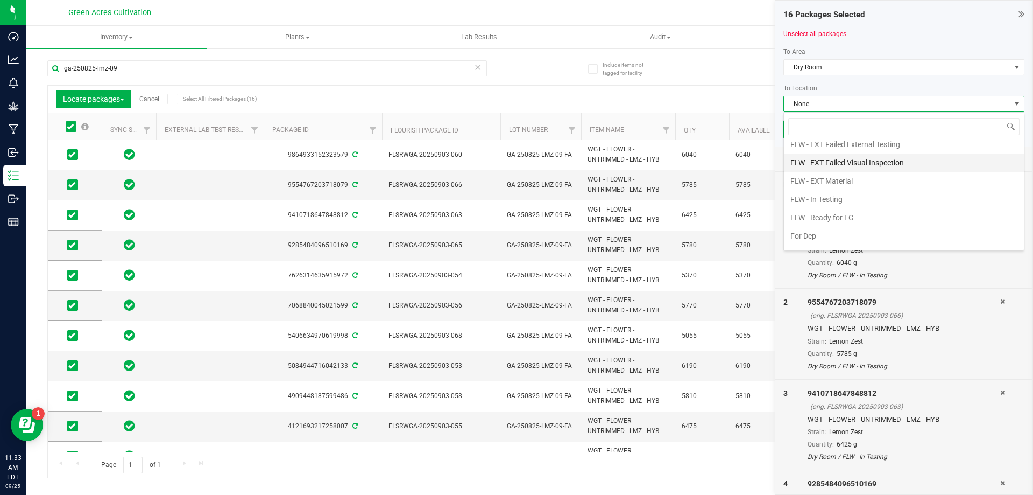
scroll to position [41, 0]
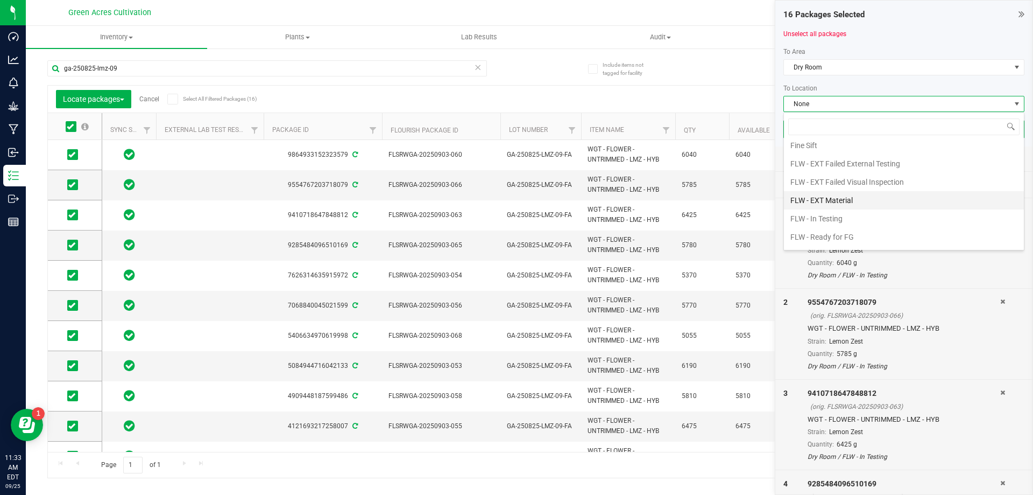
click at [813, 200] on li "FLW - EXT Material" at bounding box center [904, 200] width 240 height 18
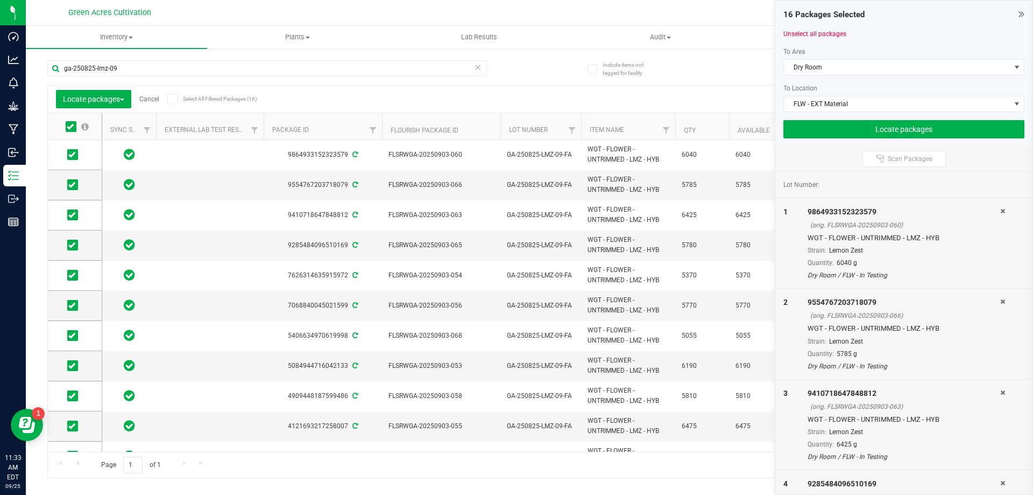
click at [826, 142] on div "16 Packages Selected Unselect all packages To Area Dry Room To Location FLW - E…" at bounding box center [904, 74] width 257 height 146
click at [826, 135] on button "Locate packages" at bounding box center [904, 129] width 241 height 18
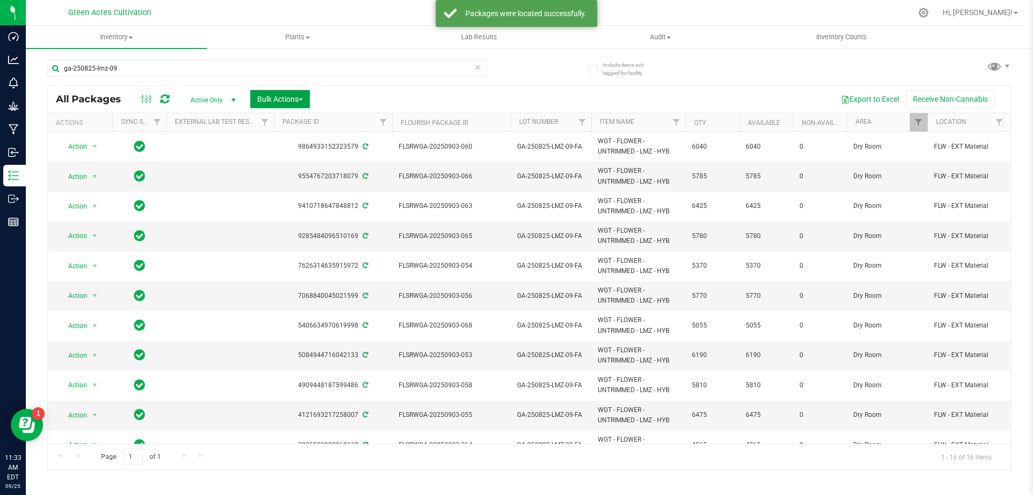
click at [285, 96] on span "Bulk Actions" at bounding box center [280, 99] width 46 height 9
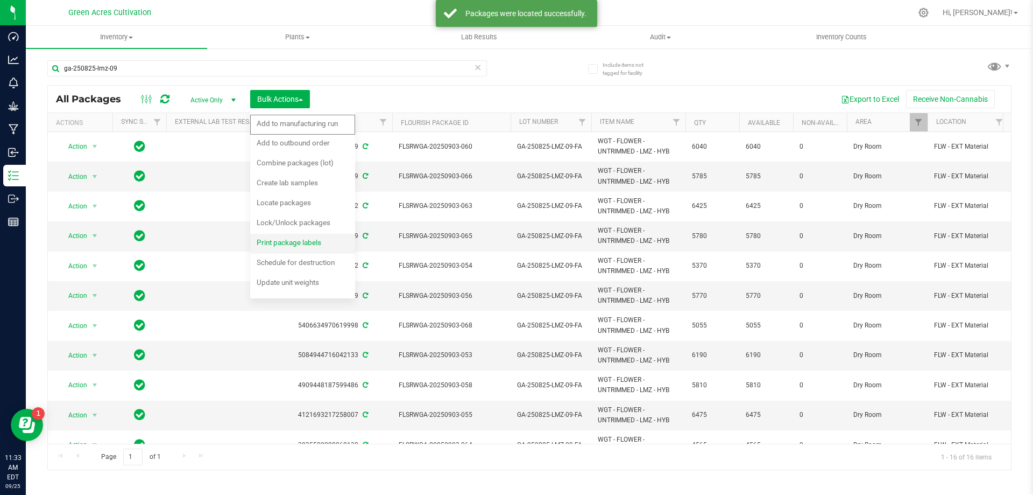
click at [296, 241] on span "Print package labels" at bounding box center [289, 242] width 65 height 9
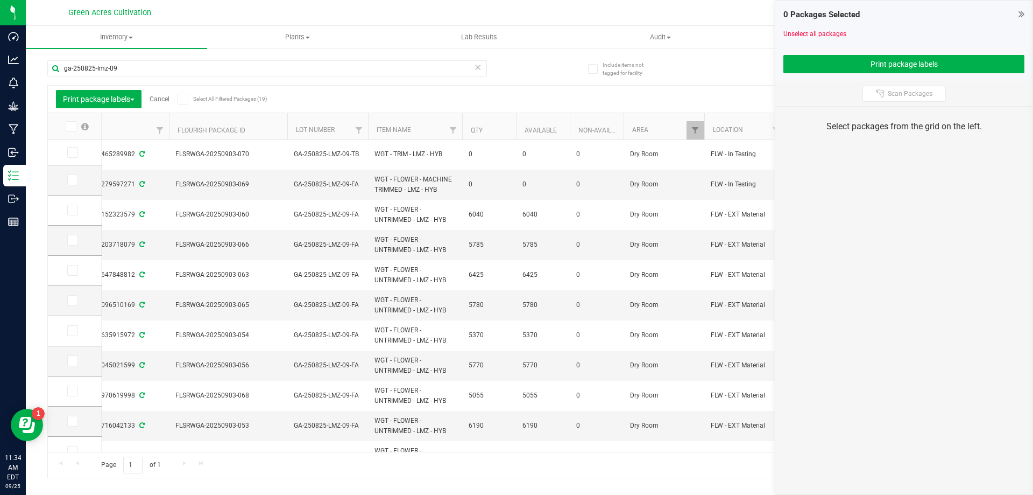
scroll to position [0, 425]
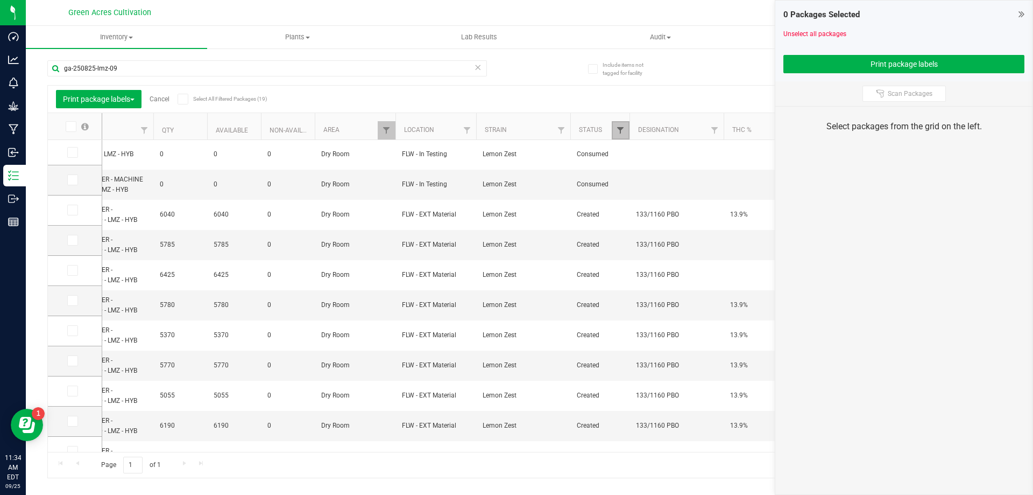
click at [616, 131] on span "Filter" at bounding box center [620, 130] width 9 height 9
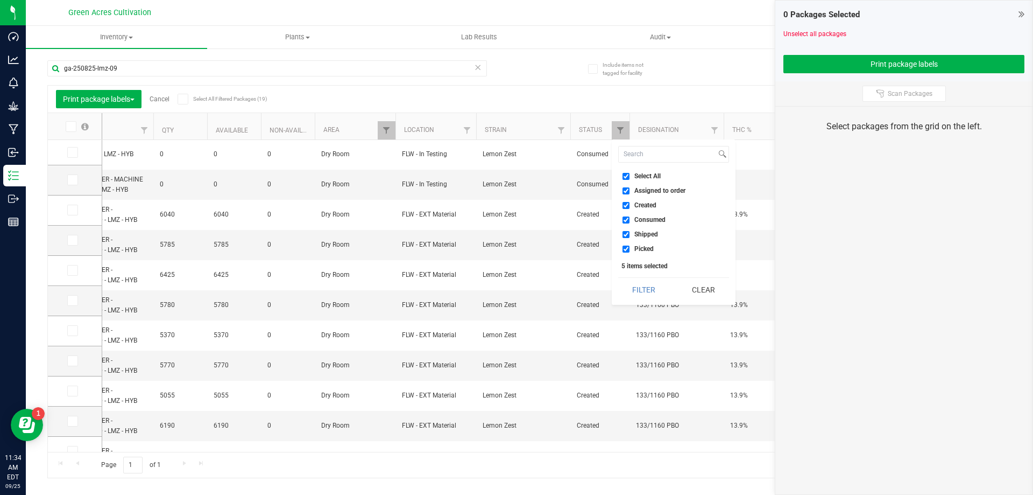
click at [648, 172] on li "Select All" at bounding box center [673, 176] width 111 height 11
click at [641, 170] on div "Select All Assigned to order Created Consumed Shipped Picked 5 items selected F…" at bounding box center [674, 221] width 124 height 165
click at [642, 172] on li "Select All" at bounding box center [673, 176] width 111 height 11
click at [651, 167] on div "Select All Assigned to order Created Consumed Shipped Picked 5 items selected F…" at bounding box center [674, 221] width 124 height 165
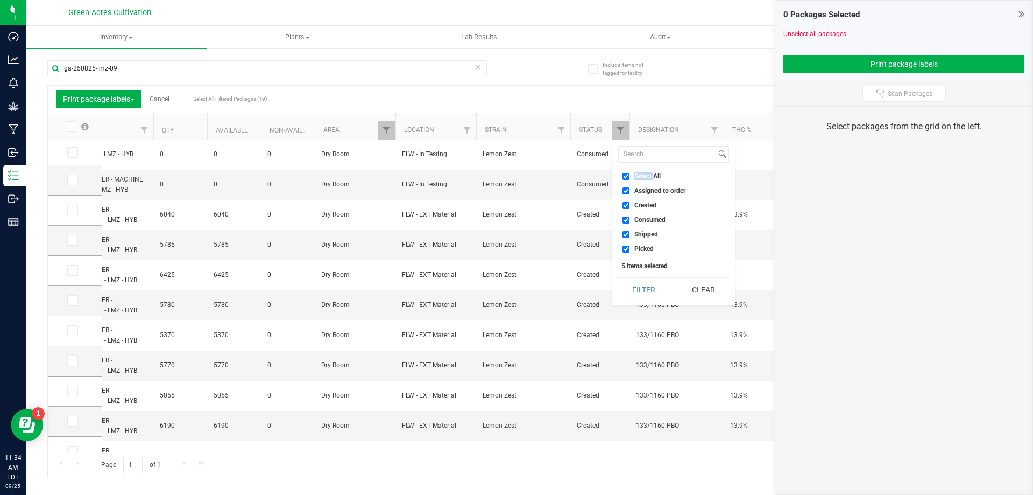
click at [650, 169] on div "Select All Assigned to order Created Consumed Shipped Picked 5 items selected F…" at bounding box center [674, 221] width 124 height 165
click at [632, 176] on label "Select All" at bounding box center [642, 176] width 38 height 7
click at [630, 176] on input "Select All" at bounding box center [626, 176] width 7 height 7
checkbox input "false"
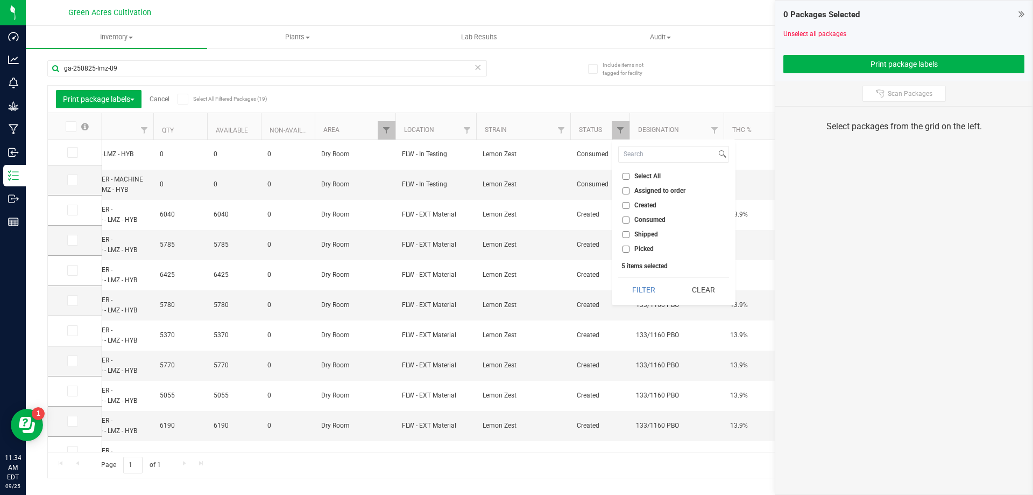
checkbox input "false"
click at [630, 208] on label "Created" at bounding box center [640, 205] width 34 height 7
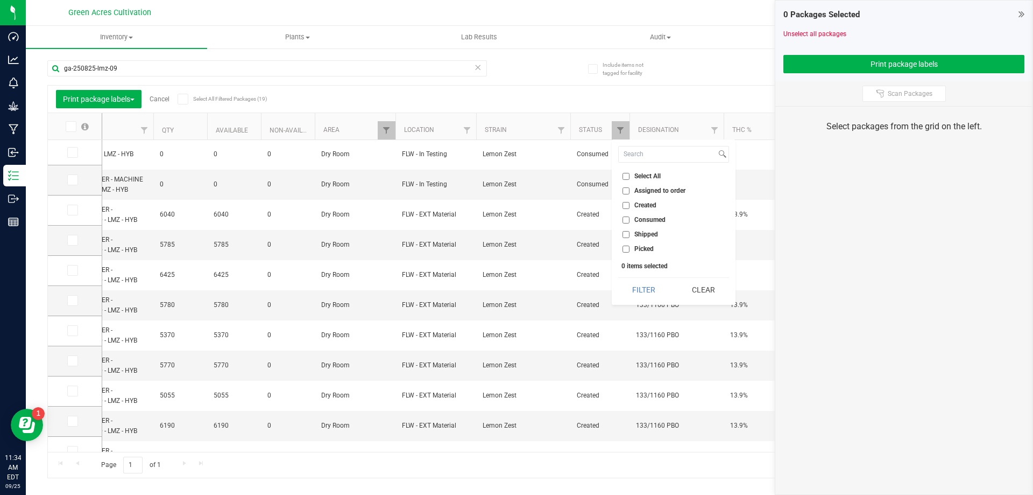
click at [630, 208] on input "Created" at bounding box center [626, 205] width 7 height 7
checkbox input "true"
click at [636, 291] on button "Filter" at bounding box center [644, 290] width 52 height 24
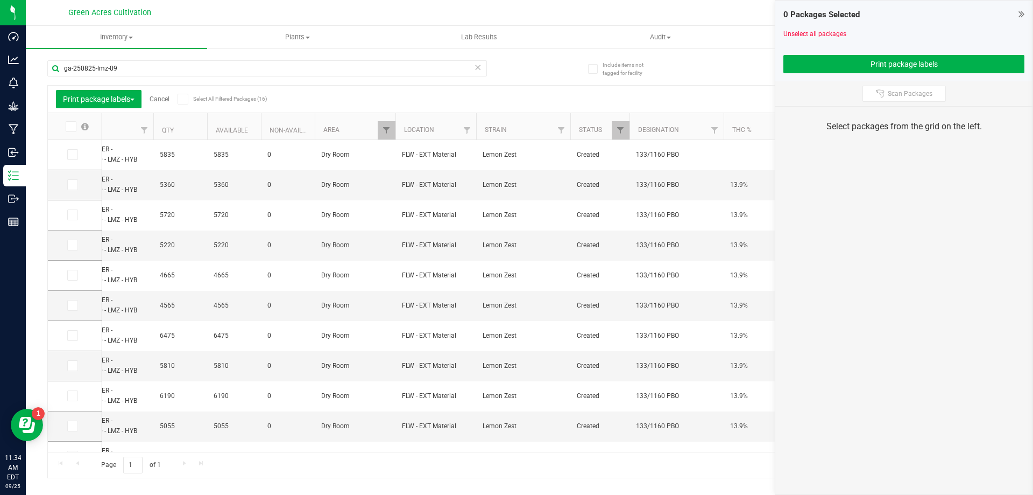
click at [73, 126] on icon at bounding box center [70, 126] width 7 height 0
click at [0, 0] on input "checkbox" at bounding box center [0, 0] width 0 height 0
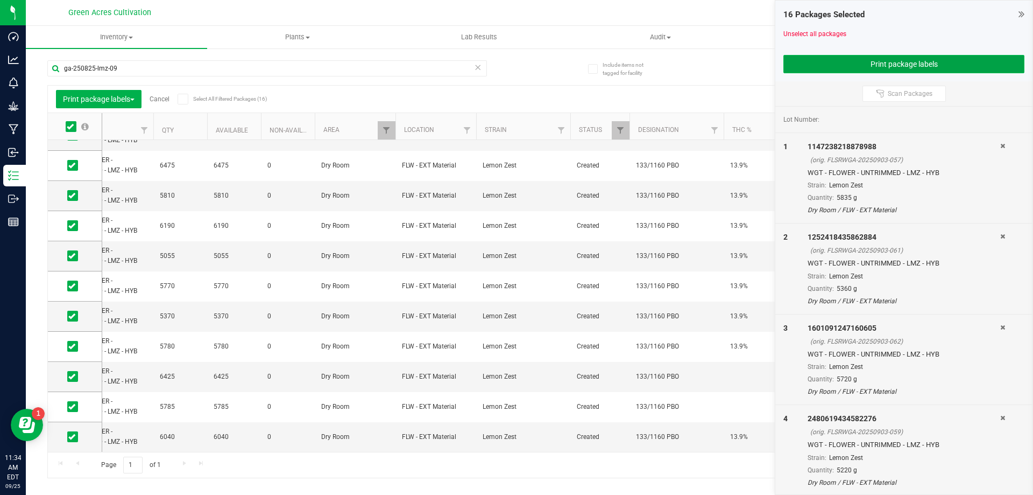
click at [868, 61] on button "Print package labels" at bounding box center [904, 64] width 241 height 18
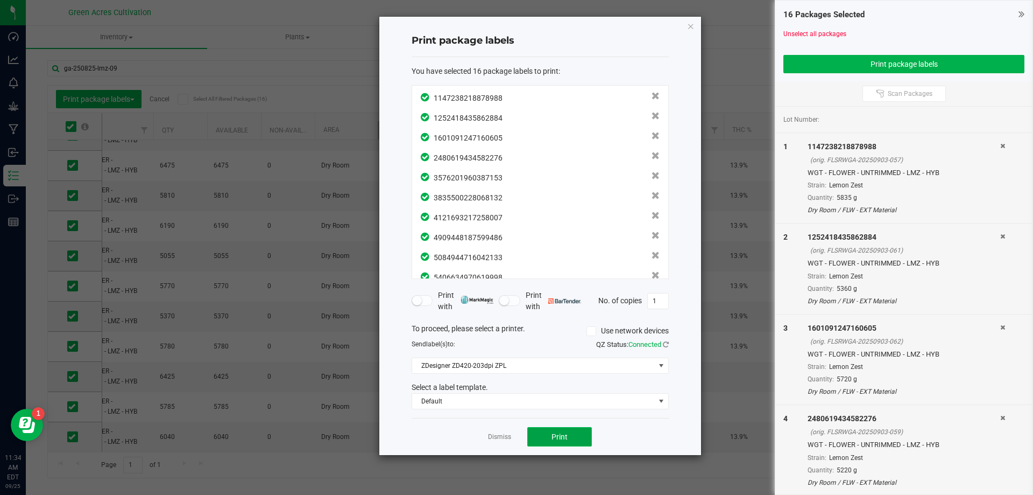
click at [565, 430] on button "Print" at bounding box center [559, 436] width 65 height 19
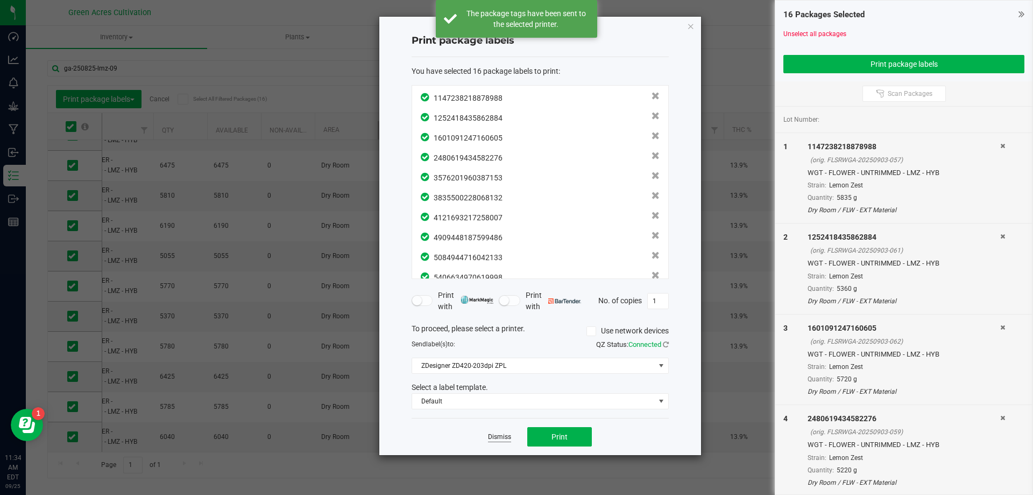
click at [498, 432] on link "Dismiss" at bounding box center [499, 436] width 23 height 9
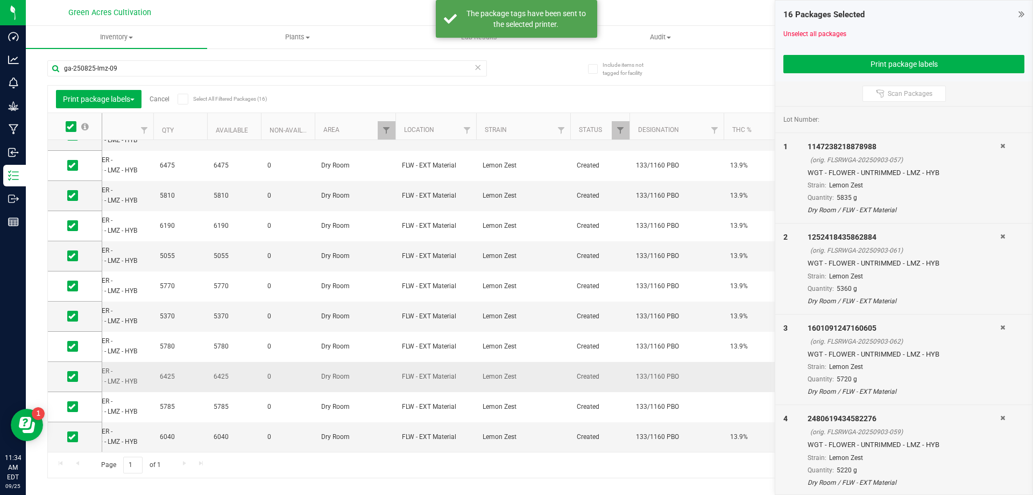
click at [744, 368] on td at bounding box center [771, 377] width 94 height 30
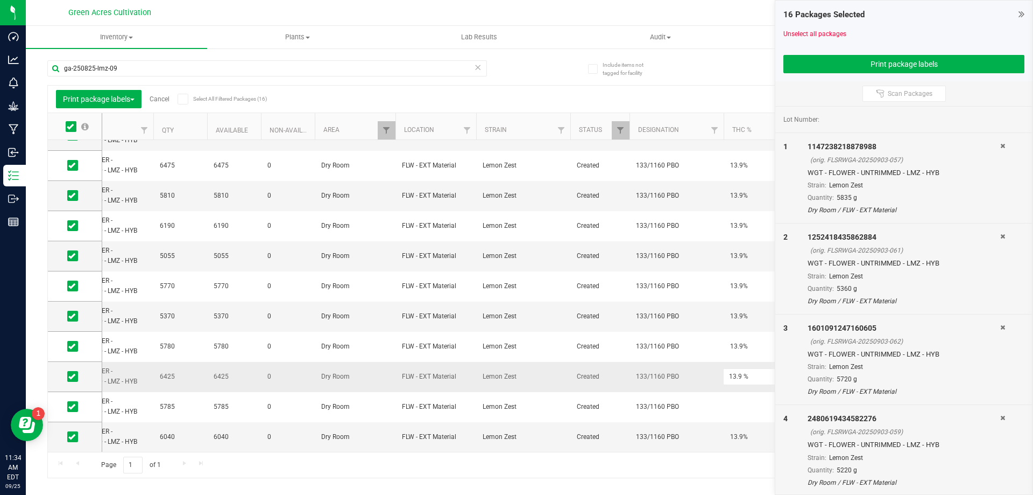
type input "13.9 %"
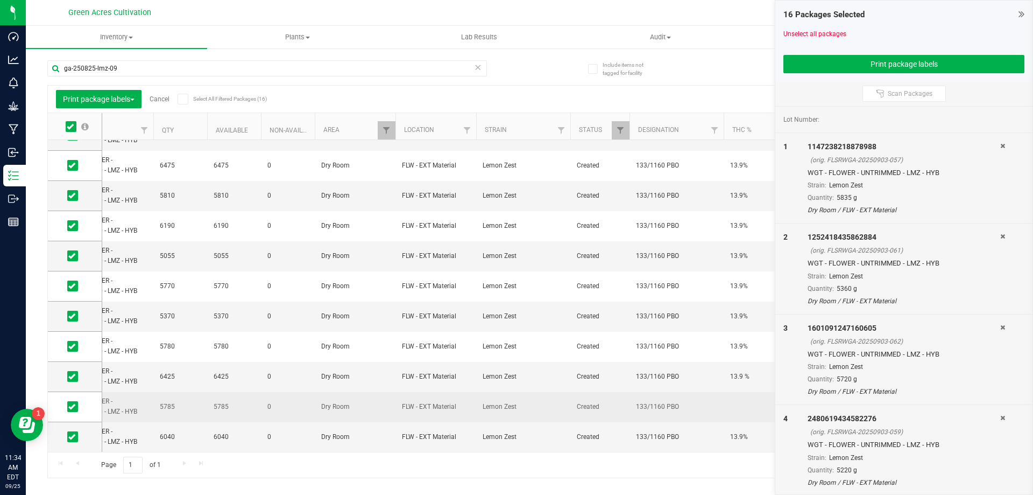
click at [734, 412] on td at bounding box center [771, 407] width 94 height 30
click at [735, 403] on input "text" at bounding box center [768, 406] width 90 height 17
type input "13.9%"
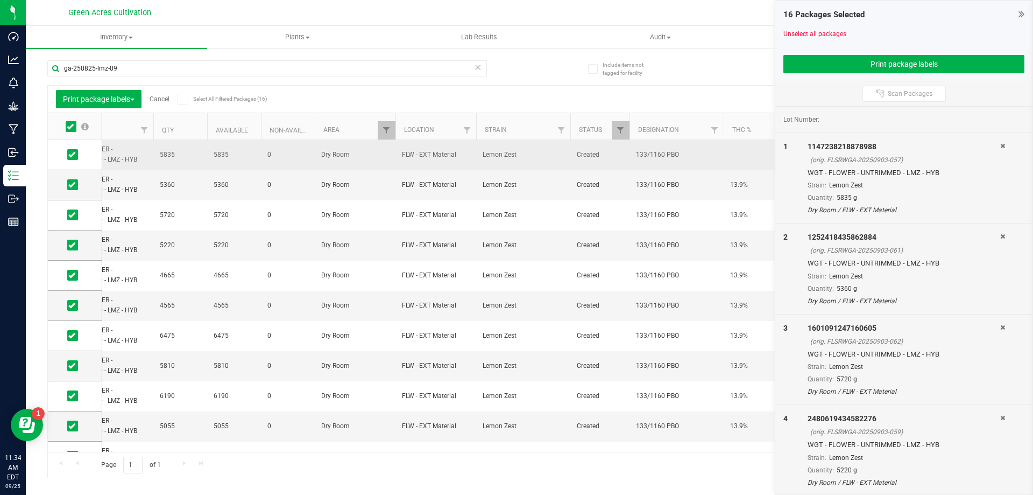
click at [733, 153] on td at bounding box center [771, 155] width 94 height 30
type input "13.9%"
